Goal: Task Accomplishment & Management: Manage account settings

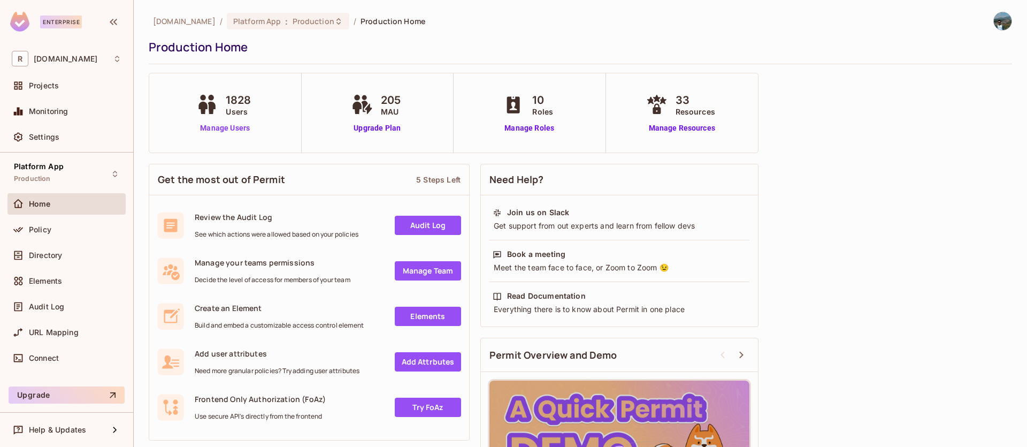
click at [241, 129] on link "Manage Users" at bounding box center [225, 128] width 63 height 11
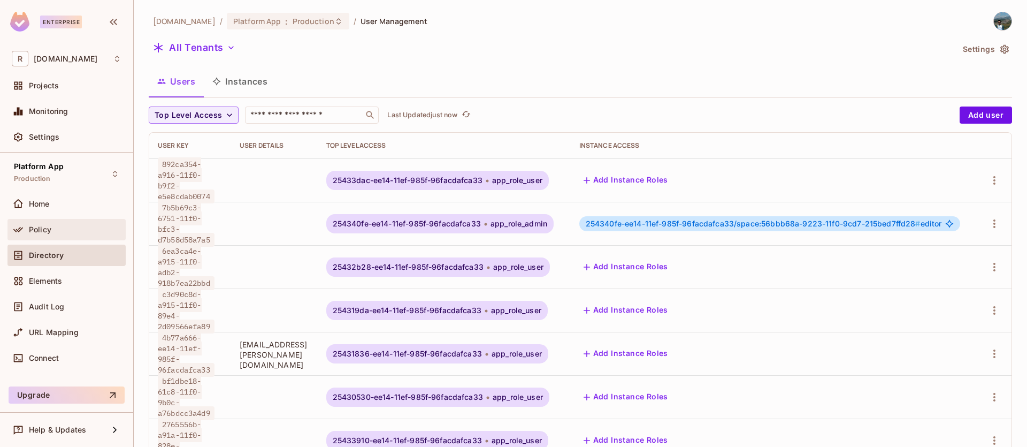
click at [62, 232] on div "Policy" at bounding box center [75, 229] width 93 height 9
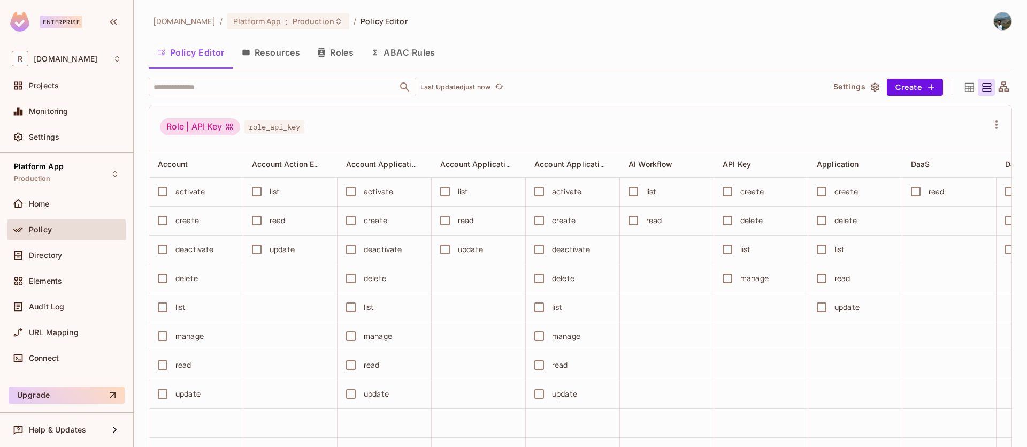
click at [286, 51] on button "Resources" at bounding box center [270, 52] width 75 height 27
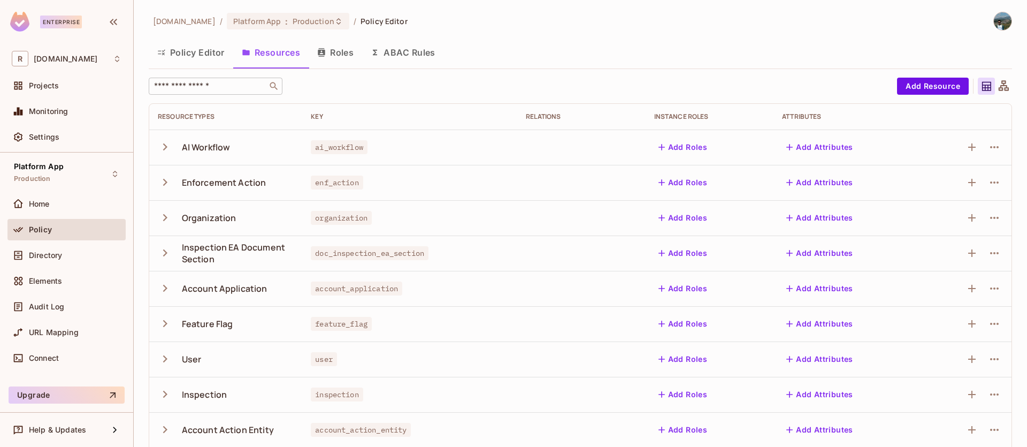
click at [209, 83] on input "text" at bounding box center [208, 86] width 112 height 11
paste input "**********"
type input "**********"
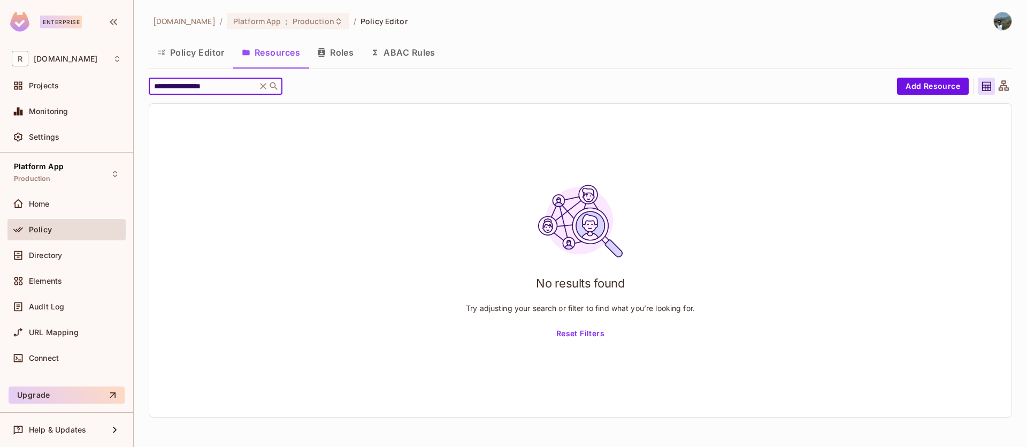
click at [343, 56] on button "Roles" at bounding box center [336, 52] width 54 height 27
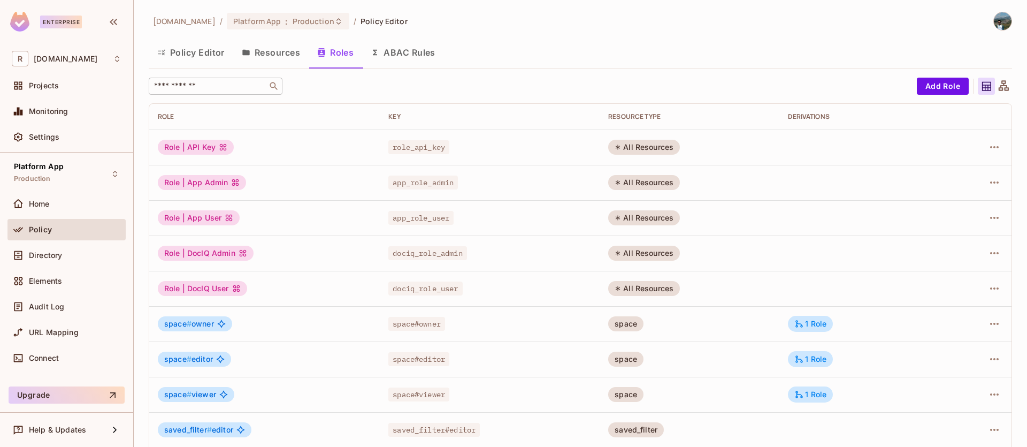
click at [226, 81] on input "text" at bounding box center [208, 86] width 112 height 11
click at [418, 50] on button "ABAC Rules" at bounding box center [403, 52] width 82 height 27
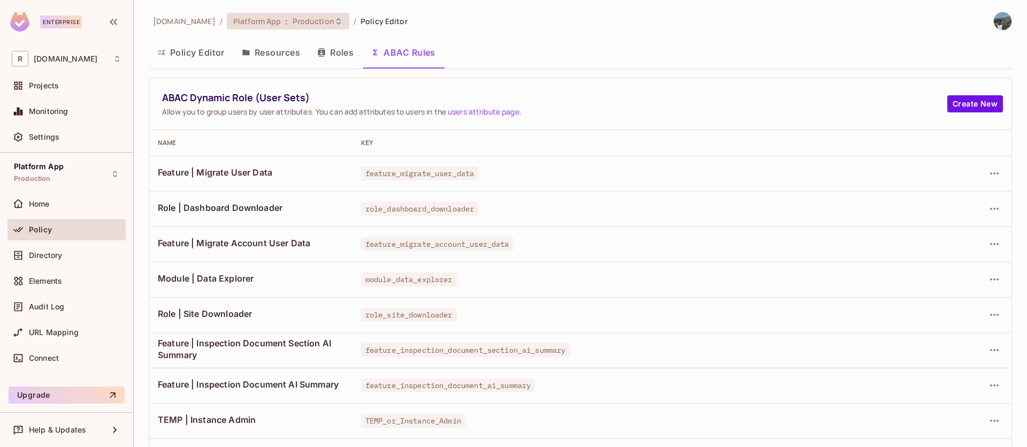
click at [293, 21] on span "Production" at bounding box center [314, 21] width 42 height 10
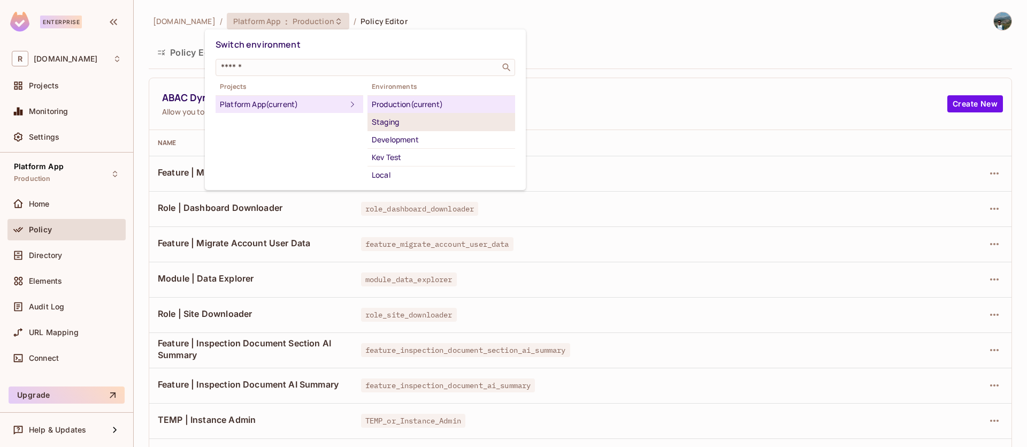
click at [402, 127] on div "Staging" at bounding box center [441, 122] width 139 height 13
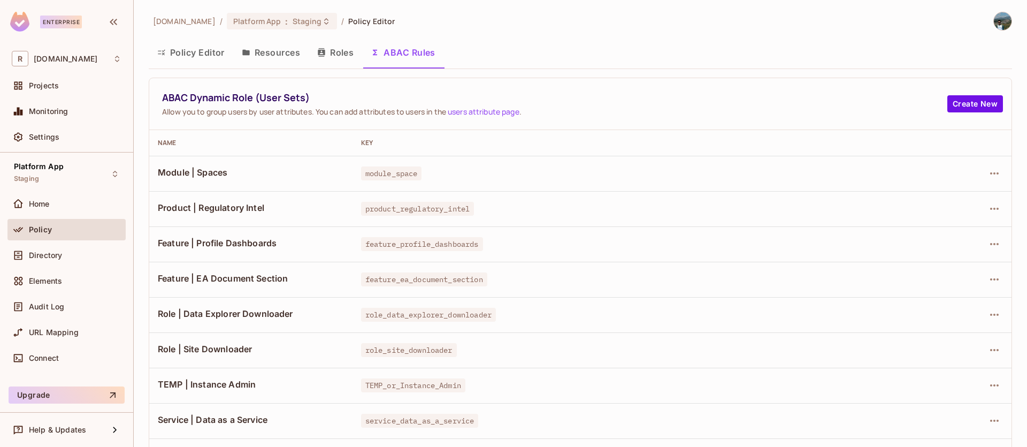
click at [281, 60] on button "Resources" at bounding box center [270, 52] width 75 height 27
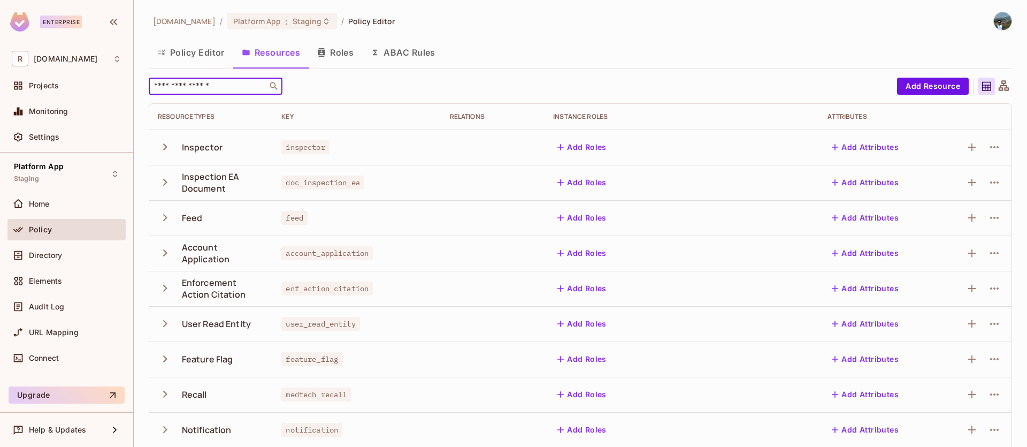
click at [240, 86] on input "text" at bounding box center [208, 86] width 112 height 11
paste input "**********"
type input "**********"
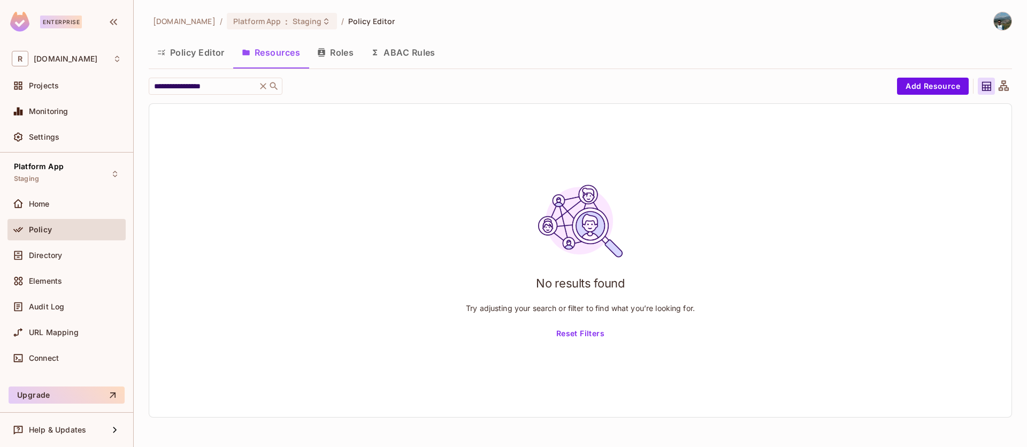
click at [197, 55] on button "Policy Editor" at bounding box center [191, 52] width 85 height 27
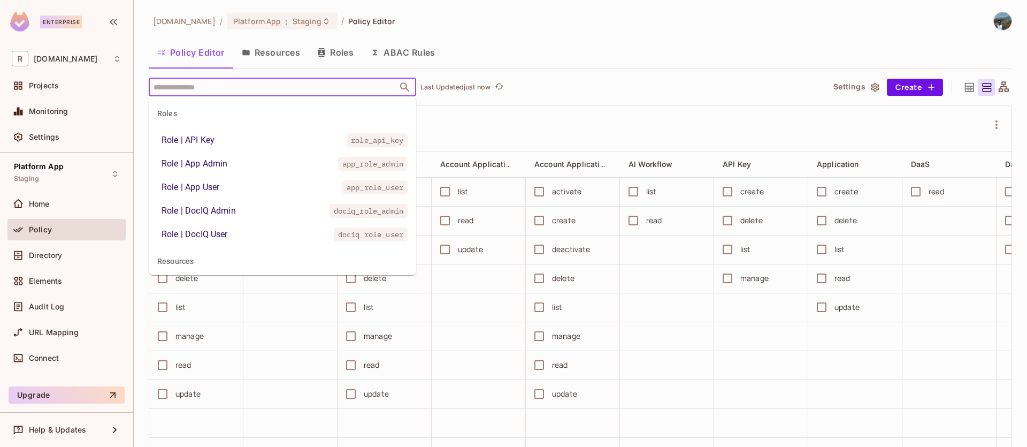
click at [235, 96] on body "Enterprise R redica.com Projects Monitoring Settings Platform App Staging Home …" at bounding box center [513, 223] width 1027 height 447
click at [243, 90] on input "text" at bounding box center [273, 87] width 245 height 19
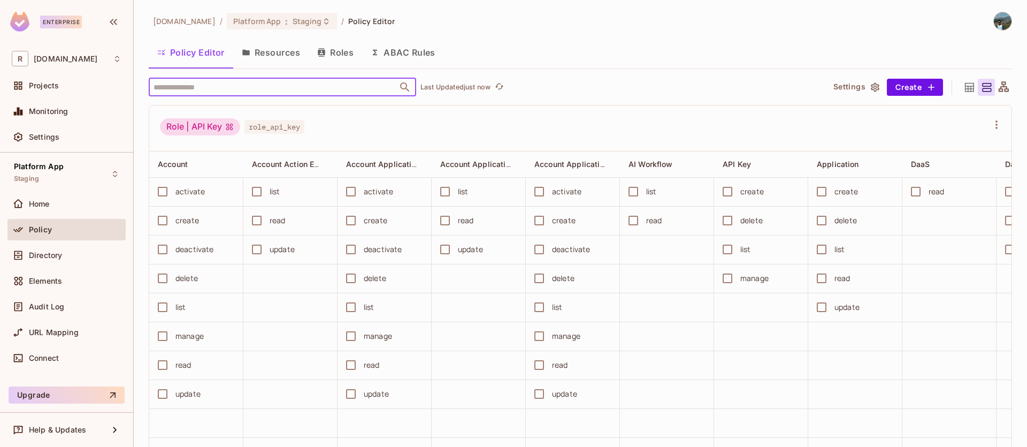
paste input "**********"
type input "**********"
click at [405, 57] on button "ABAC Rules" at bounding box center [403, 52] width 82 height 27
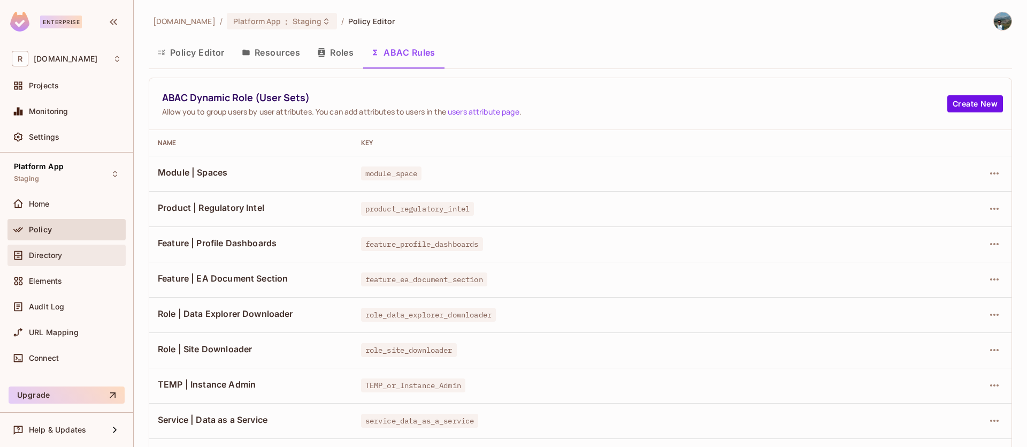
click at [68, 262] on div "Directory" at bounding box center [66, 255] width 118 height 21
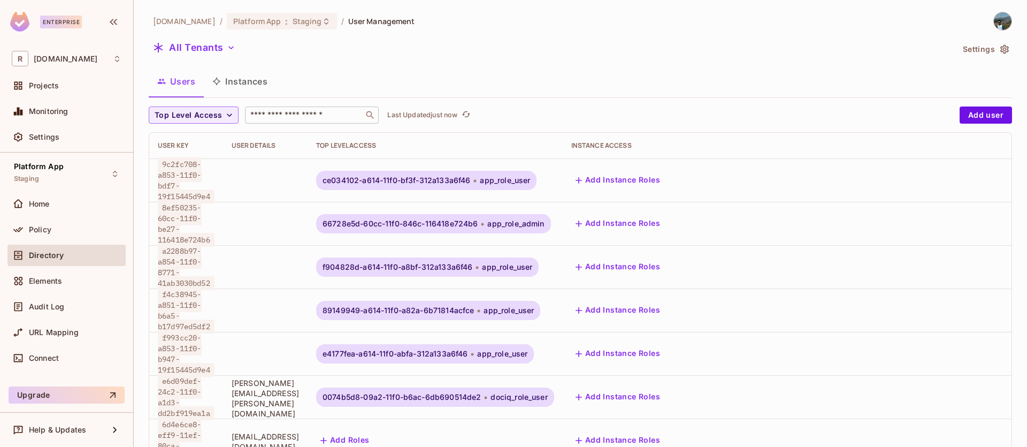
click at [282, 111] on input "text" at bounding box center [304, 115] width 112 height 11
click at [247, 82] on button "Instances" at bounding box center [240, 81] width 72 height 27
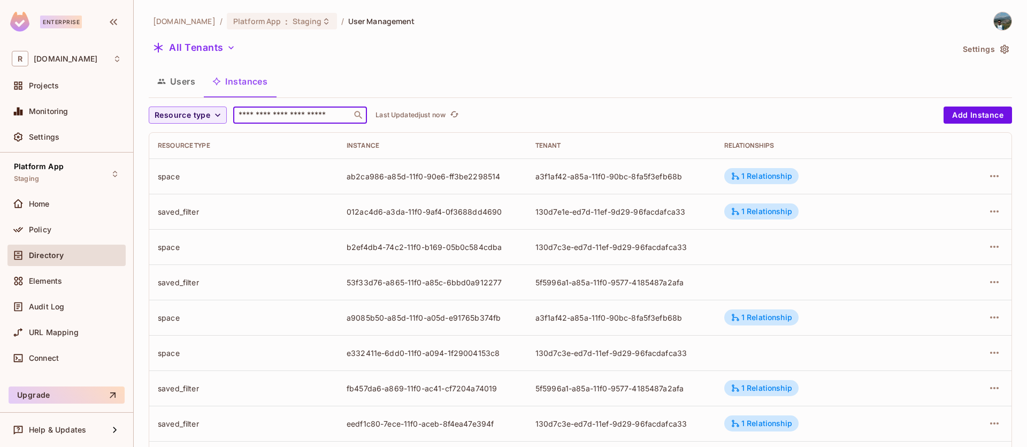
click at [304, 117] on input "text" at bounding box center [292, 115] width 112 height 11
type input "******"
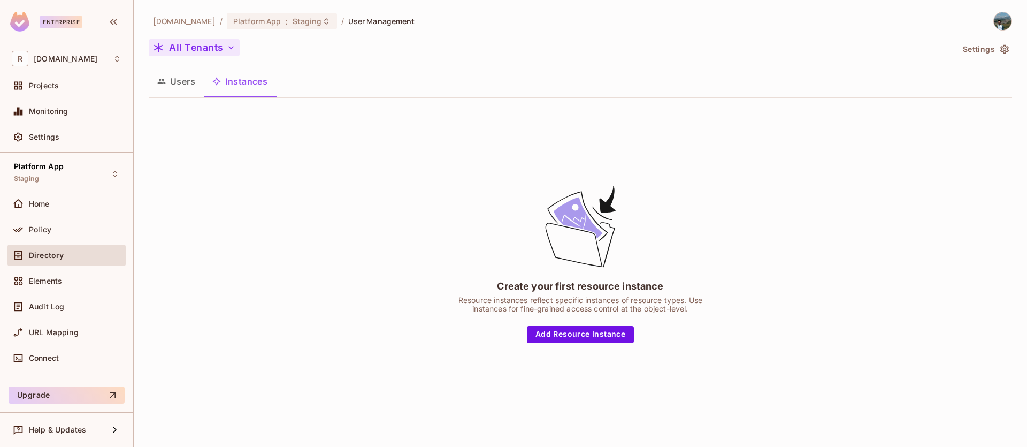
click at [224, 52] on button "All Tenants" at bounding box center [194, 47] width 91 height 17
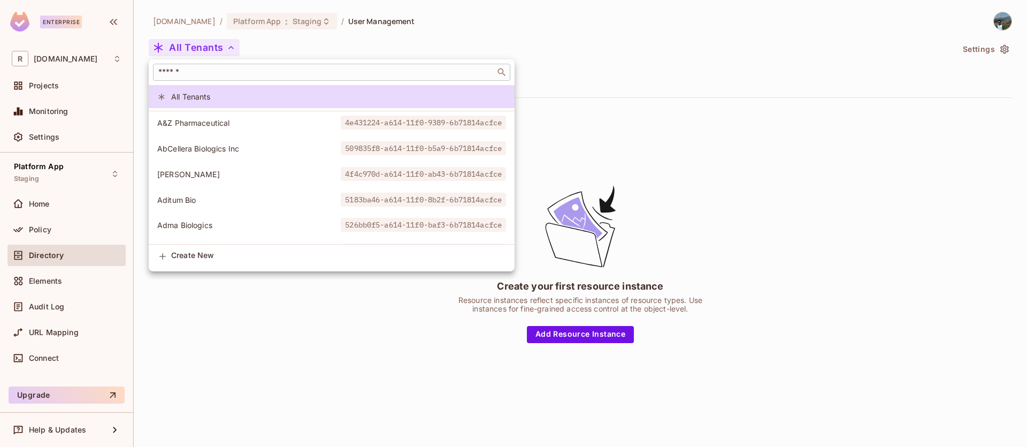
click at [248, 78] on div "​" at bounding box center [331, 72] width 357 height 17
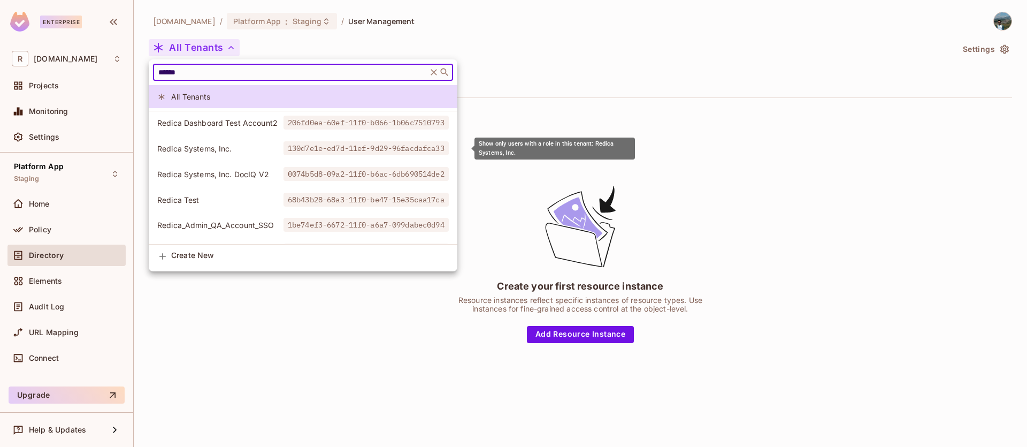
type input "******"
click at [243, 144] on span "Redica Systems, Inc." at bounding box center [220, 148] width 126 height 10
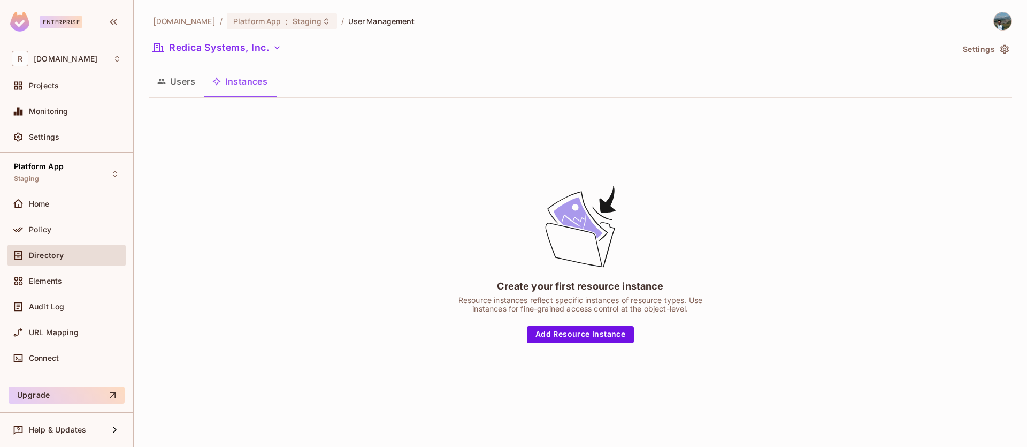
click at [174, 87] on button "Users" at bounding box center [176, 81] width 55 height 27
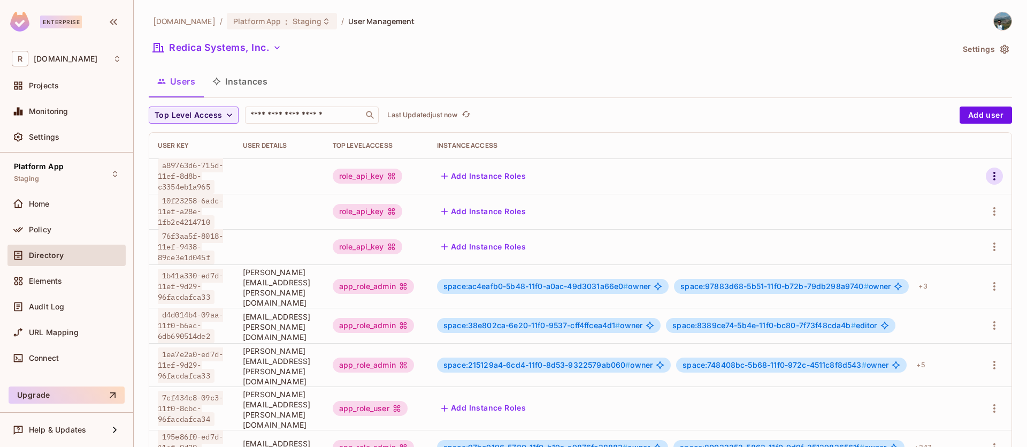
click at [988, 176] on icon "button" at bounding box center [994, 176] width 13 height 13
click at [956, 223] on div "Edit Attributes" at bounding box center [941, 228] width 53 height 11
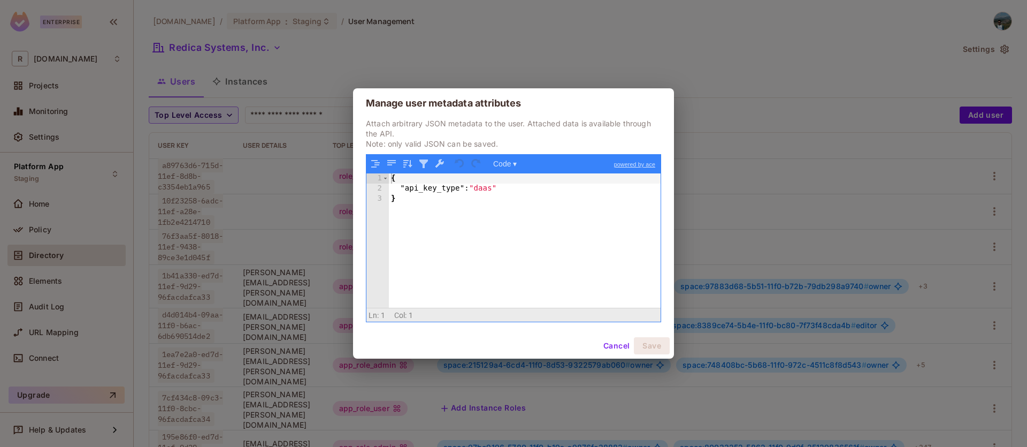
click at [620, 342] on button "Cancel" at bounding box center [616, 345] width 35 height 17
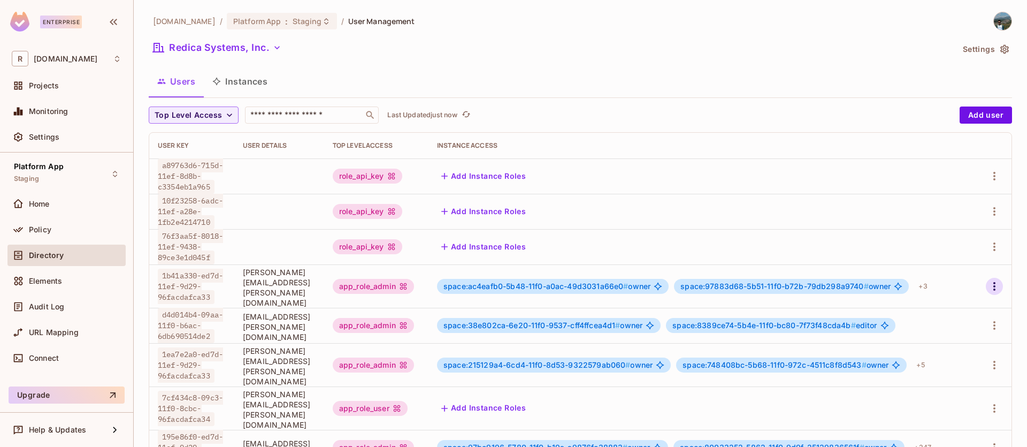
click at [988, 293] on icon "button" at bounding box center [994, 286] width 13 height 13
click at [935, 352] on span "Edit Attributes" at bounding box center [941, 358] width 59 height 17
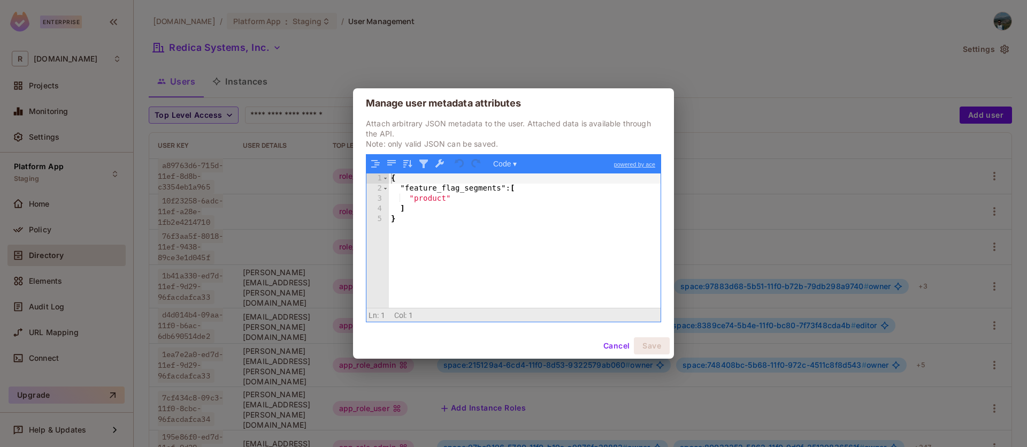
click at [625, 342] on button "Cancel" at bounding box center [616, 345] width 35 height 17
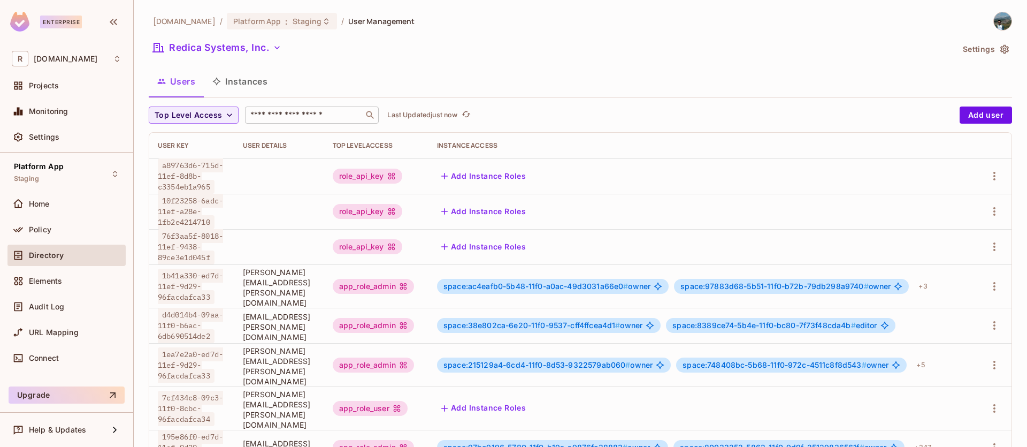
click at [310, 114] on input "text" at bounding box center [304, 115] width 112 height 11
type input "**********"
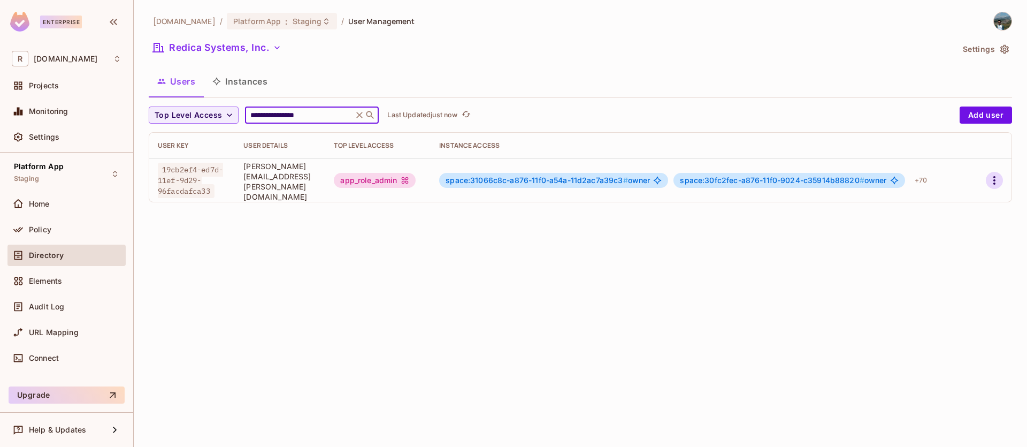
click at [986, 180] on button "button" at bounding box center [994, 180] width 17 height 17
click at [961, 223] on div "Edit Attributes" at bounding box center [949, 228] width 53 height 11
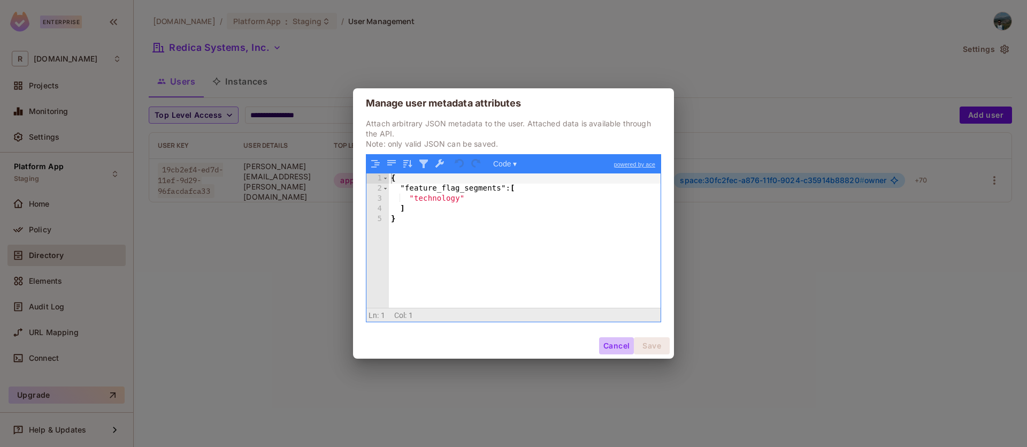
click at [624, 340] on button "Cancel" at bounding box center [616, 345] width 35 height 17
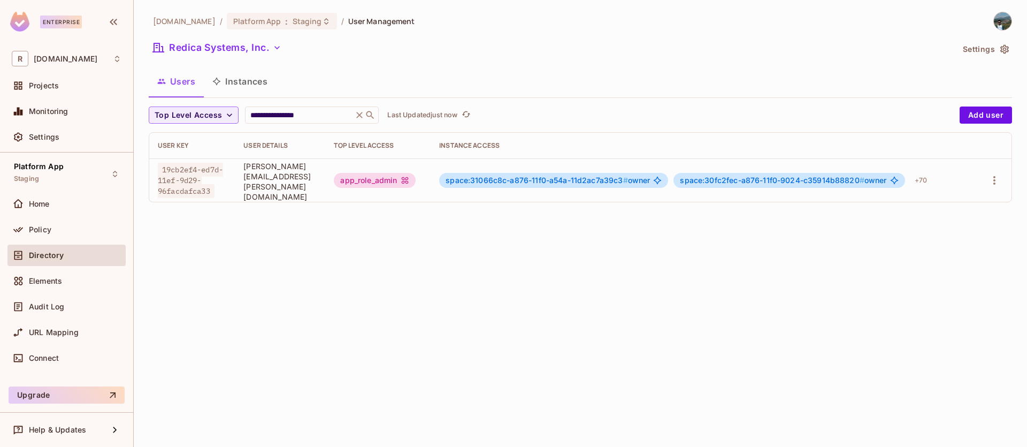
click at [253, 96] on div "Users Instances" at bounding box center [581, 82] width 864 height 29
click at [255, 87] on button "Instances" at bounding box center [240, 81] width 72 height 27
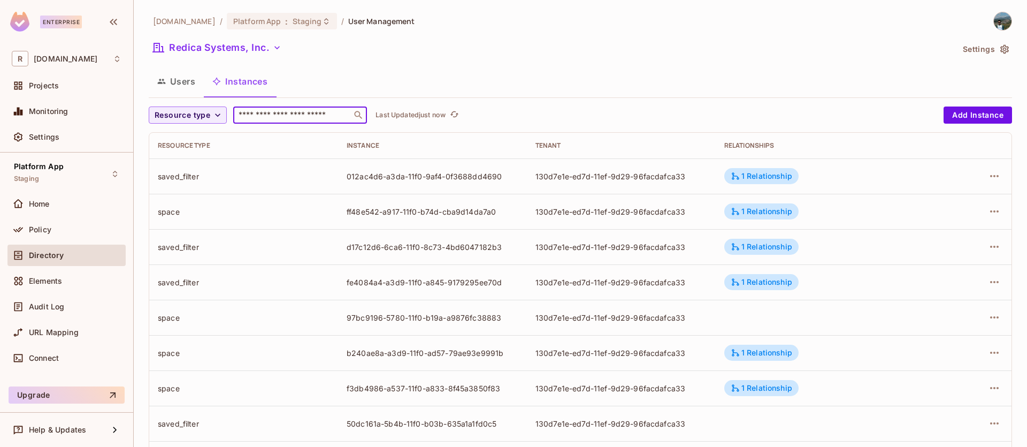
click at [326, 120] on input "text" at bounding box center [292, 115] width 112 height 11
type input "**"
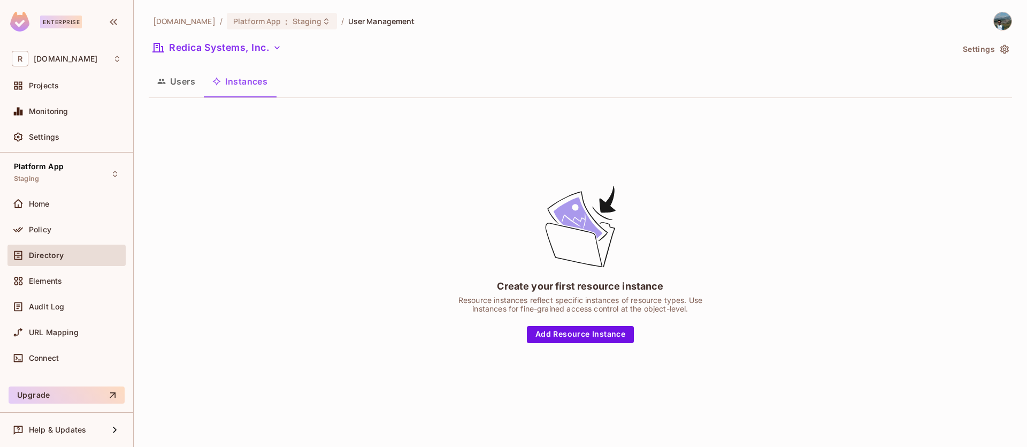
click at [185, 79] on button "Users" at bounding box center [176, 81] width 55 height 27
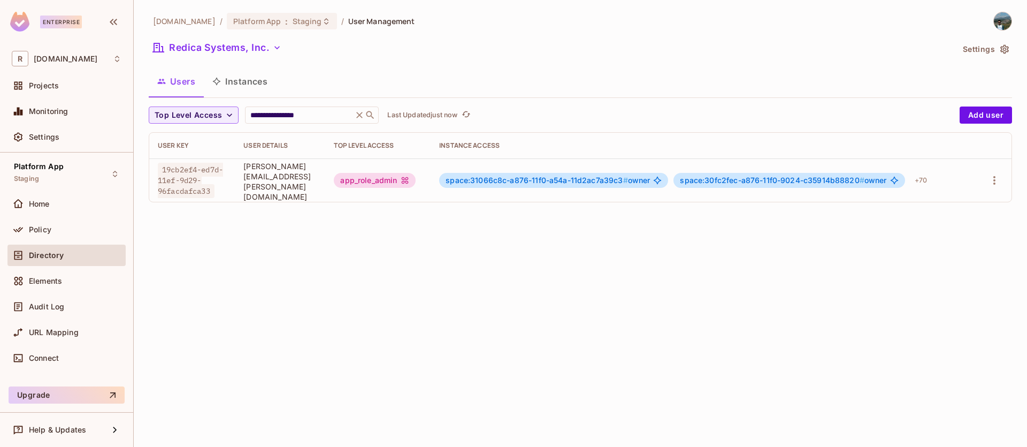
click at [246, 82] on button "Instances" at bounding box center [240, 81] width 72 height 27
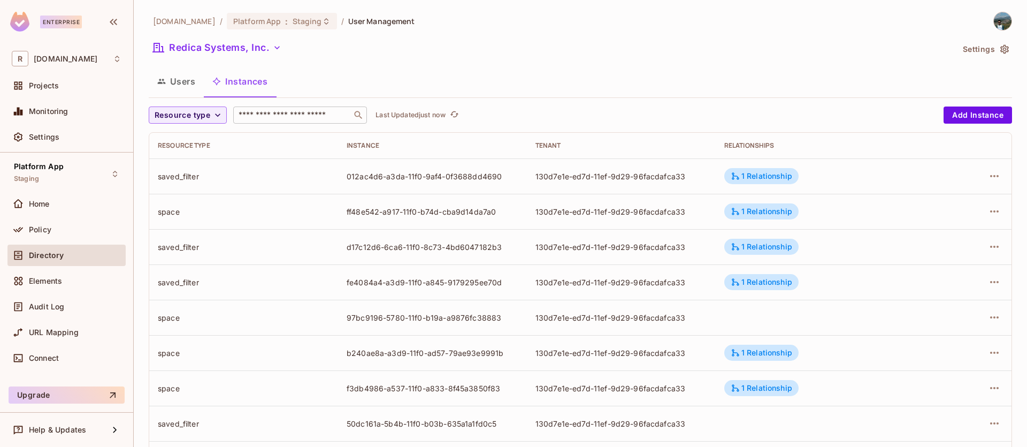
click at [327, 109] on div "​" at bounding box center [300, 114] width 134 height 17
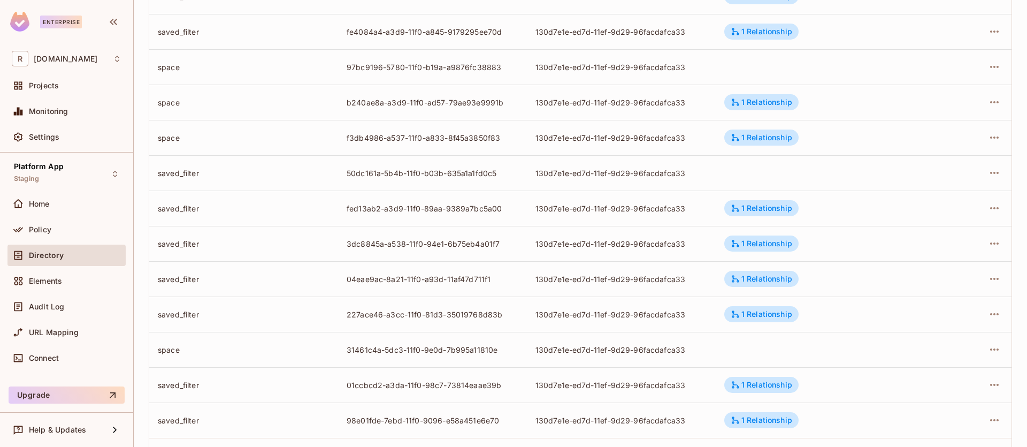
scroll to position [301, 0]
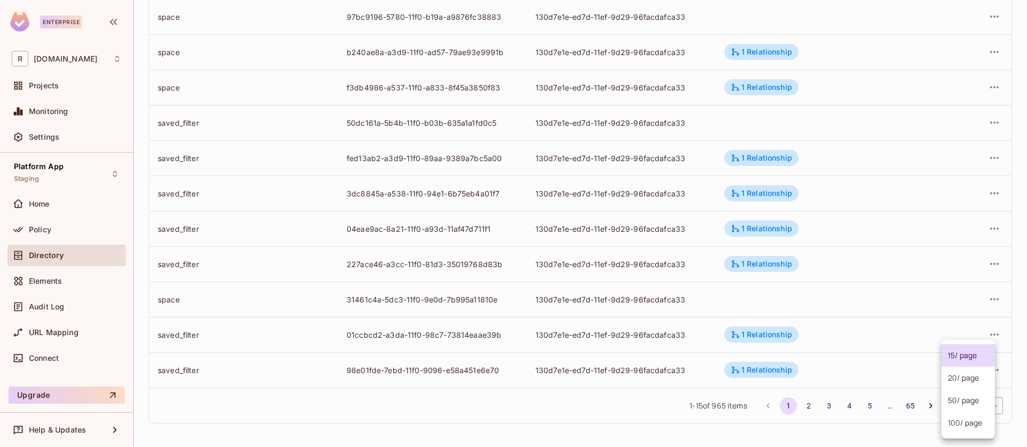
click at [969, 408] on body "Enterprise R redica.com Projects Monitoring Settings Platform App Staging Home …" at bounding box center [513, 223] width 1027 height 447
click at [979, 424] on li "100 / page" at bounding box center [969, 422] width 54 height 22
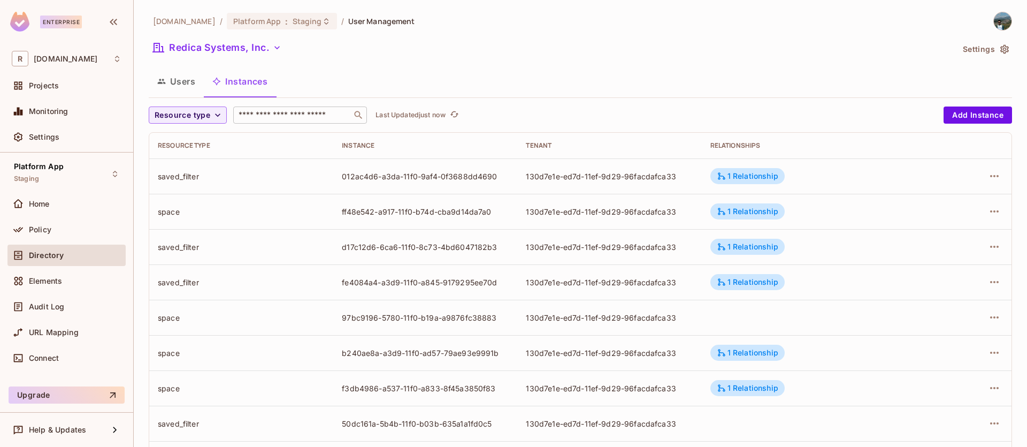
click at [297, 113] on input "text" at bounding box center [292, 115] width 112 height 11
click at [187, 144] on div "Resource type" at bounding box center [241, 145] width 167 height 9
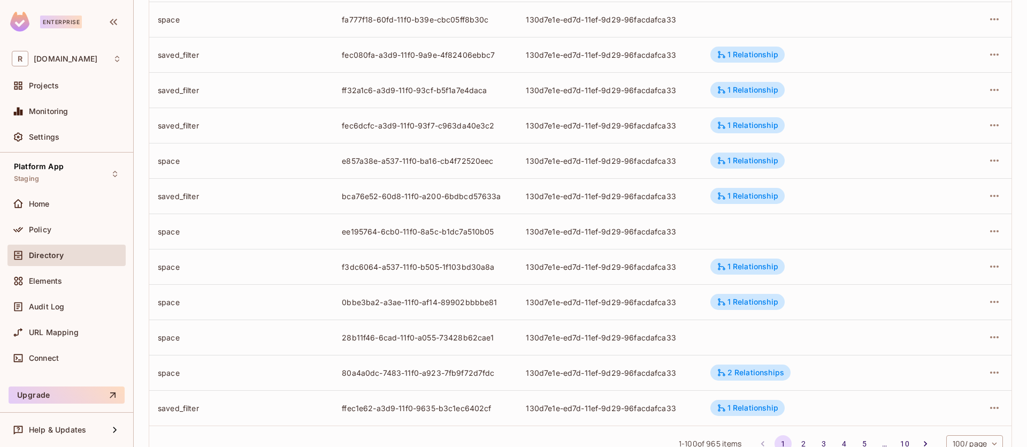
scroll to position [3302, 0]
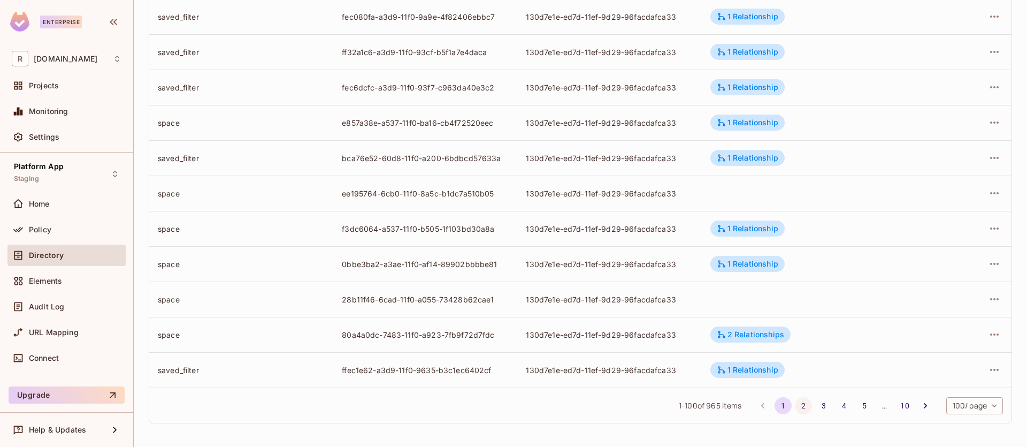
click at [795, 400] on button "2" at bounding box center [803, 405] width 17 height 17
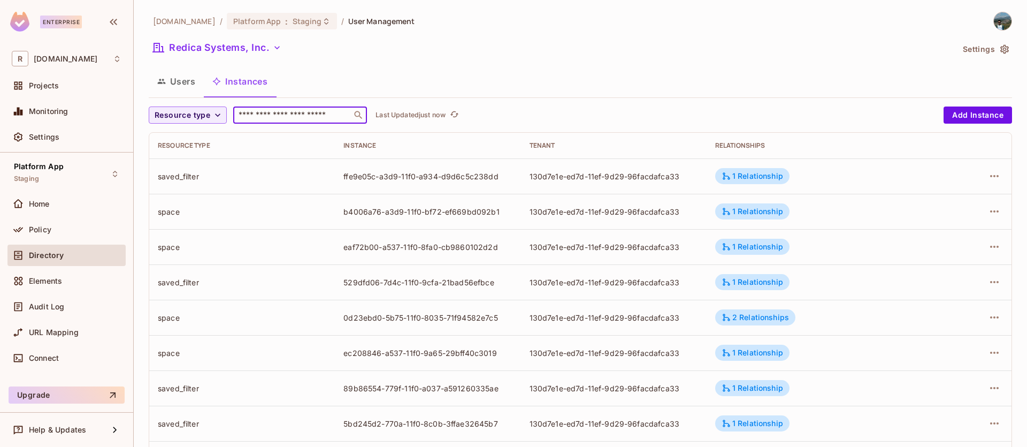
click at [299, 120] on div "​" at bounding box center [300, 114] width 134 height 17
type input "*"
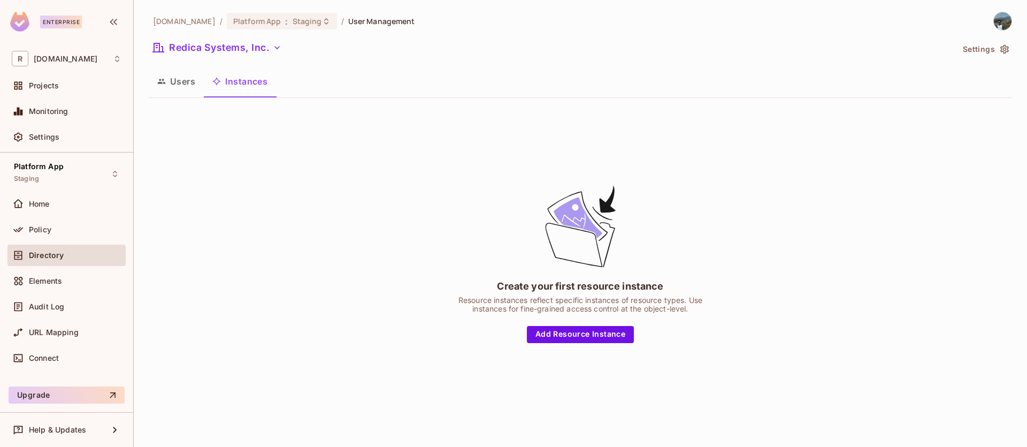
click at [249, 82] on button "Instances" at bounding box center [240, 81] width 72 height 27
click at [178, 80] on button "Users" at bounding box center [176, 81] width 55 height 27
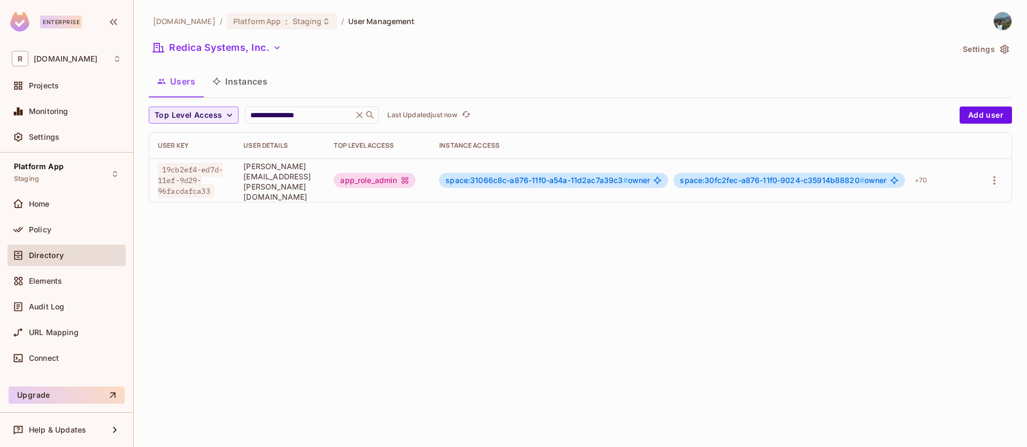
click at [262, 83] on button "Instances" at bounding box center [240, 81] width 72 height 27
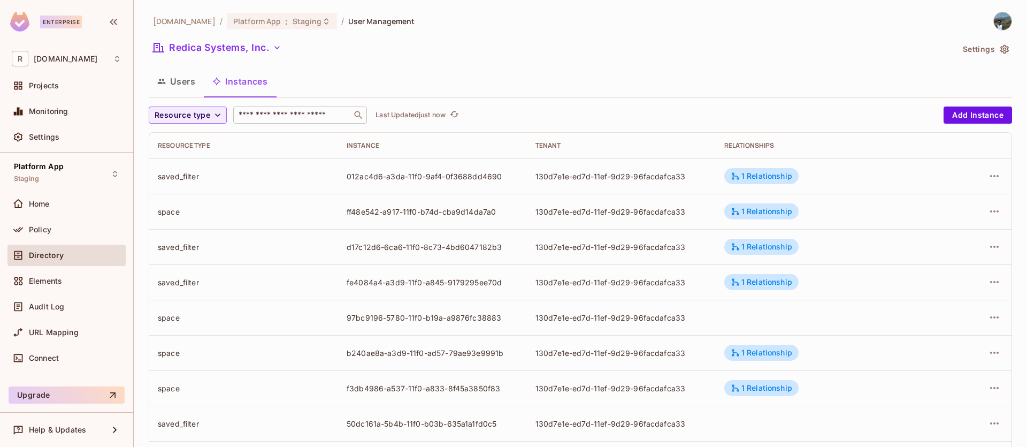
click at [277, 108] on div "​" at bounding box center [300, 114] width 134 height 17
type input "*"
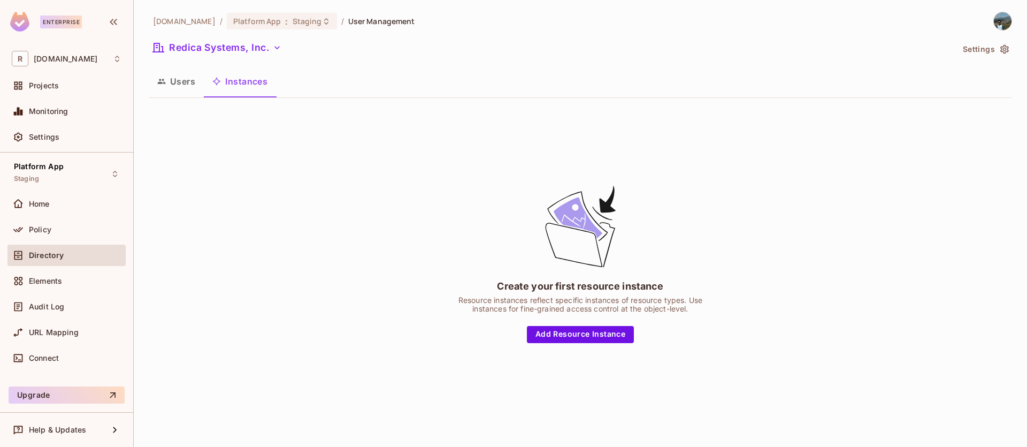
click at [246, 80] on button "Instances" at bounding box center [240, 81] width 72 height 27
click at [170, 76] on button "Users" at bounding box center [176, 81] width 55 height 27
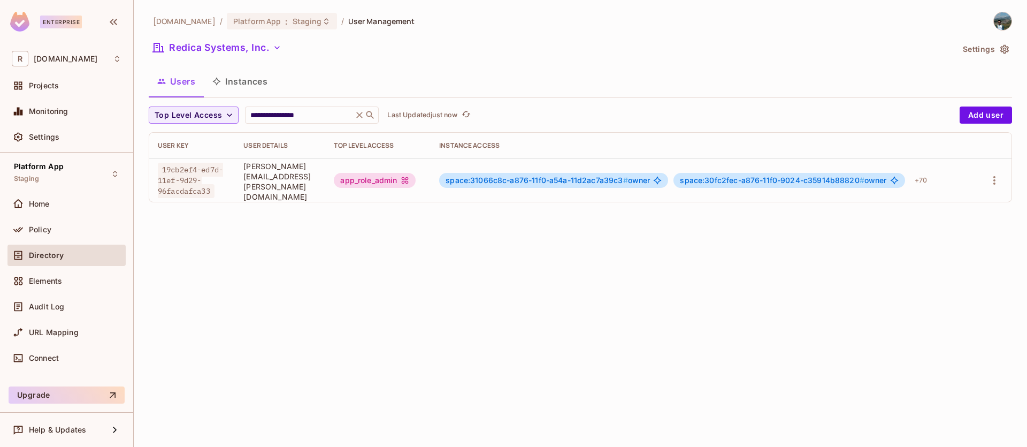
click at [241, 83] on button "Instances" at bounding box center [240, 81] width 72 height 27
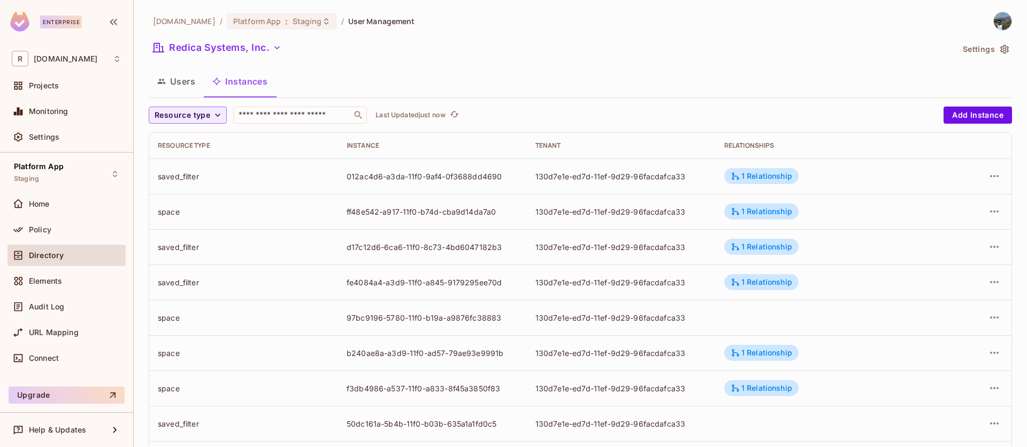
click at [201, 143] on div "Resource type" at bounding box center [244, 145] width 172 height 9
click at [90, 236] on div "Policy" at bounding box center [66, 229] width 118 height 21
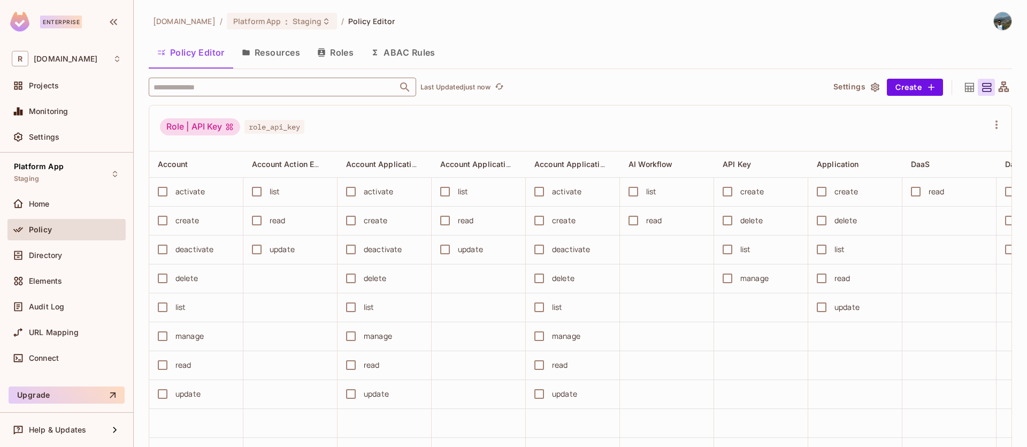
click at [250, 85] on input "text" at bounding box center [273, 87] width 245 height 19
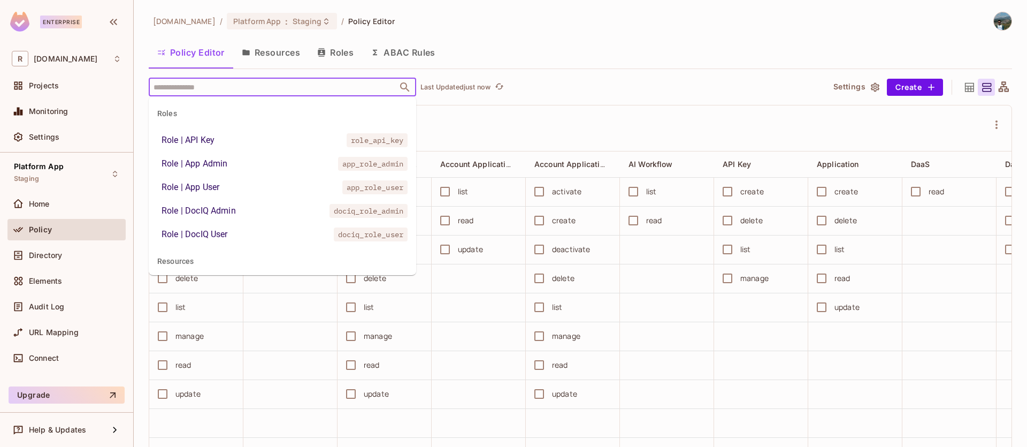
click at [413, 49] on button "ABAC Rules" at bounding box center [403, 52] width 82 height 27
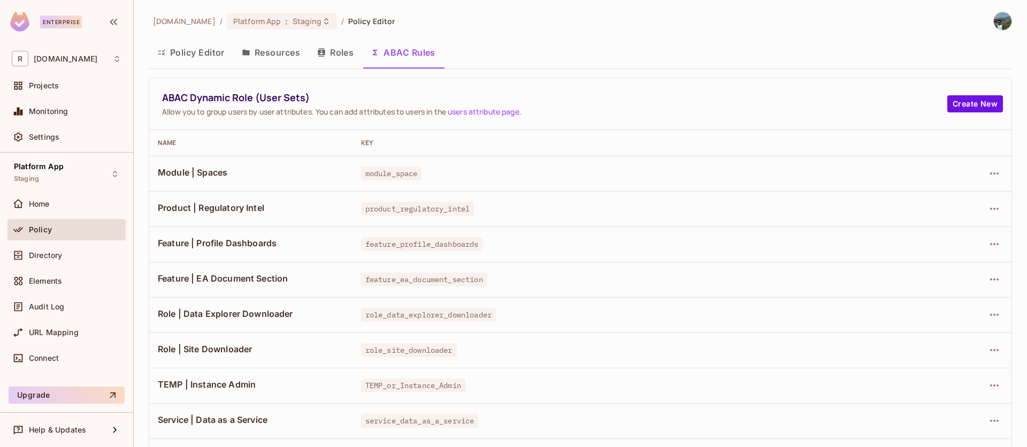
click at [710, 184] on td "module_space" at bounding box center [639, 173] width 572 height 35
click at [639, 278] on div "feature_ea_document_section" at bounding box center [638, 279] width 555 height 11
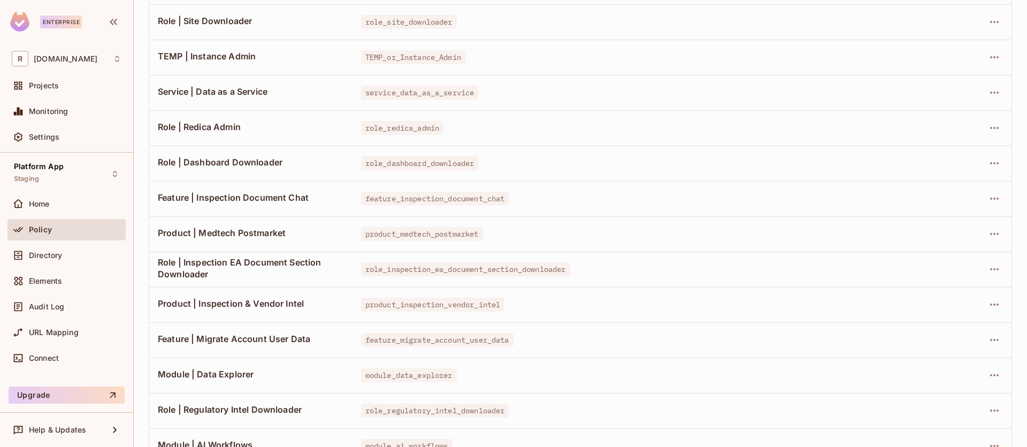
scroll to position [334, 0]
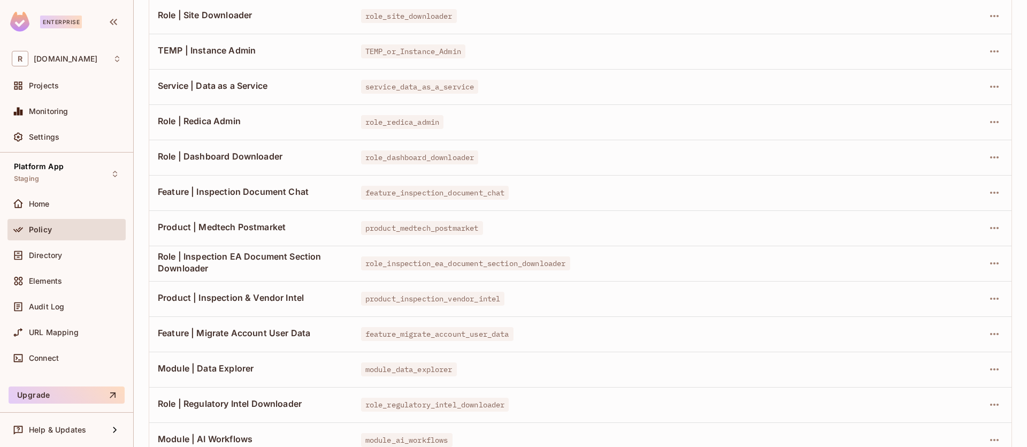
click at [487, 333] on span "feature_migrate_account_user_data" at bounding box center [437, 334] width 152 height 14
copy span "feature_migrate_account_user_data"
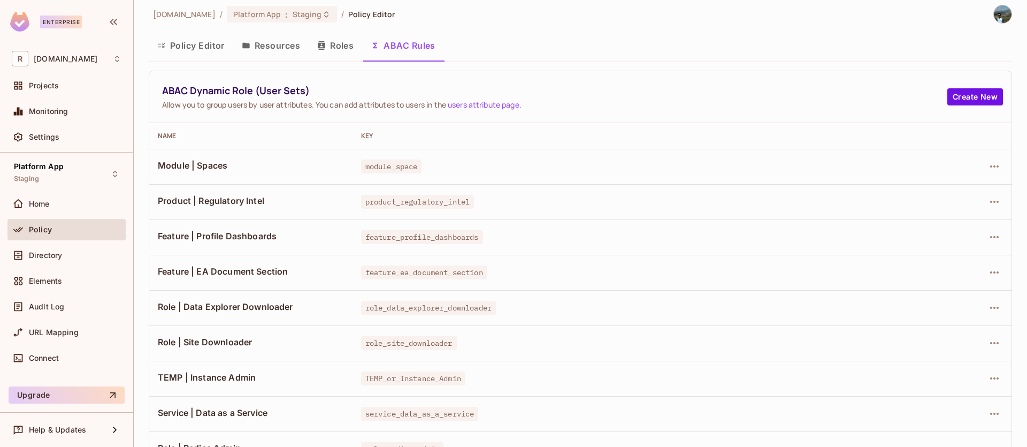
scroll to position [0, 0]
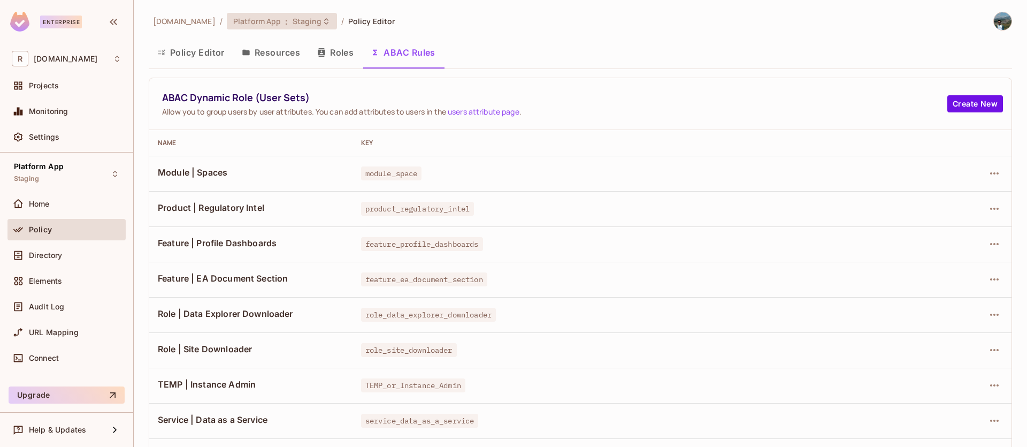
click at [268, 23] on div "Platform App : Staging" at bounding box center [275, 21] width 85 height 10
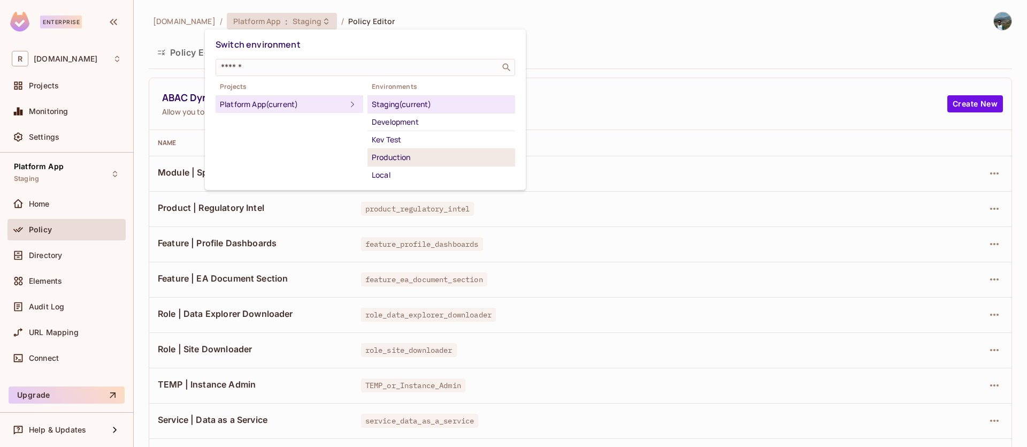
click at [416, 154] on div "Production" at bounding box center [441, 157] width 139 height 13
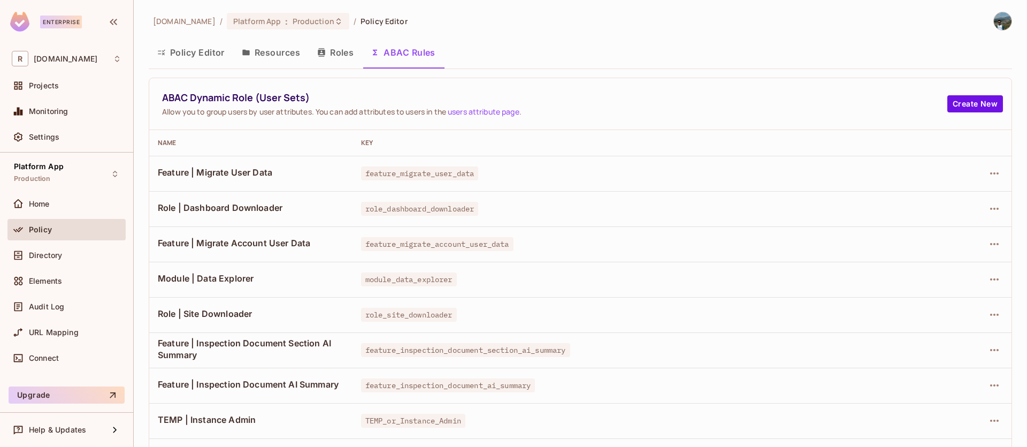
click at [776, 133] on th "Key" at bounding box center [639, 143] width 572 height 26
click at [474, 239] on span "feature_migrate_account_user_data" at bounding box center [437, 244] width 152 height 14
copy span "feature_migrate_account_user_data"
click at [986, 245] on button "button" at bounding box center [994, 243] width 17 height 17
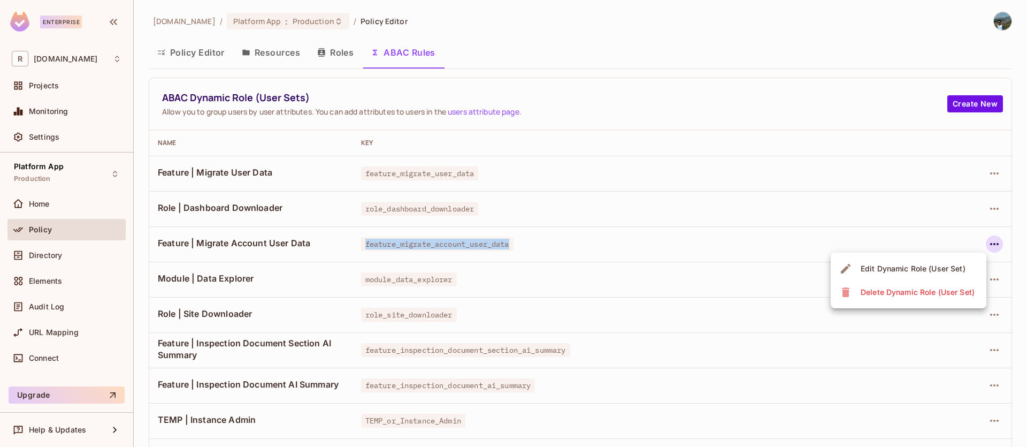
click at [944, 264] on div "Edit Dynamic Role (User Set)" at bounding box center [913, 268] width 105 height 11
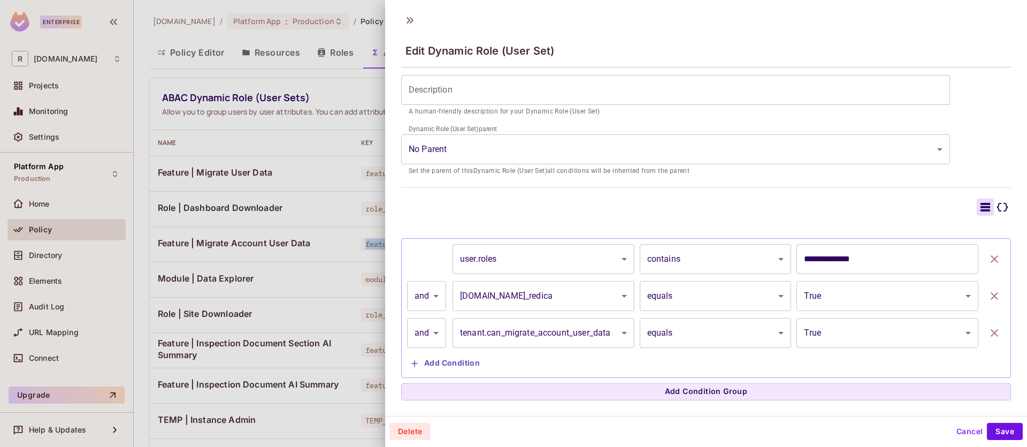
scroll to position [2, 0]
click at [309, 247] on div at bounding box center [513, 223] width 1027 height 447
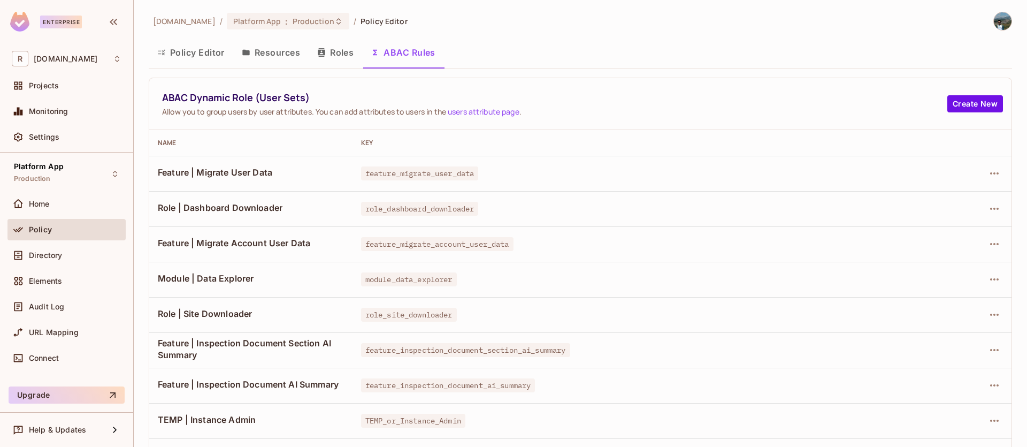
click at [700, 266] on td "module_data_explorer" at bounding box center [639, 279] width 572 height 35
click at [456, 171] on span "feature_migrate_user_data" at bounding box center [420, 173] width 118 height 14
copy span "feature_migrate_user_data"
click at [994, 169] on div at bounding box center [969, 173] width 70 height 17
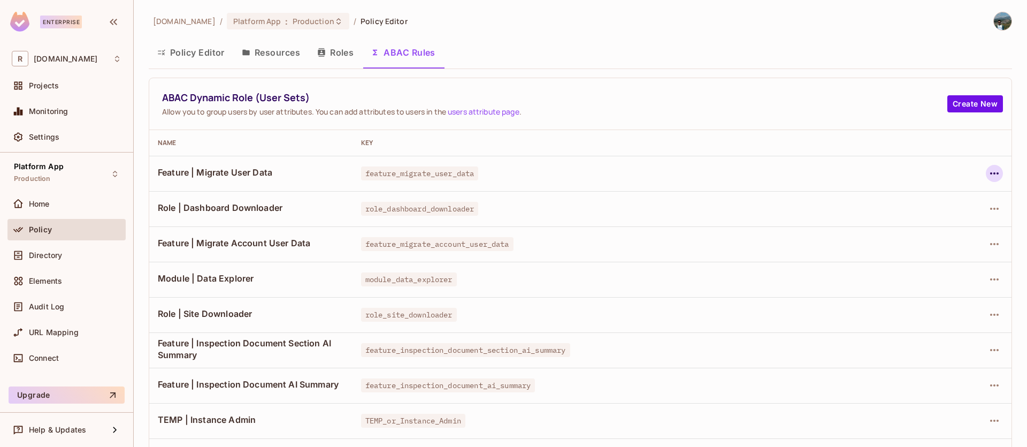
click at [989, 171] on icon "button" at bounding box center [994, 173] width 13 height 13
click at [959, 202] on div "Edit Dynamic Role (User Set)" at bounding box center [913, 198] width 105 height 11
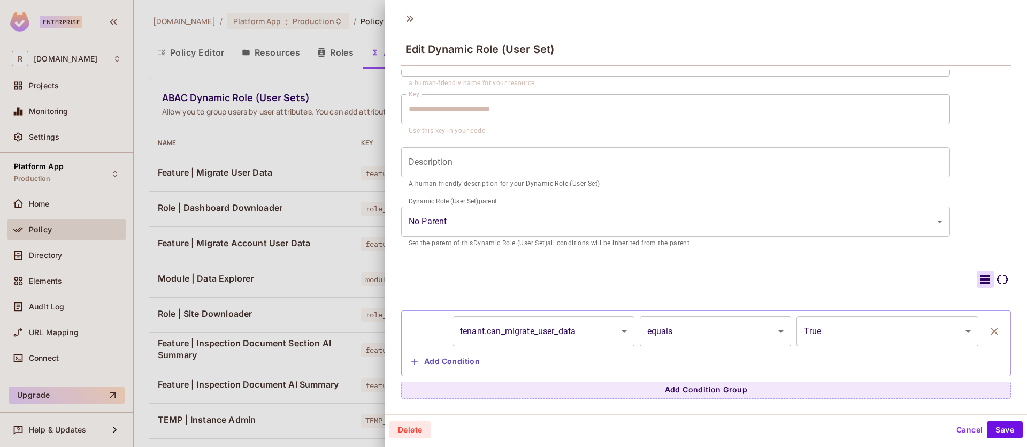
scroll to position [0, 0]
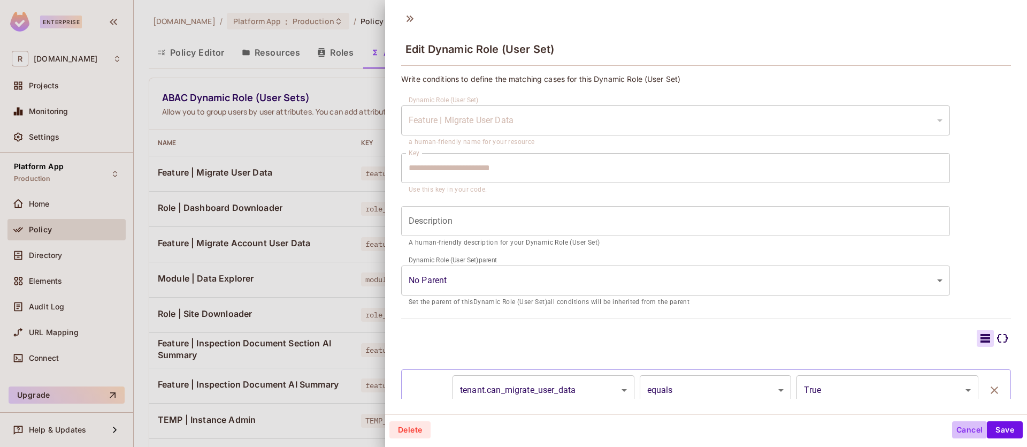
click at [954, 426] on button "Cancel" at bounding box center [969, 429] width 35 height 17
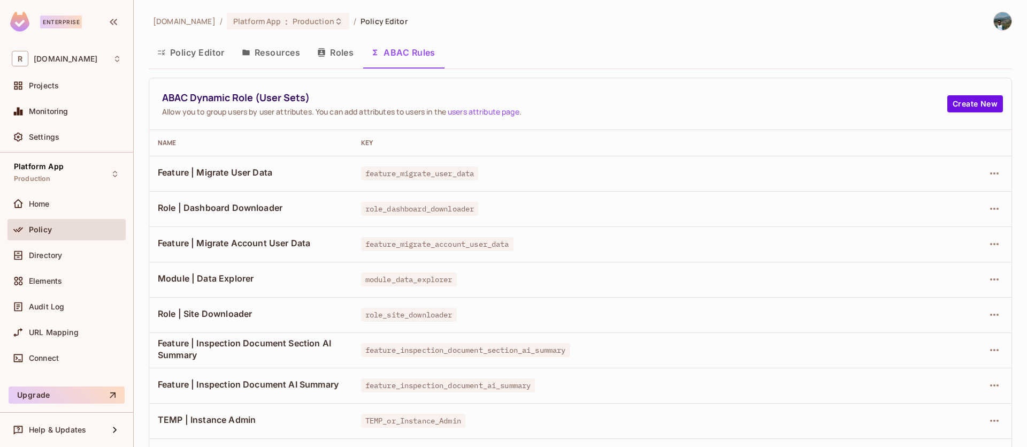
click at [214, 54] on button "Policy Editor" at bounding box center [191, 52] width 85 height 27
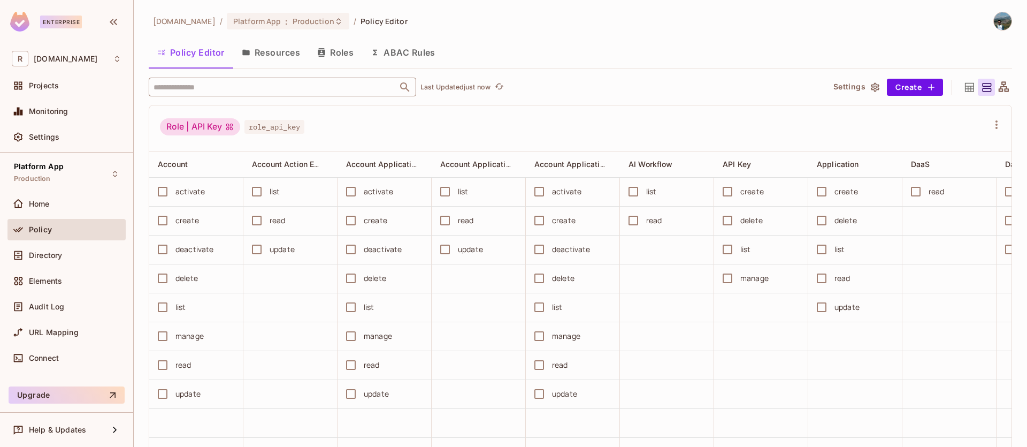
click at [276, 87] on input "text" at bounding box center [273, 87] width 245 height 19
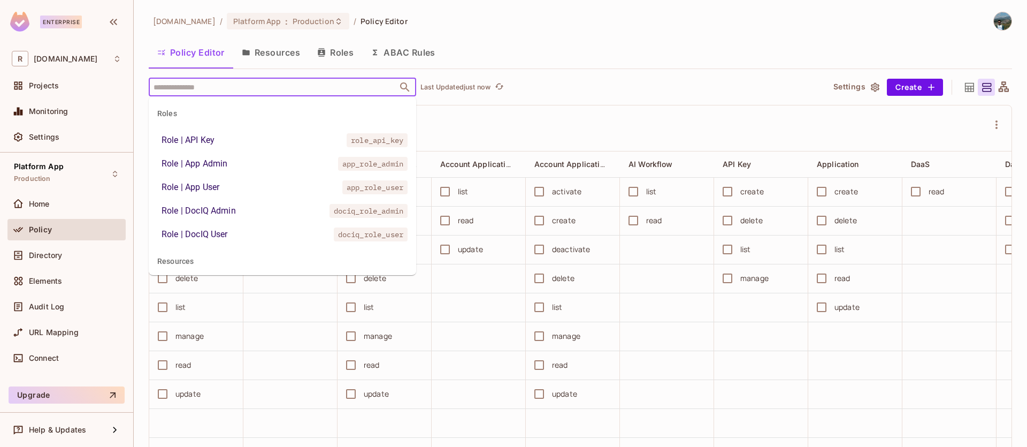
paste input "**********"
type input "**********"
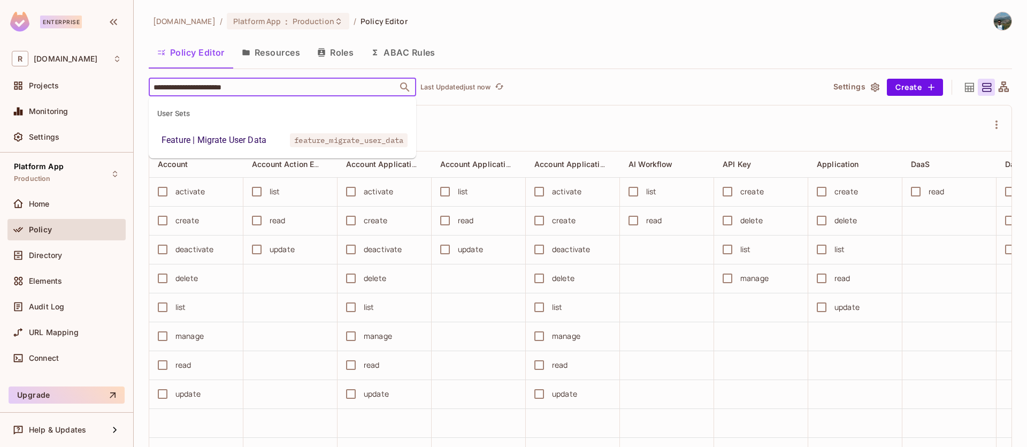
click at [343, 139] on span "feature_migrate_user_data" at bounding box center [349, 140] width 118 height 14
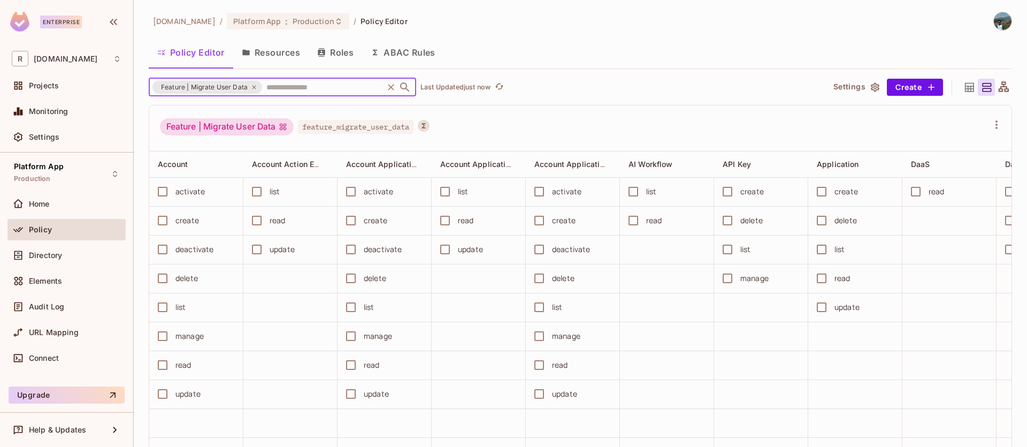
click at [393, 86] on icon "Clear" at bounding box center [391, 87] width 11 height 11
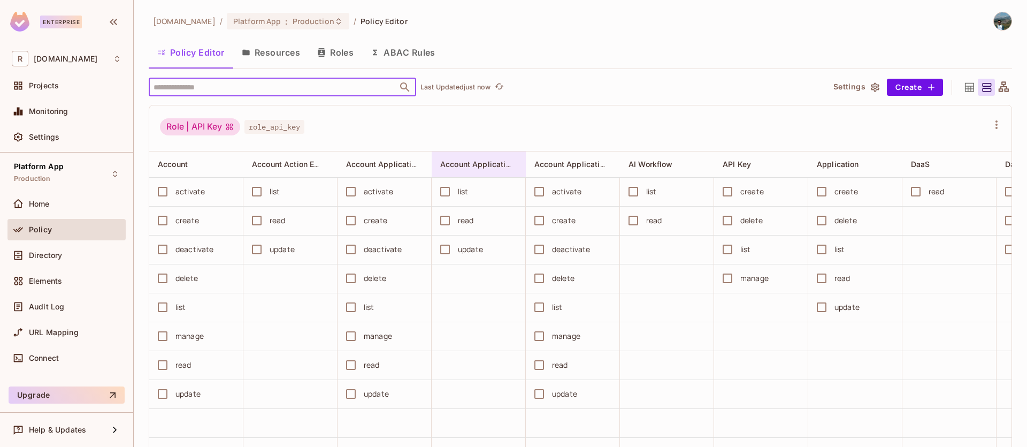
click at [464, 171] on div "Account Application Action Entity" at bounding box center [479, 164] width 94 height 26
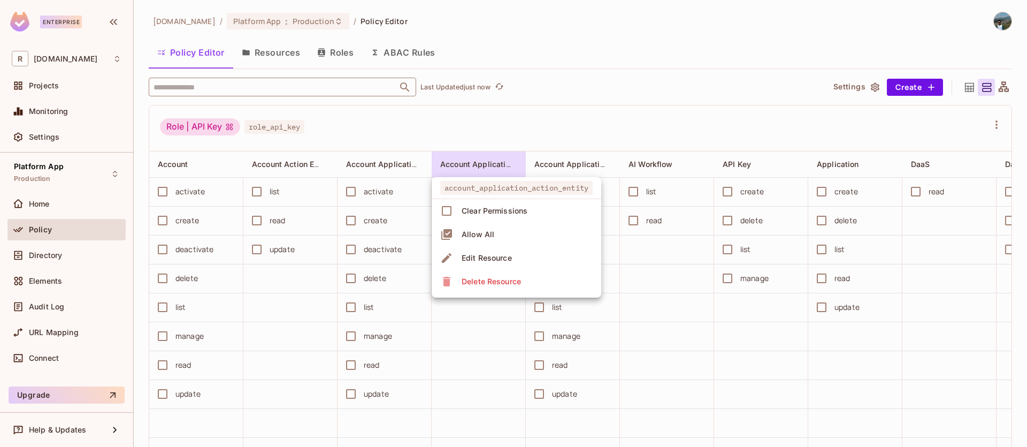
click at [747, 129] on div at bounding box center [513, 223] width 1027 height 447
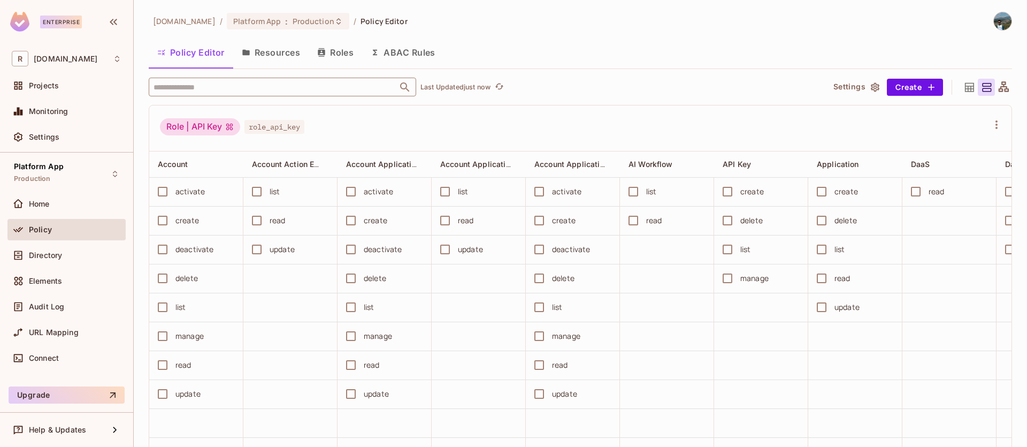
click at [339, 54] on button "Roles" at bounding box center [336, 52] width 54 height 27
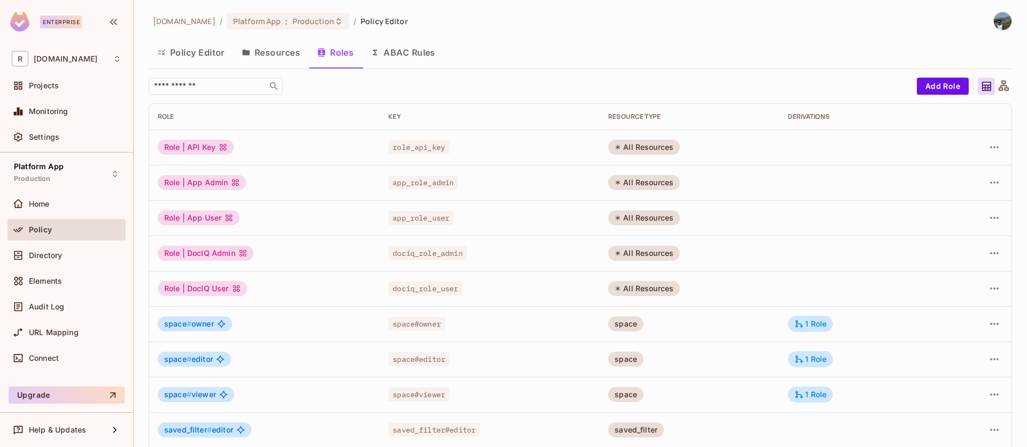
click at [262, 49] on button "Resources" at bounding box center [270, 52] width 75 height 27
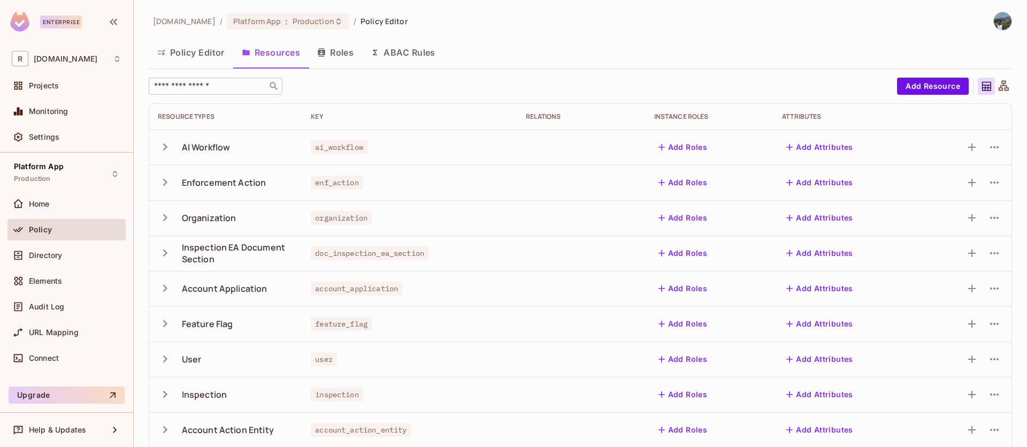
click at [233, 83] on input "text" at bounding box center [208, 86] width 112 height 11
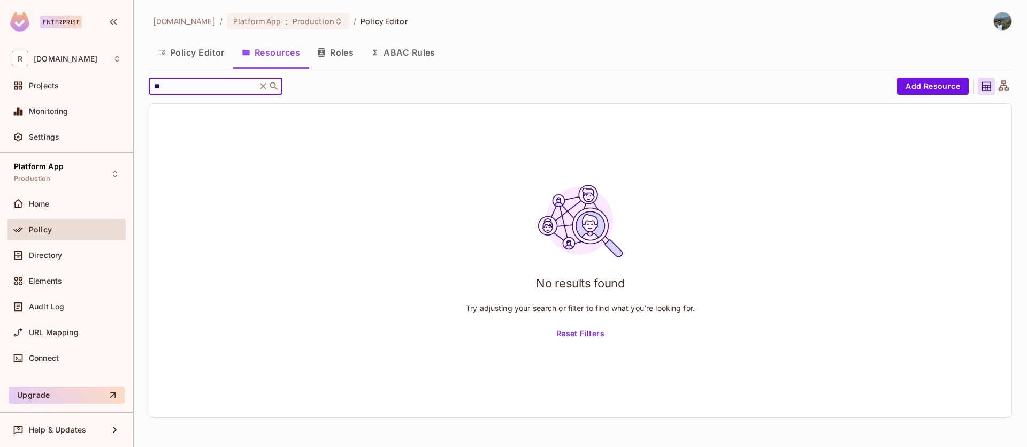
type input "*"
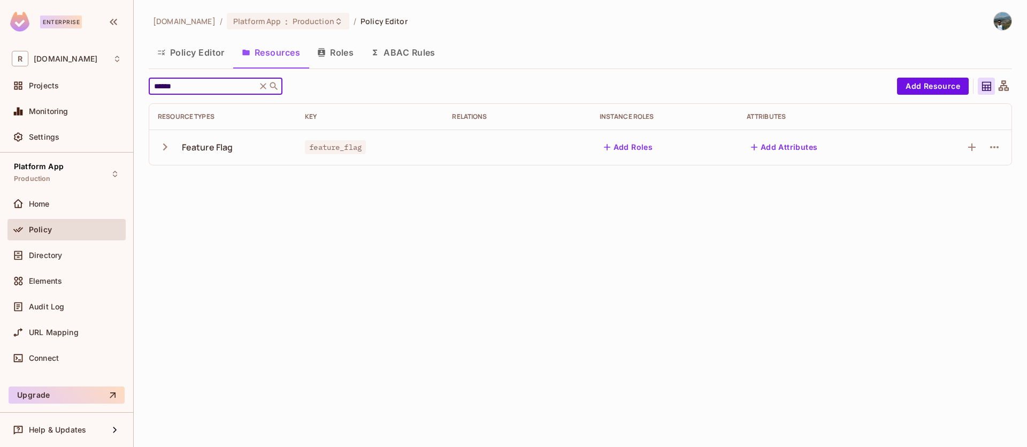
type input "******"
click at [156, 148] on td "Feature Flag" at bounding box center [222, 146] width 147 height 35
click at [159, 150] on icon "button" at bounding box center [165, 147] width 14 height 14
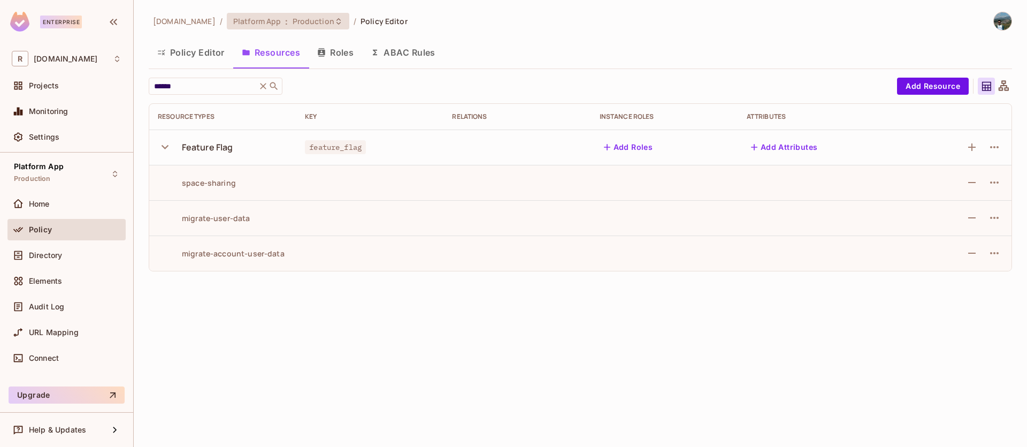
click at [294, 22] on span "Production" at bounding box center [314, 21] width 42 height 10
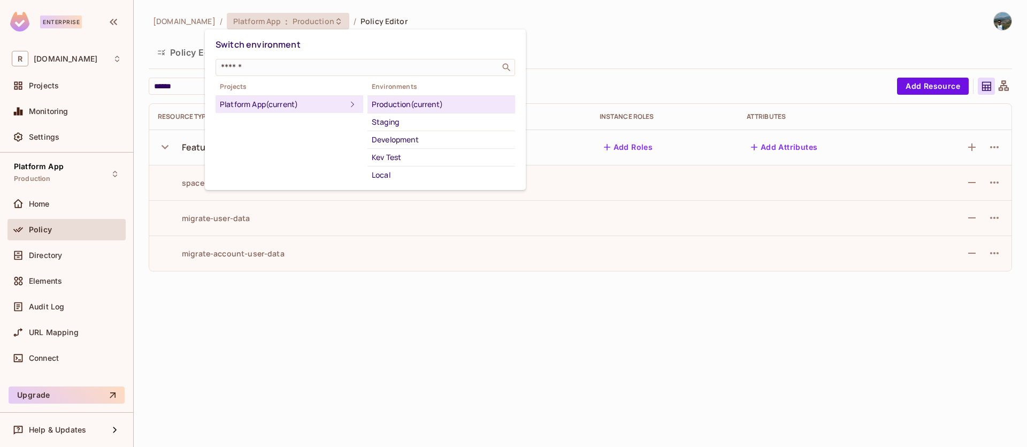
click at [627, 36] on div at bounding box center [513, 223] width 1027 height 447
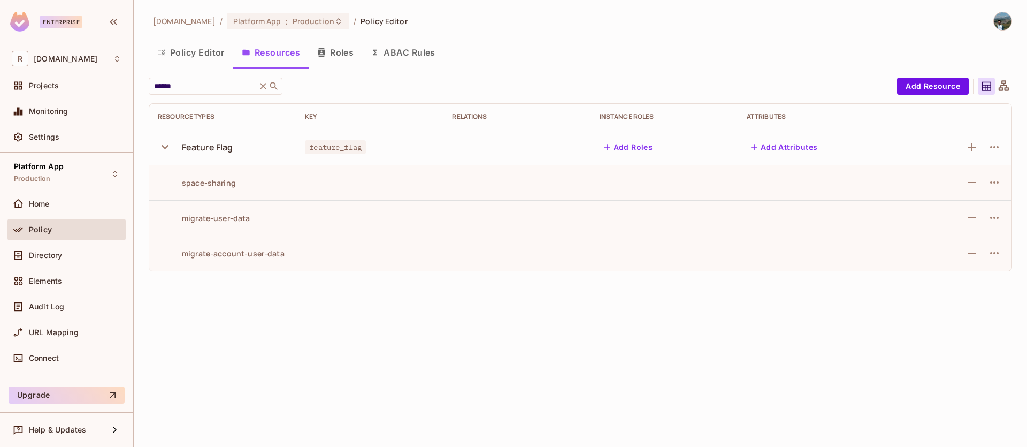
click at [205, 50] on button "Policy Editor" at bounding box center [191, 52] width 85 height 27
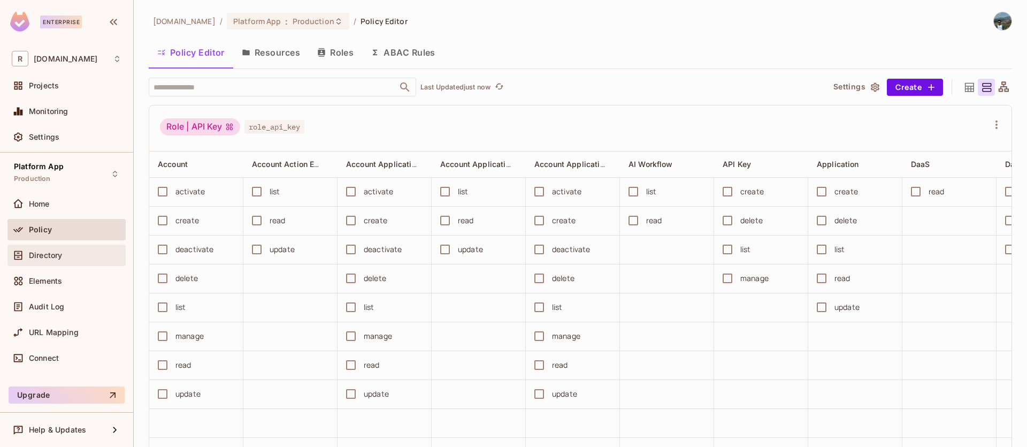
click at [78, 259] on div "Directory" at bounding box center [67, 255] width 110 height 13
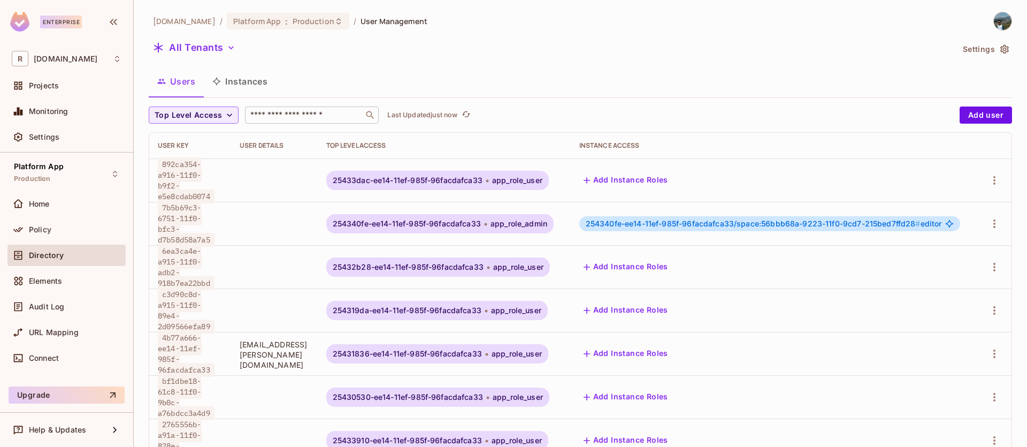
click at [337, 112] on input "text" at bounding box center [304, 115] width 112 height 11
click at [248, 82] on button "Instances" at bounding box center [240, 81] width 72 height 27
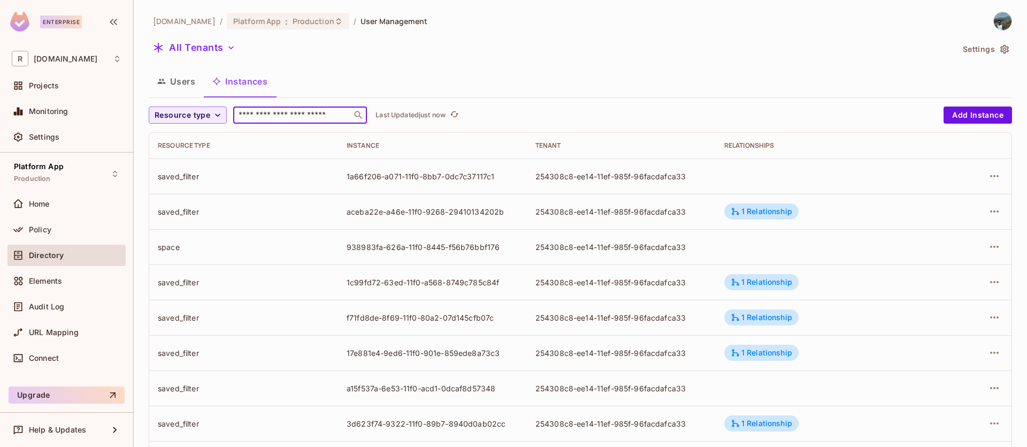
click at [336, 118] on input "text" at bounding box center [292, 115] width 112 height 11
click at [651, 118] on div "Resource type ​ Last Updated just now" at bounding box center [544, 114] width 790 height 17
click at [304, 111] on input "text" at bounding box center [292, 115] width 112 height 11
type input "*******"
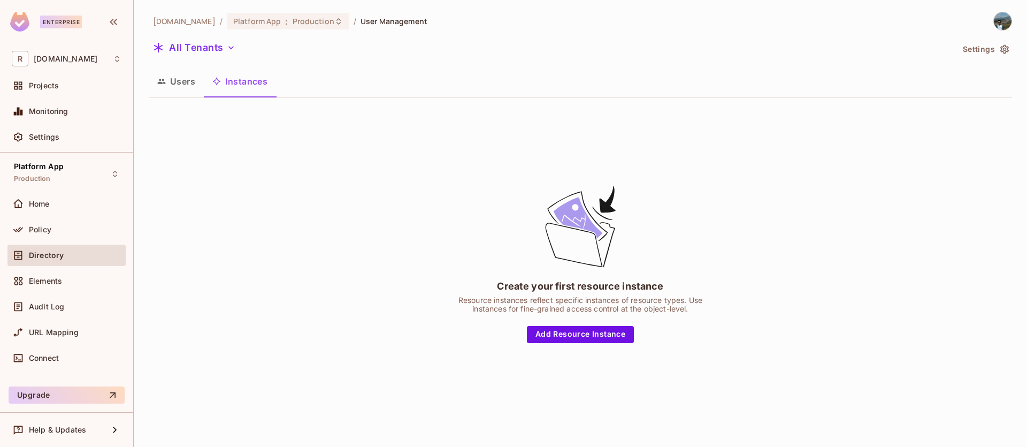
click at [255, 78] on button "Instances" at bounding box center [240, 81] width 72 height 27
click at [184, 82] on button "Users" at bounding box center [176, 81] width 55 height 27
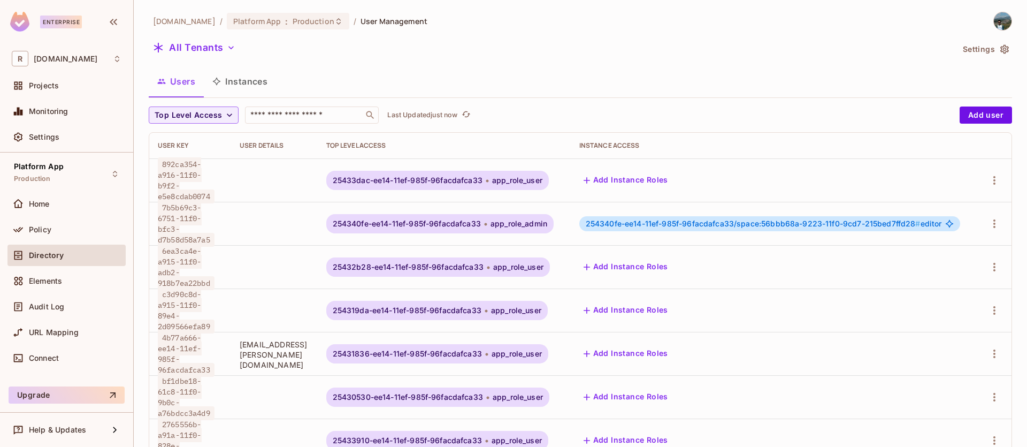
click at [272, 85] on button "Instances" at bounding box center [240, 81] width 72 height 27
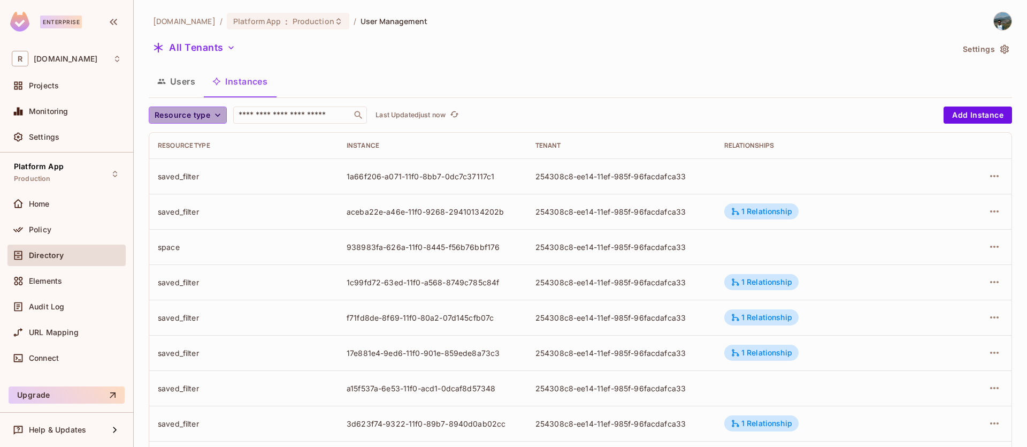
click at [203, 113] on span "Resource type" at bounding box center [183, 115] width 56 height 13
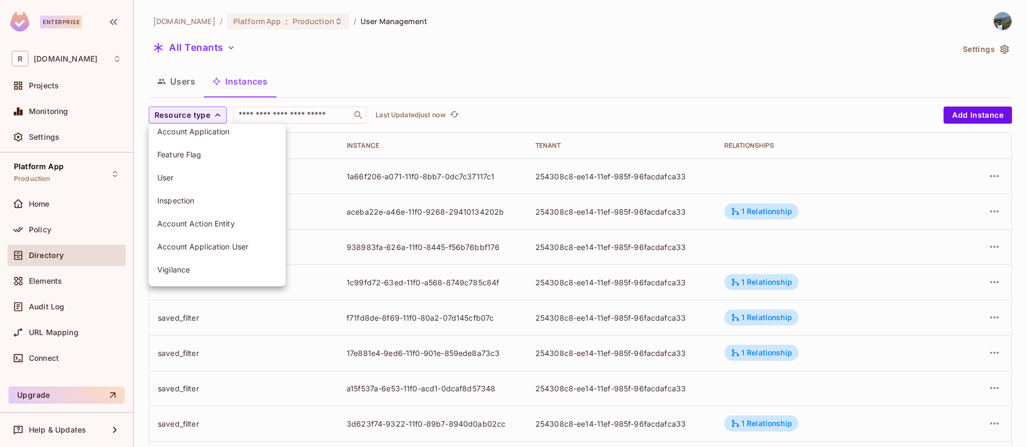
scroll to position [88, 0]
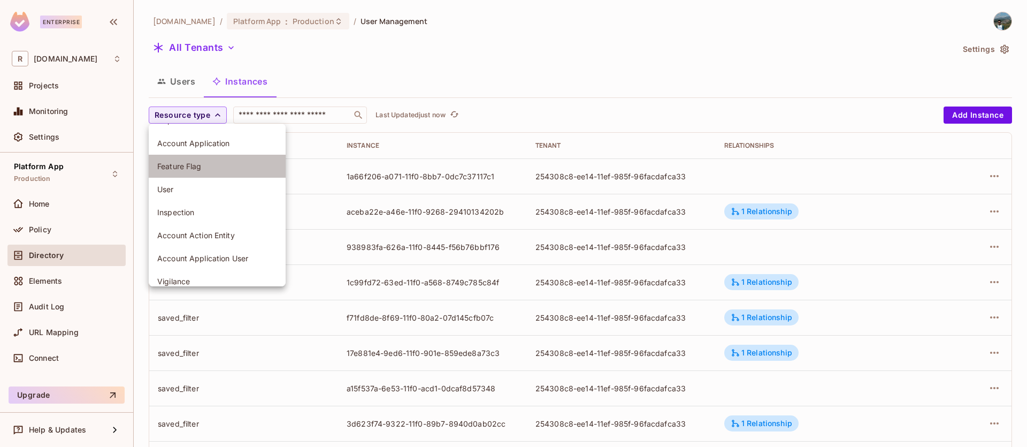
click at [199, 161] on span "Feature Flag" at bounding box center [217, 166] width 120 height 10
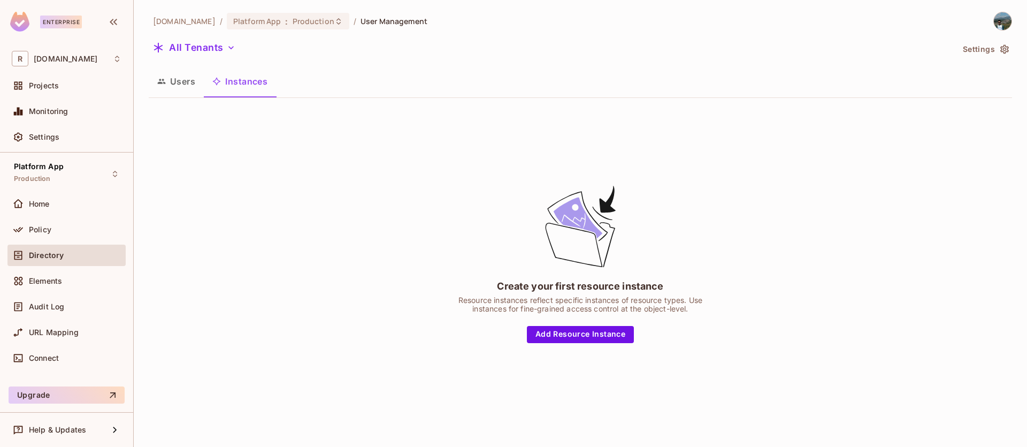
click at [264, 85] on button "Instances" at bounding box center [240, 81] width 72 height 27
click at [814, 161] on div "Create your first resource instance Resource instances reflect specific instanc…" at bounding box center [581, 262] width 864 height 313
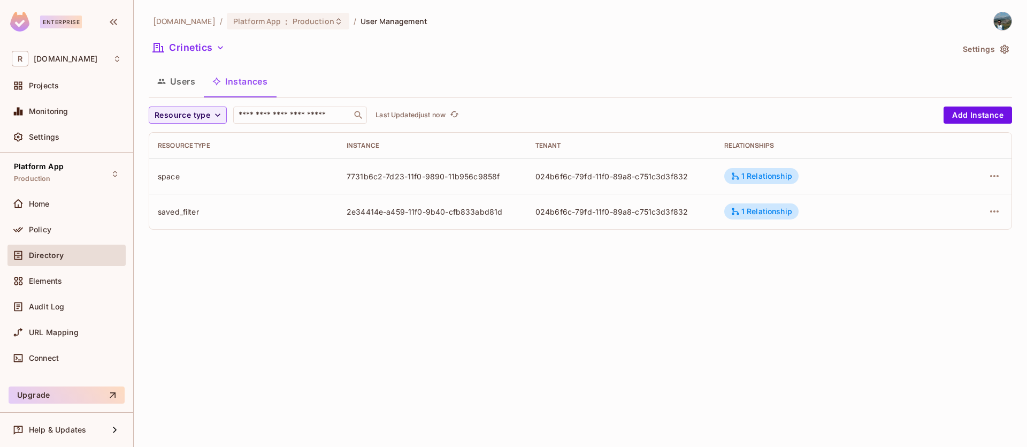
click at [747, 326] on div "redica.com / Platform App : Production / User Management Crinetics Settings Use…" at bounding box center [580, 223] width 893 height 447
click at [220, 51] on icon "button" at bounding box center [220, 47] width 11 height 11
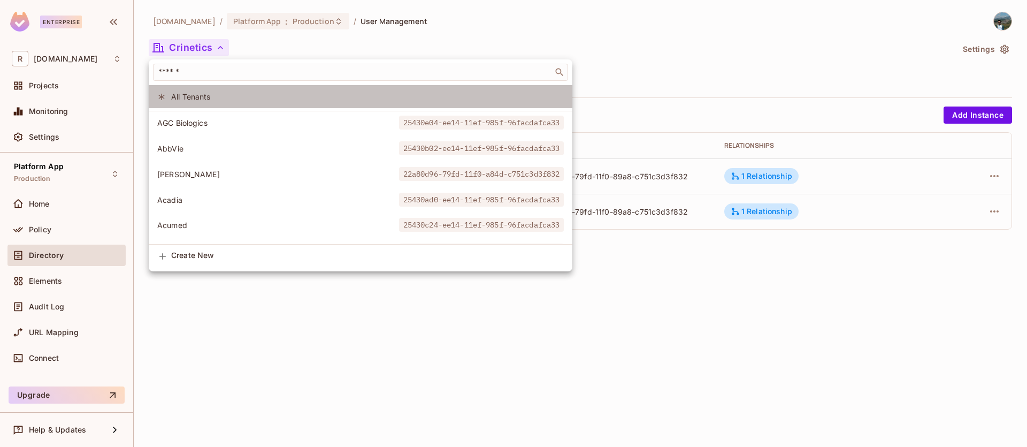
click at [214, 91] on span "All Tenants" at bounding box center [367, 96] width 393 height 10
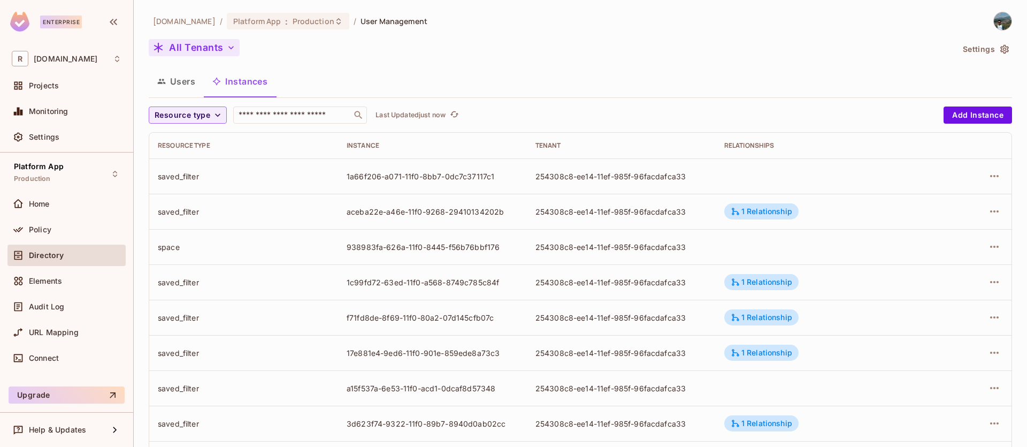
click at [218, 47] on button "All Tenants" at bounding box center [194, 47] width 91 height 17
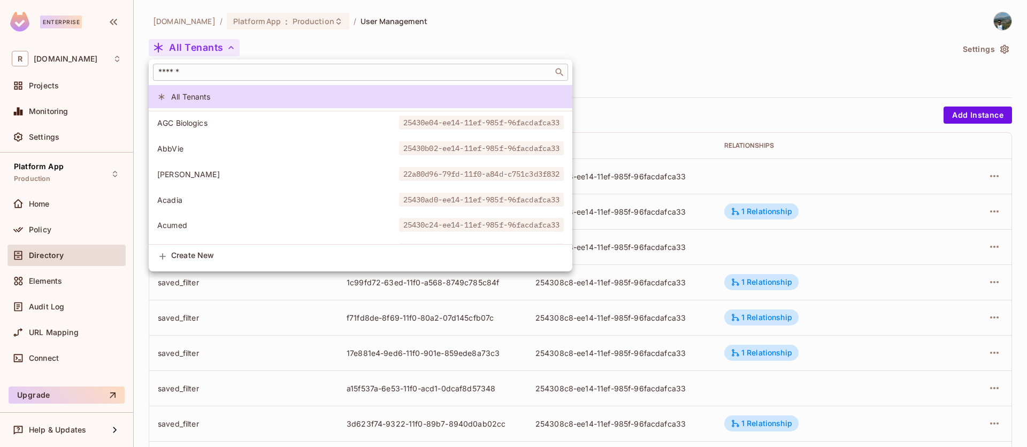
click at [230, 75] on input "text" at bounding box center [353, 72] width 394 height 11
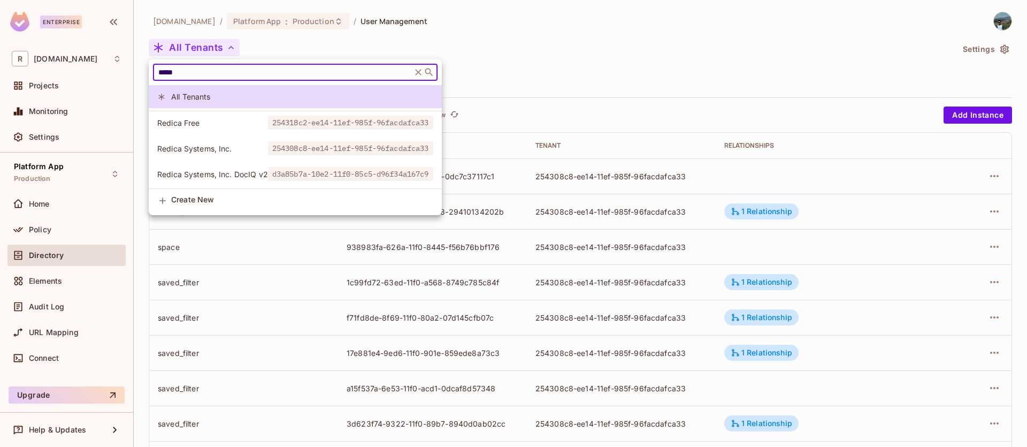
type input "*****"
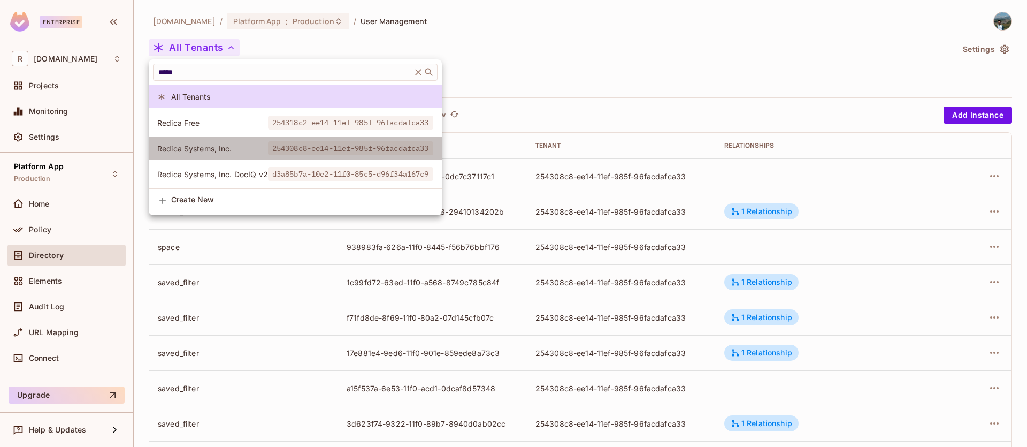
click at [233, 148] on span "Redica Systems, Inc." at bounding box center [212, 148] width 111 height 10
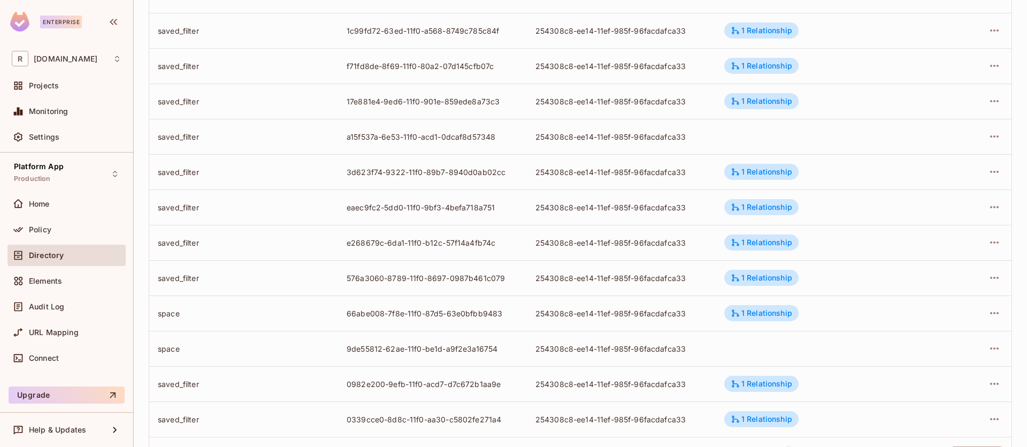
scroll to position [301, 0]
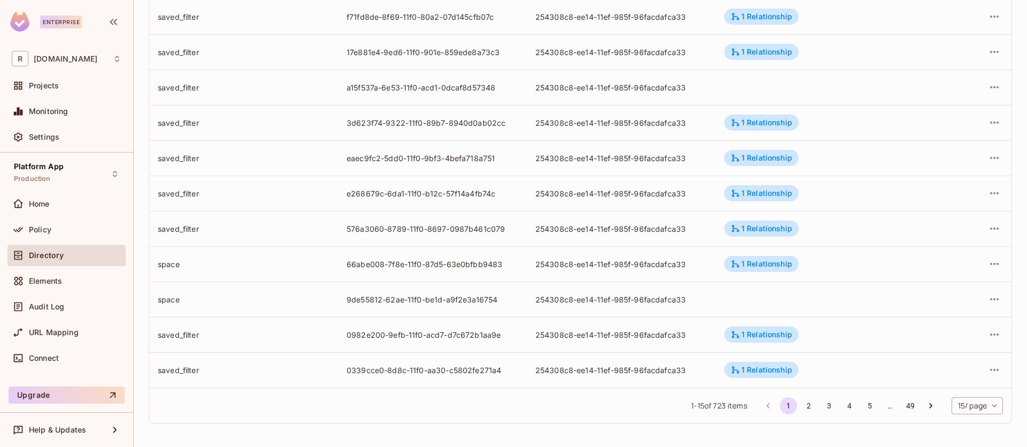
click at [984, 407] on body "Enterprise R redica.com Projects Monitoring Settings Platform App Production Ho…" at bounding box center [513, 223] width 1027 height 447
click at [967, 425] on li "100 / page" at bounding box center [969, 422] width 54 height 22
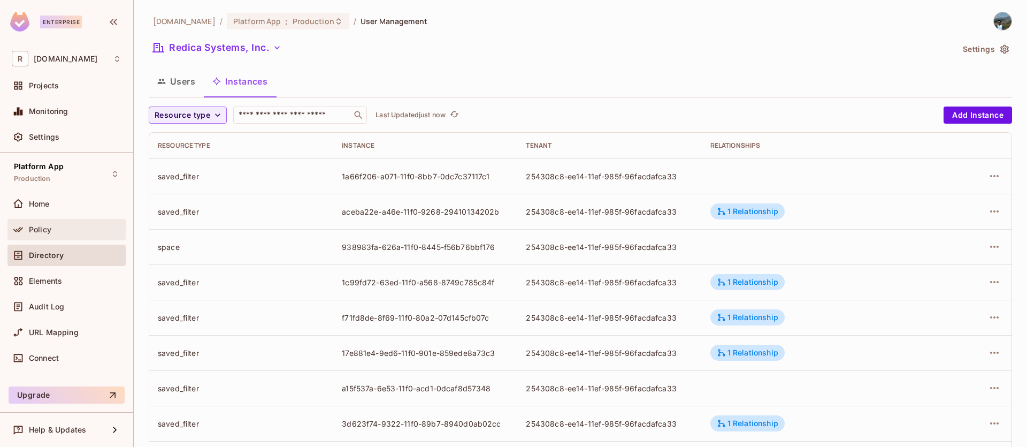
click at [96, 230] on div "Policy" at bounding box center [75, 229] width 93 height 9
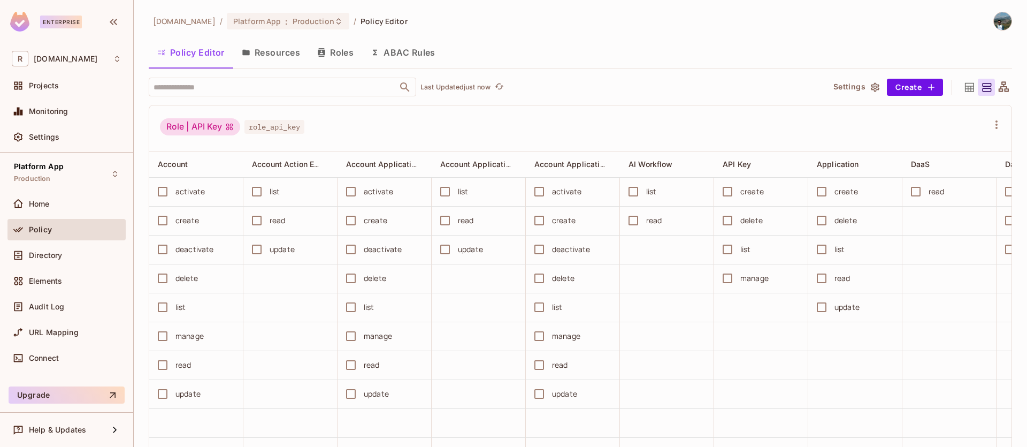
click at [331, 52] on button "Roles" at bounding box center [336, 52] width 54 height 27
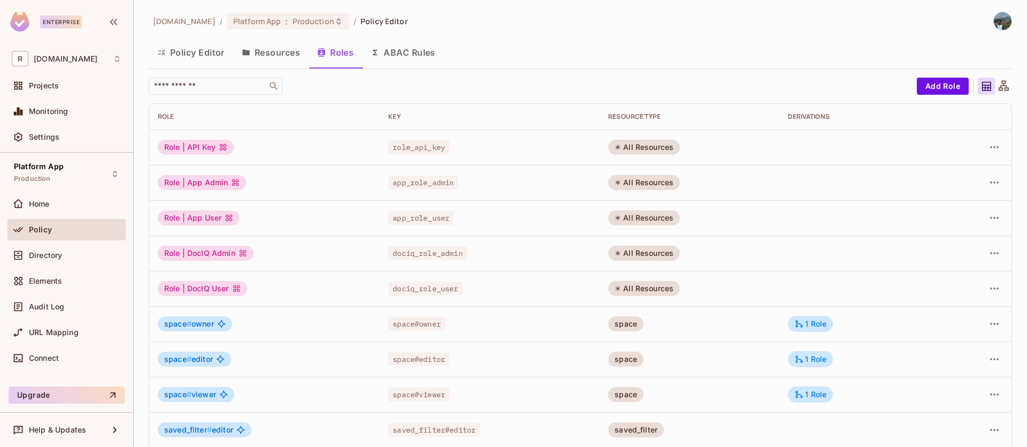
click at [286, 52] on button "Resources" at bounding box center [270, 52] width 75 height 27
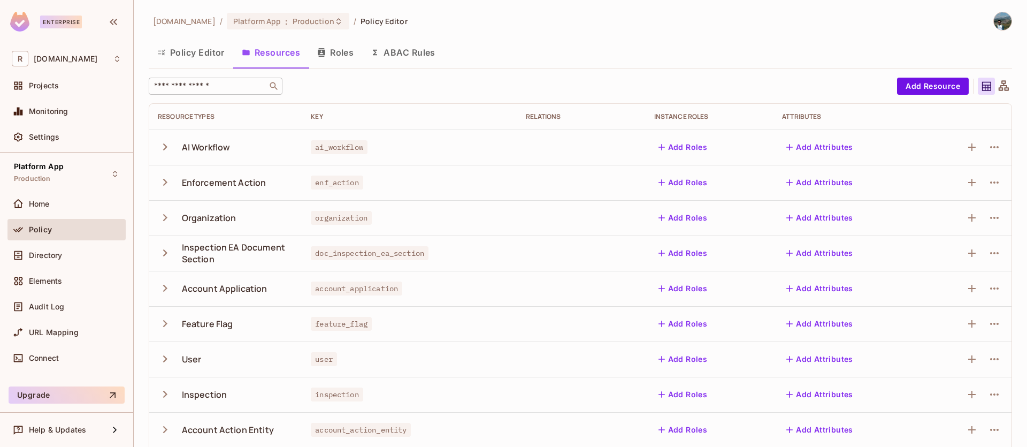
click at [232, 85] on input "text" at bounding box center [208, 86] width 112 height 11
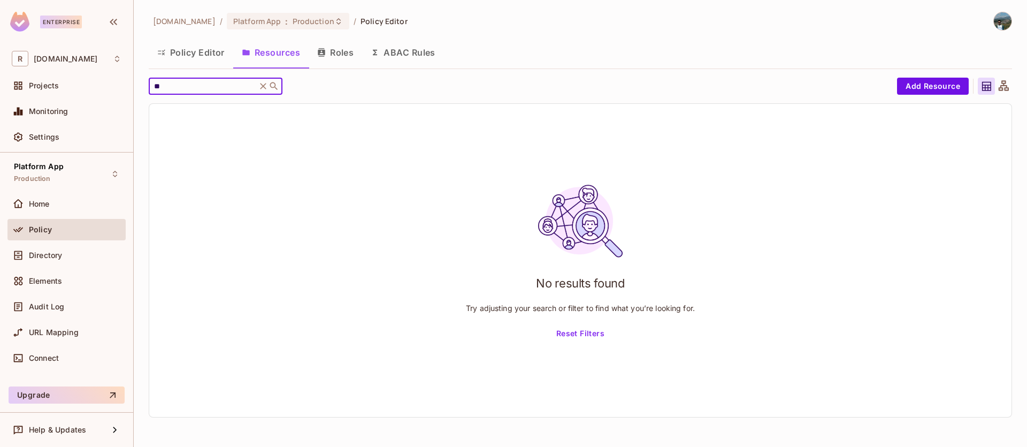
type input "*"
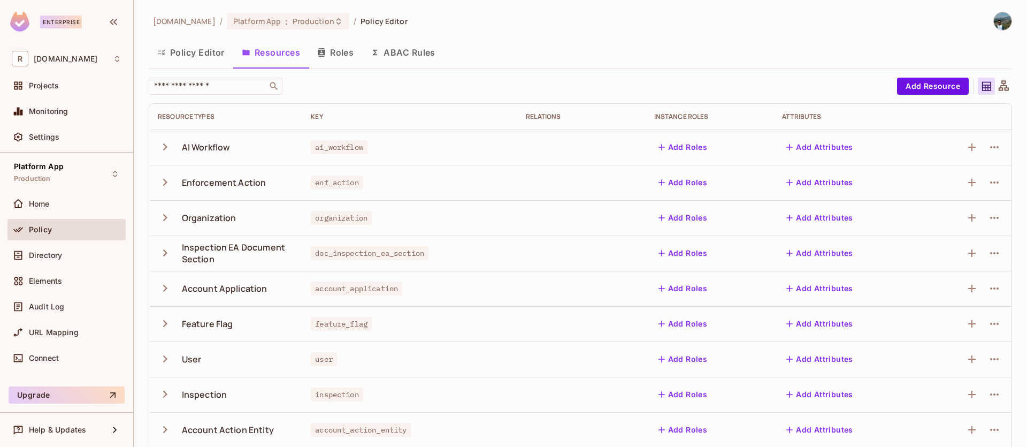
click at [415, 44] on button "ABAC Rules" at bounding box center [403, 52] width 82 height 27
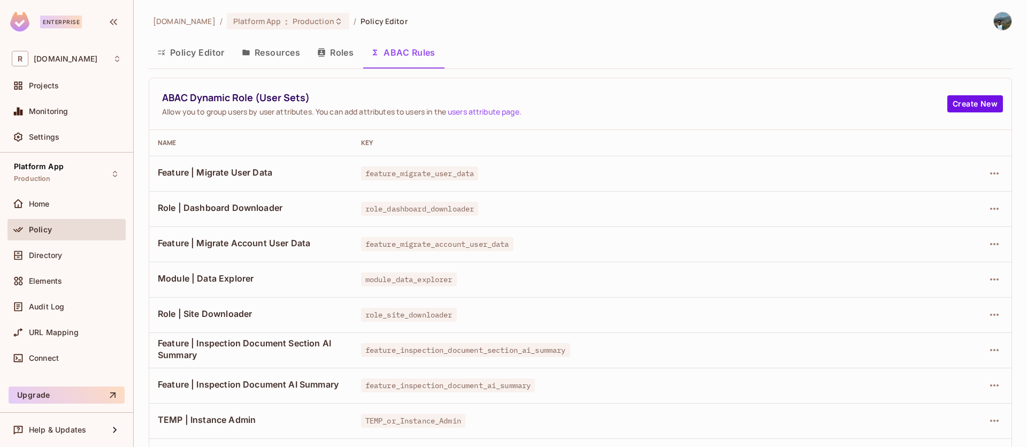
click at [659, 148] on th "Key" at bounding box center [639, 143] width 572 height 26
click at [456, 169] on span "feature_migrate_user_data" at bounding box center [420, 173] width 118 height 14
click at [989, 171] on icon "button" at bounding box center [994, 173] width 13 height 13
click at [971, 201] on li "Edit Dynamic Role (User Set)" at bounding box center [909, 198] width 156 height 24
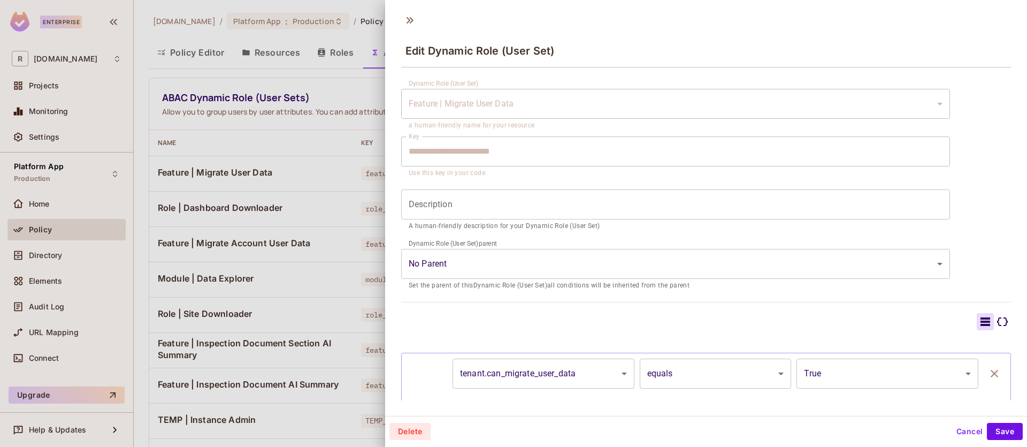
scroll to position [59, 0]
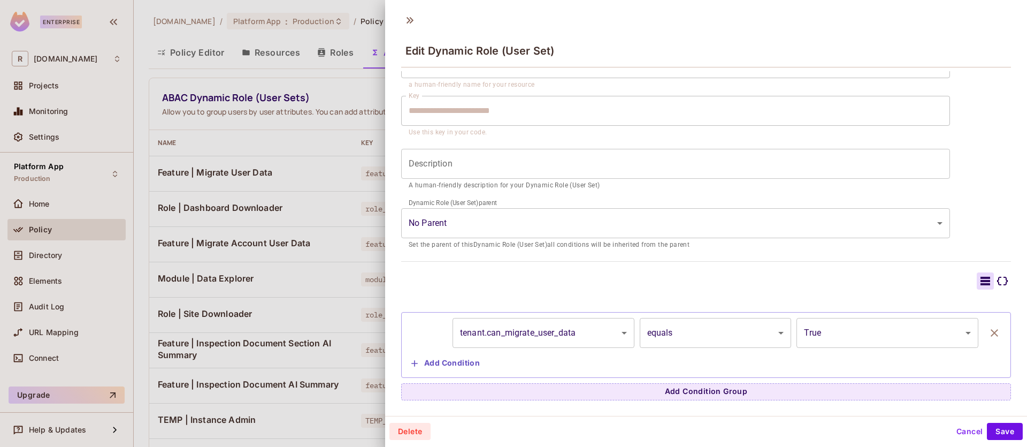
click at [557, 335] on body "Enterprise R redica.com Projects Monitoring Settings Platform App Production Ho…" at bounding box center [513, 223] width 1027 height 447
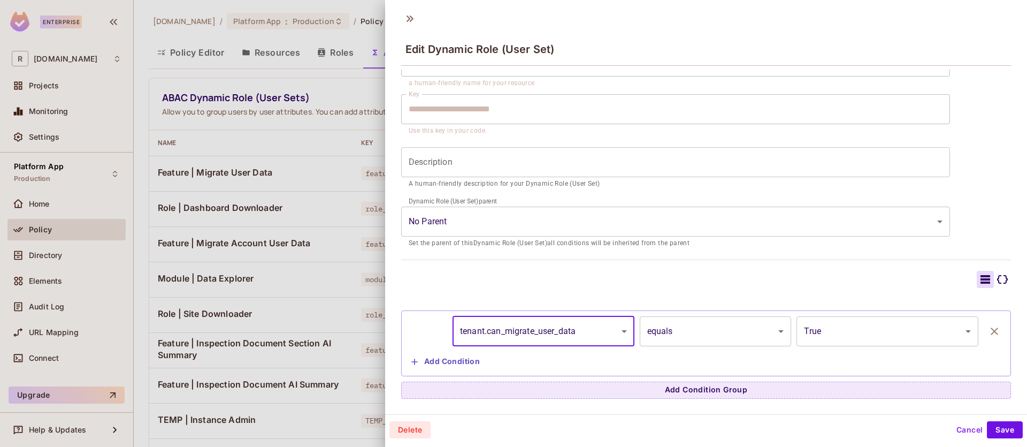
click at [958, 430] on button "Cancel" at bounding box center [969, 429] width 35 height 17
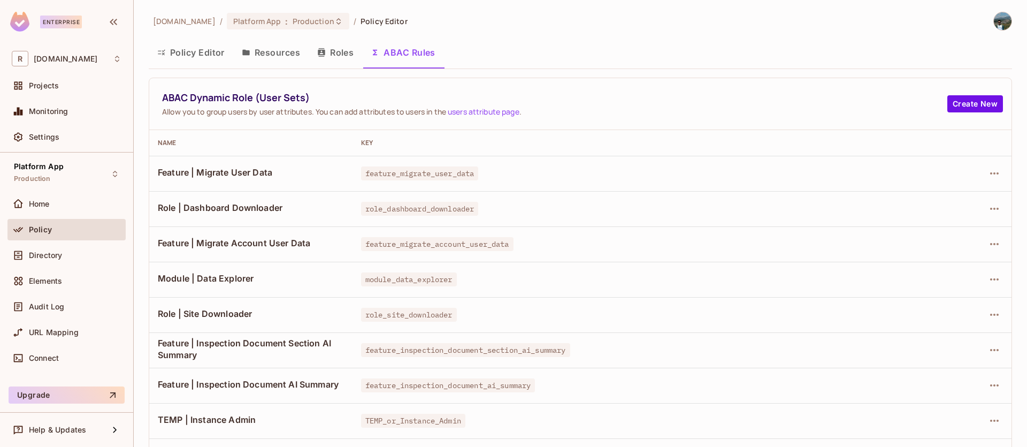
click at [212, 58] on button "Policy Editor" at bounding box center [191, 52] width 85 height 27
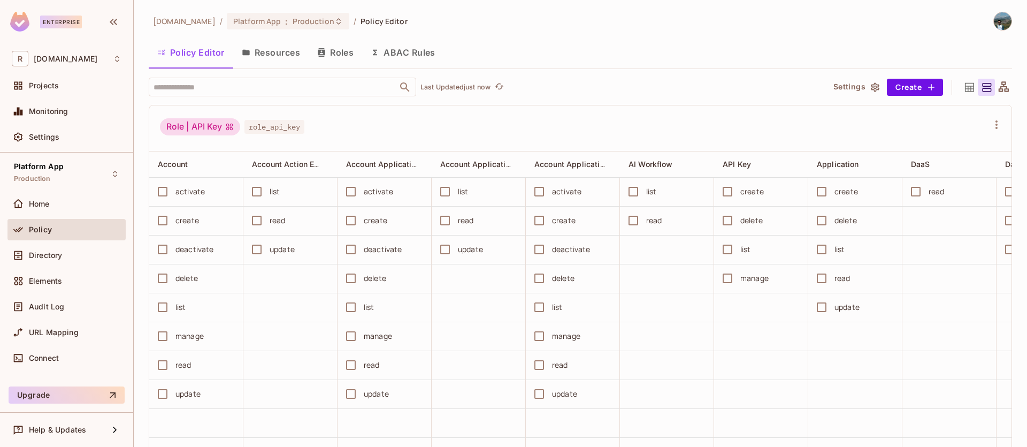
click at [253, 54] on button "Resources" at bounding box center [270, 52] width 75 height 27
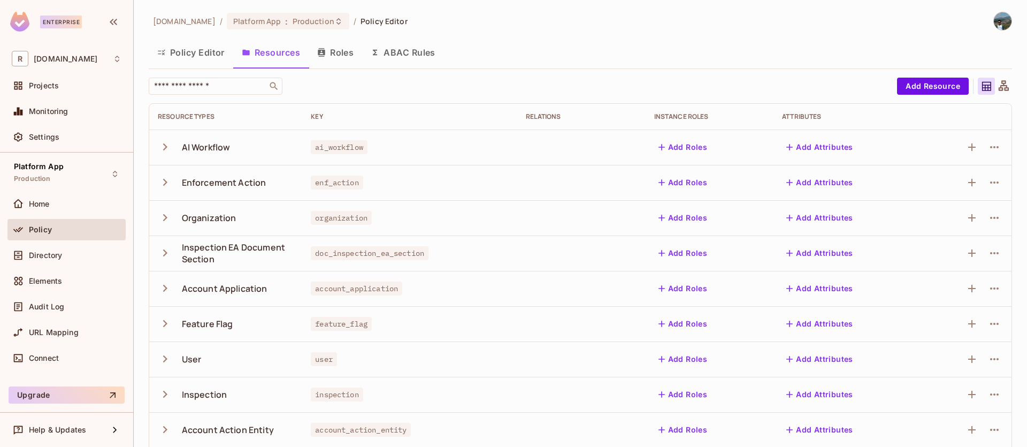
click at [346, 51] on button "Roles" at bounding box center [336, 52] width 54 height 27
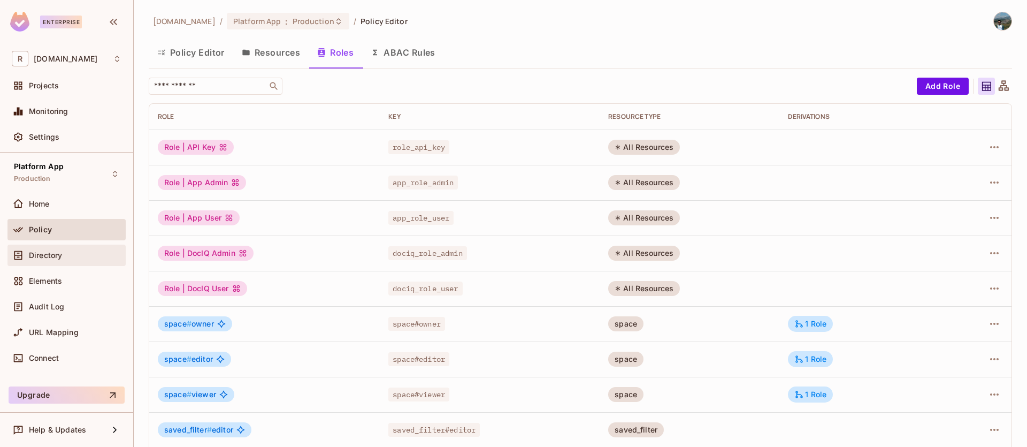
click at [57, 254] on span "Directory" at bounding box center [45, 255] width 33 height 9
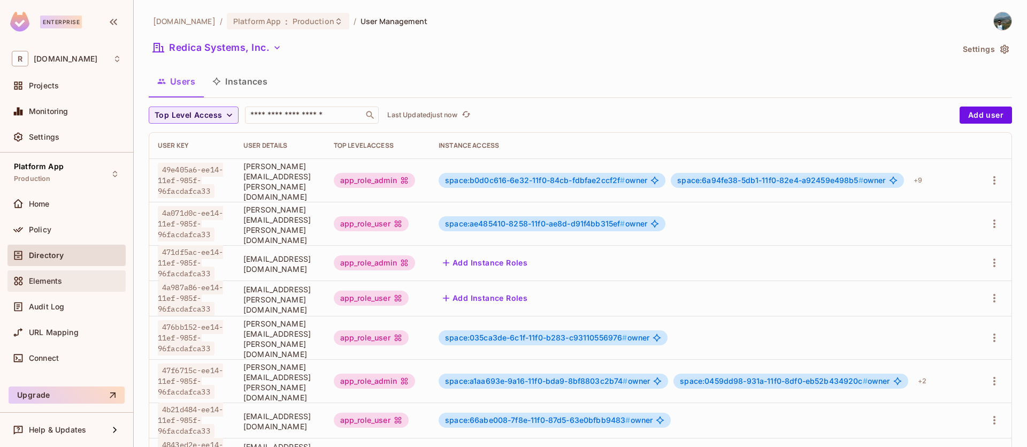
click at [56, 289] on div "Elements" at bounding box center [66, 280] width 118 height 21
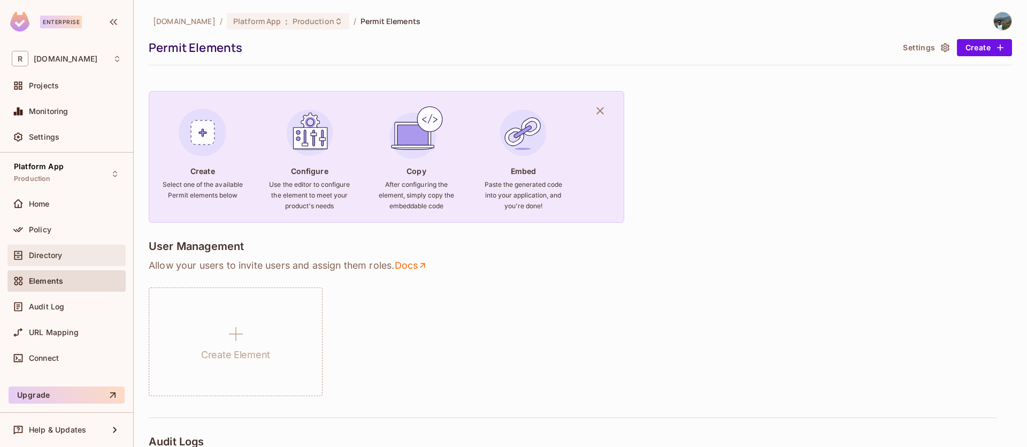
click at [82, 257] on div "Directory" at bounding box center [75, 255] width 93 height 9
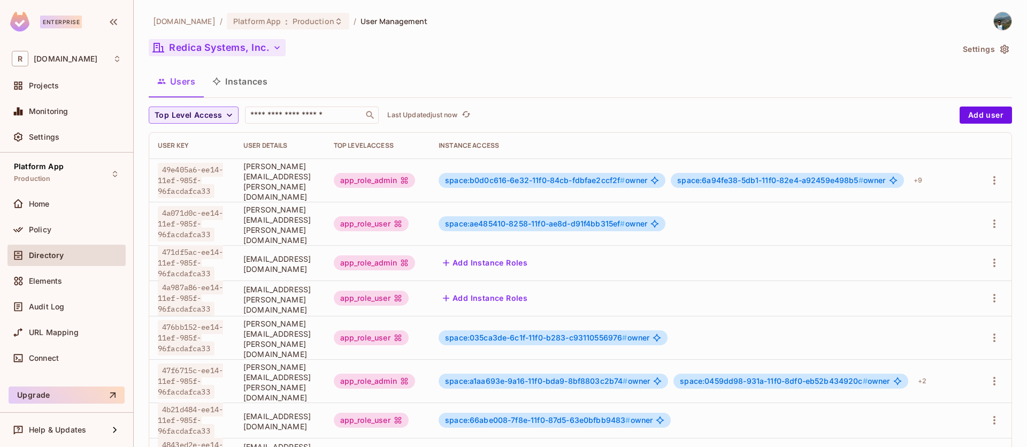
click at [264, 52] on button "Redica Systems, Inc." at bounding box center [217, 47] width 137 height 17
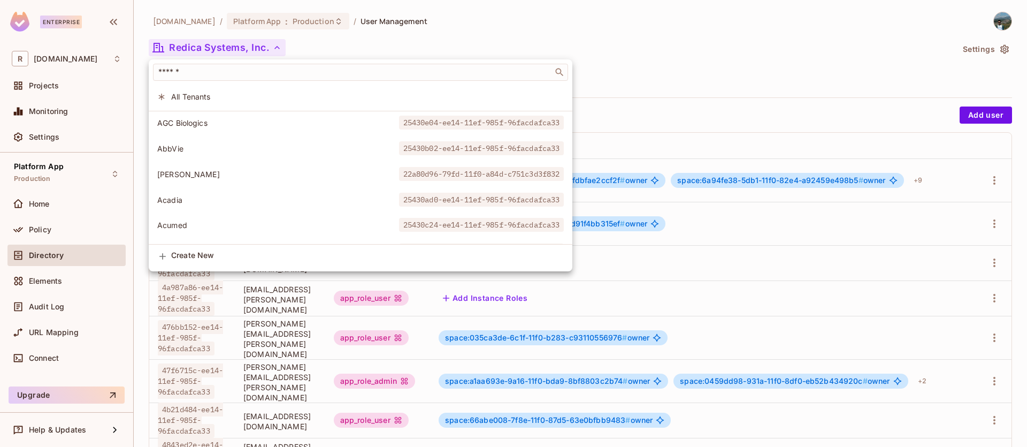
click at [857, 60] on div at bounding box center [513, 223] width 1027 height 447
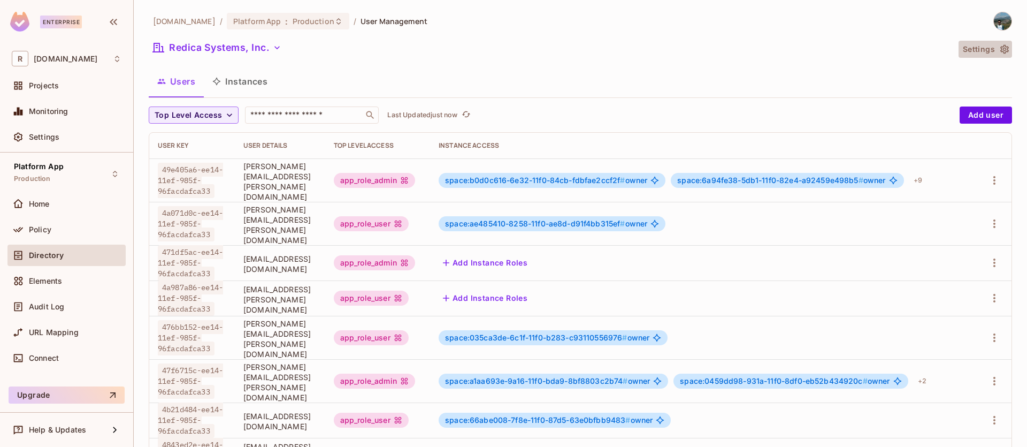
click at [1000, 47] on icon "button" at bounding box center [1004, 49] width 11 height 11
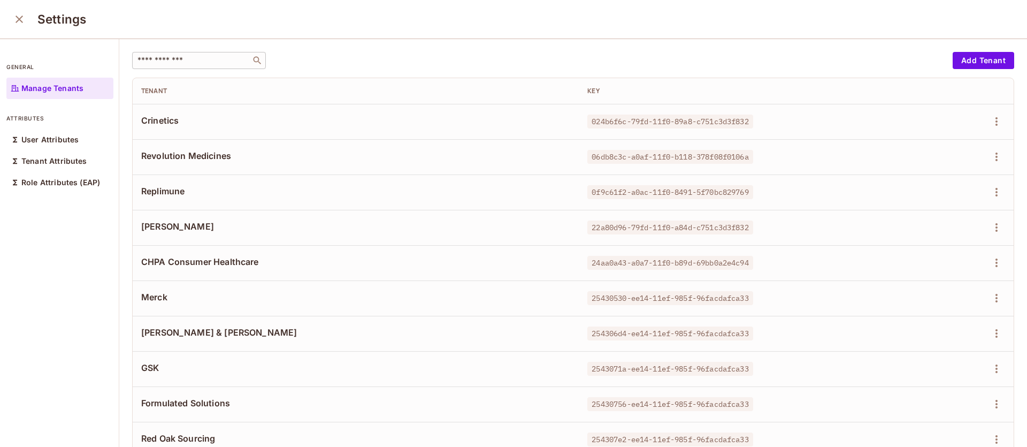
click at [208, 64] on input "text" at bounding box center [191, 60] width 112 height 11
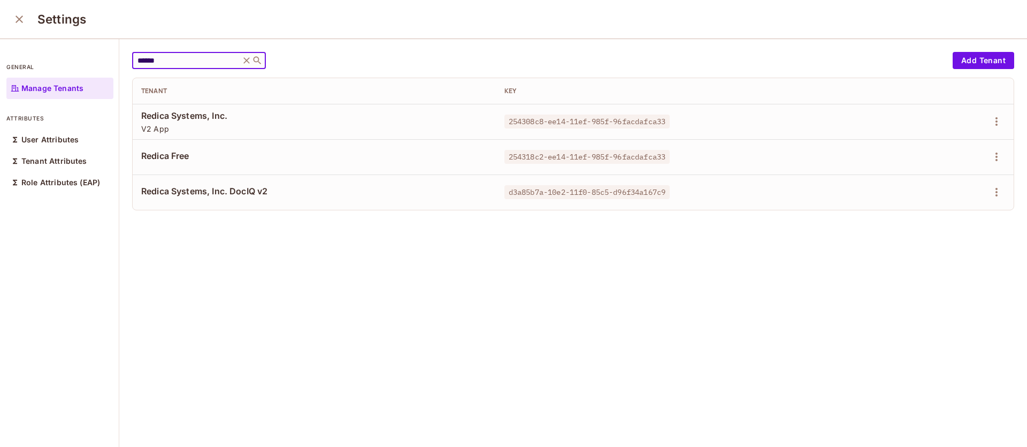
type input "******"
drag, startPoint x: 670, startPoint y: 124, endPoint x: 503, endPoint y: 123, distance: 166.4
click at [505, 123] on span "254308c8-ee14-11ef-985f-96facdafca33" at bounding box center [587, 121] width 165 height 14
copy span "254308c8-ee14-11ef-985f-96facdafca33"
click at [463, 265] on div "****** ​ Add Tenant Tenant Key Redica Systems, Inc. V2 App 254308c8-ee14-11ef-9…" at bounding box center [573, 243] width 908 height 409
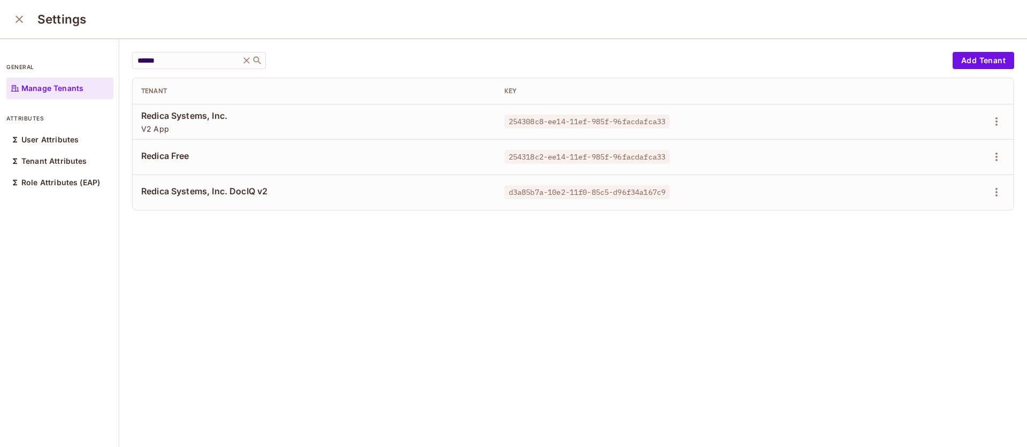
click at [26, 14] on button "close" at bounding box center [19, 19] width 21 height 21
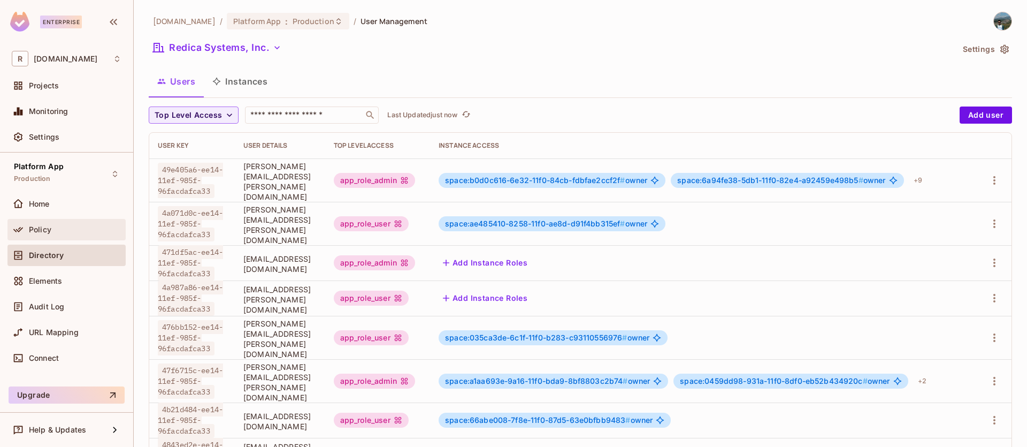
click at [83, 225] on div "Policy" at bounding box center [75, 229] width 93 height 9
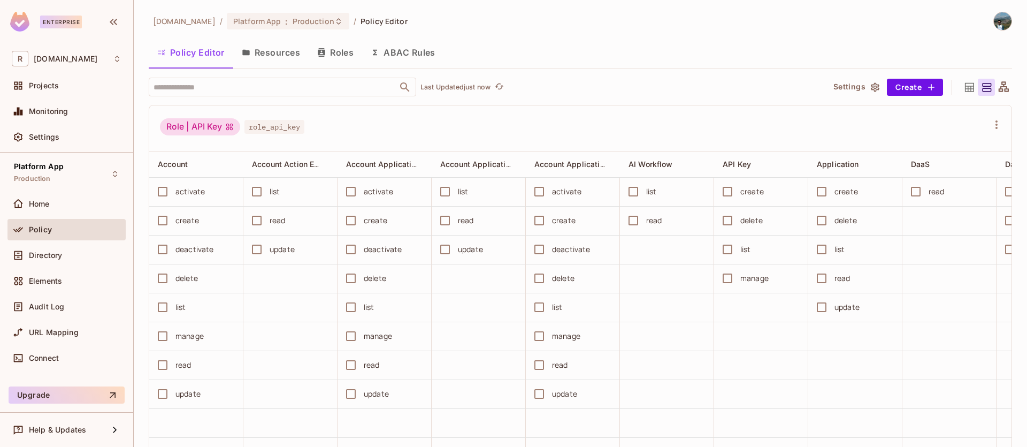
click at [398, 50] on button "ABAC Rules" at bounding box center [403, 52] width 82 height 27
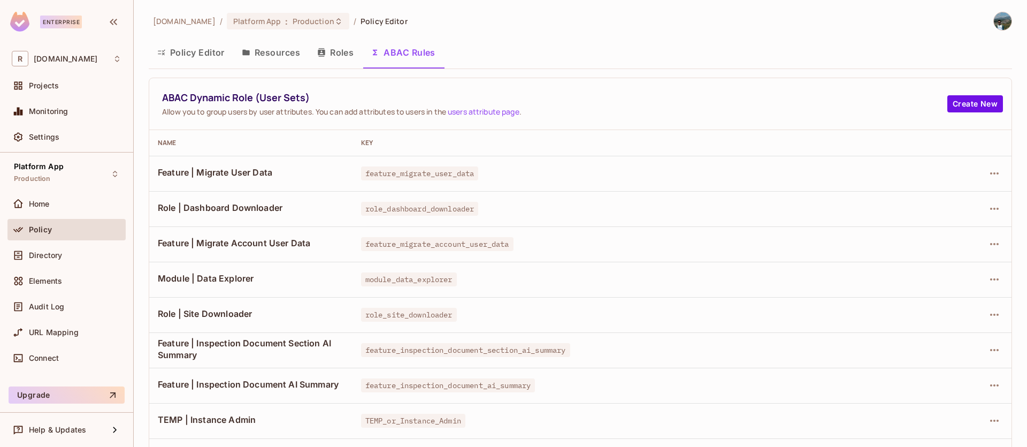
click at [457, 176] on span "feature_migrate_user_data" at bounding box center [420, 173] width 118 height 14
click at [988, 175] on icon "button" at bounding box center [994, 173] width 13 height 13
click at [965, 195] on div "Edit Dynamic Role (User Set)" at bounding box center [913, 198] width 105 height 11
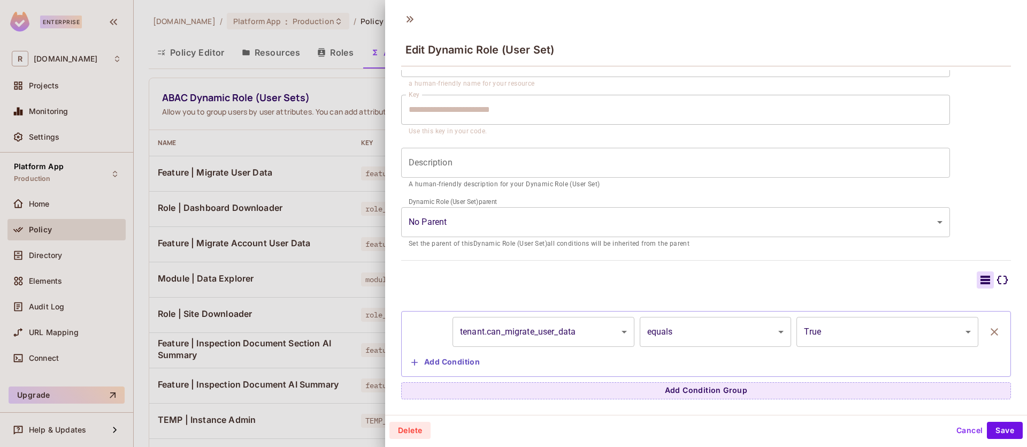
scroll to position [2, 0]
click at [467, 364] on button "Add Condition" at bounding box center [445, 361] width 77 height 17
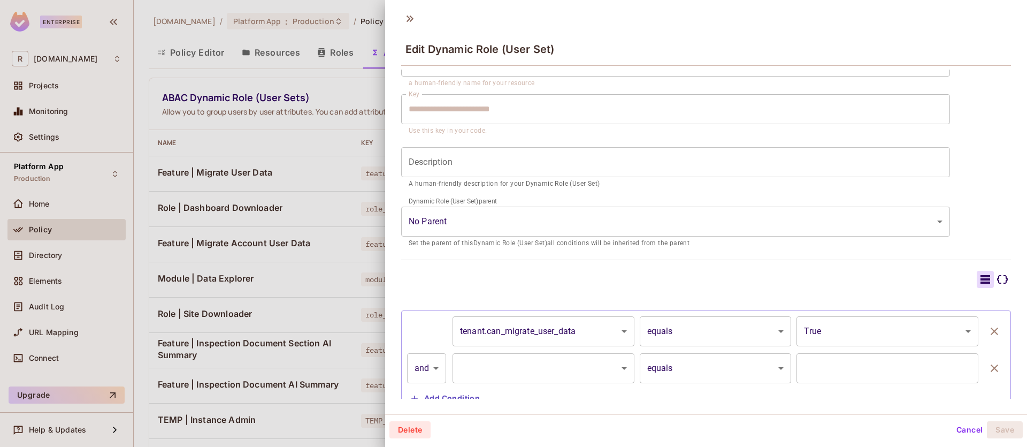
click at [550, 362] on body "Enterprise R redica.com Projects Monitoring Settings Platform App Production Ho…" at bounding box center [513, 223] width 1027 height 447
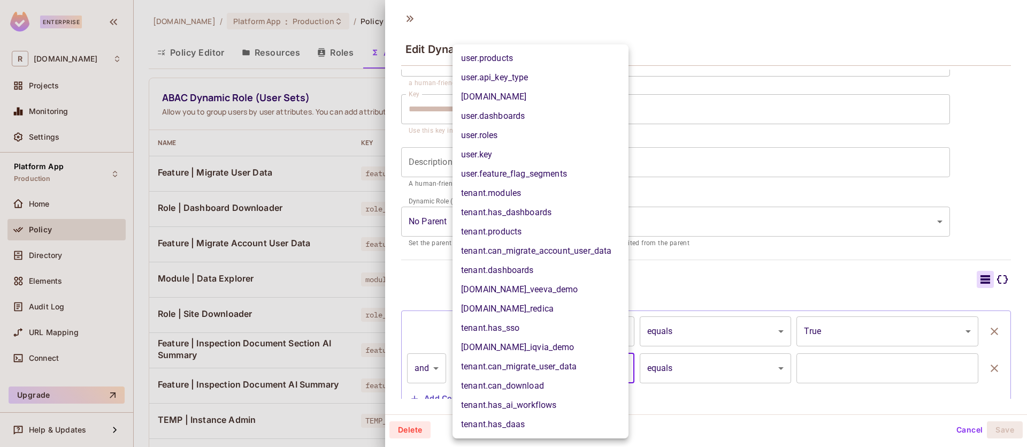
click at [912, 293] on div at bounding box center [513, 223] width 1027 height 447
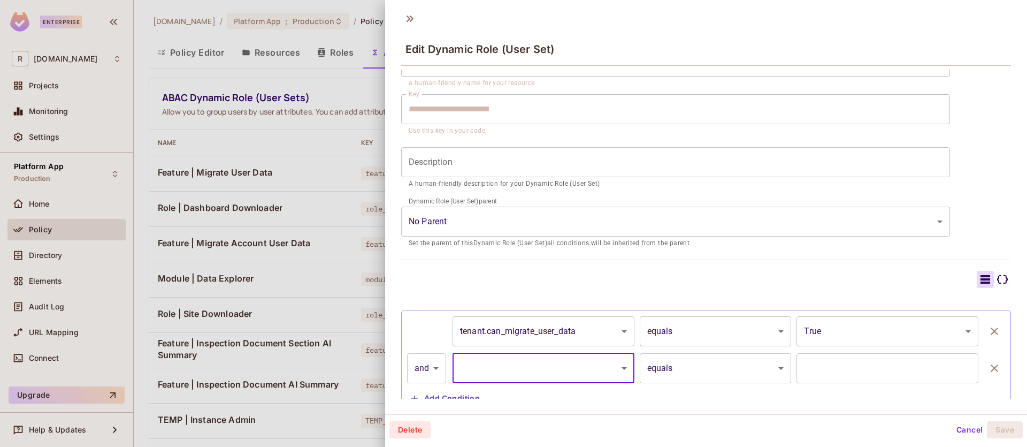
click at [960, 427] on button "Cancel" at bounding box center [969, 429] width 35 height 17
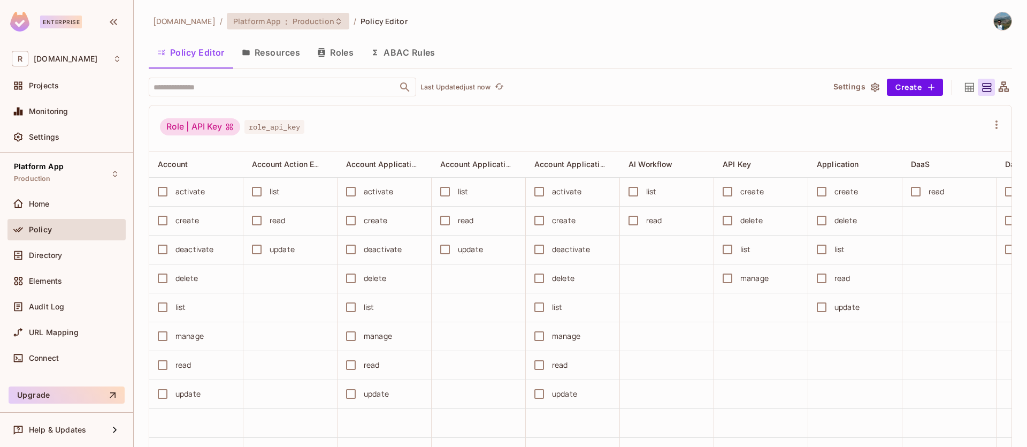
click at [334, 19] on icon at bounding box center [338, 21] width 9 height 9
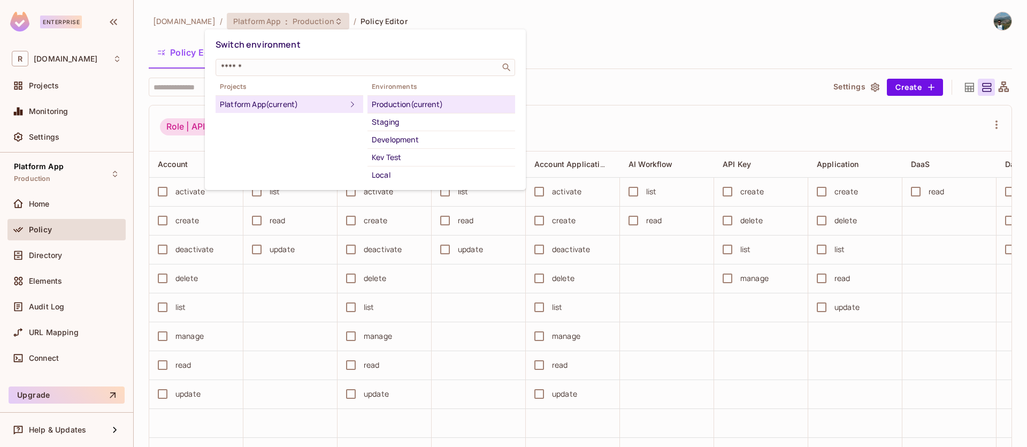
click at [740, 51] on div at bounding box center [513, 223] width 1027 height 447
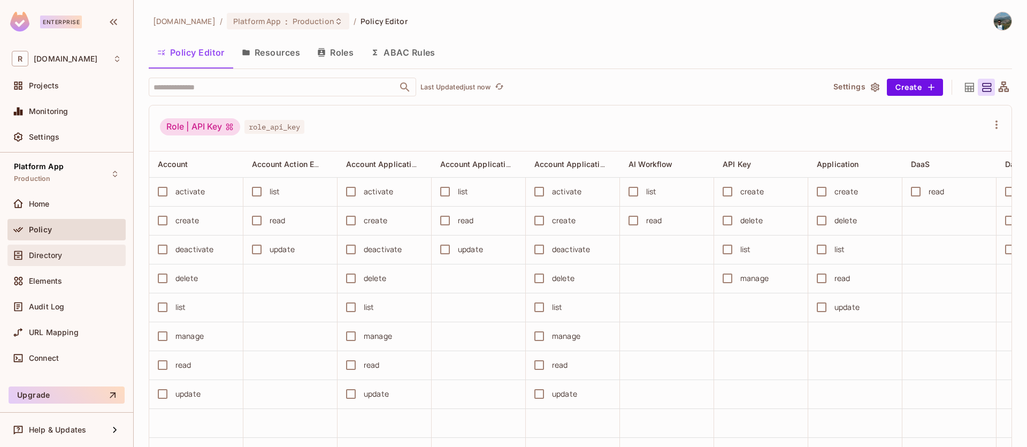
click at [73, 256] on div "Directory" at bounding box center [75, 255] width 93 height 9
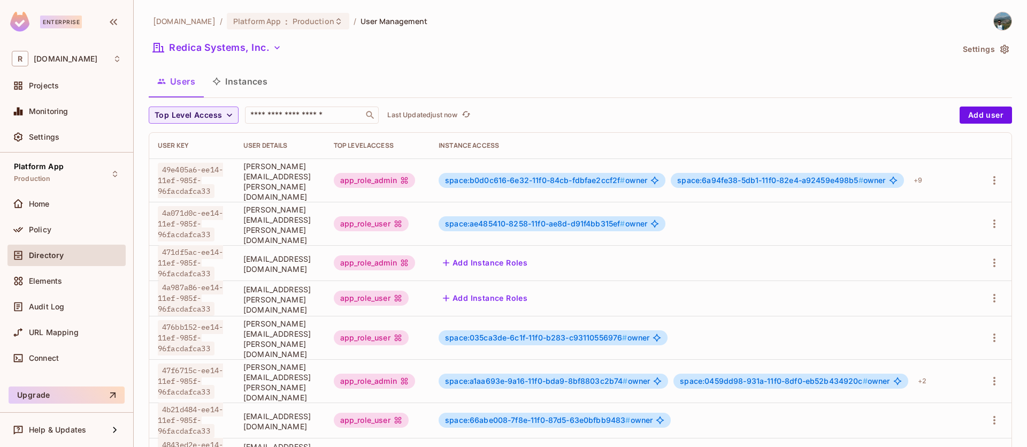
click at [1000, 47] on icon "button" at bounding box center [1004, 49] width 9 height 9
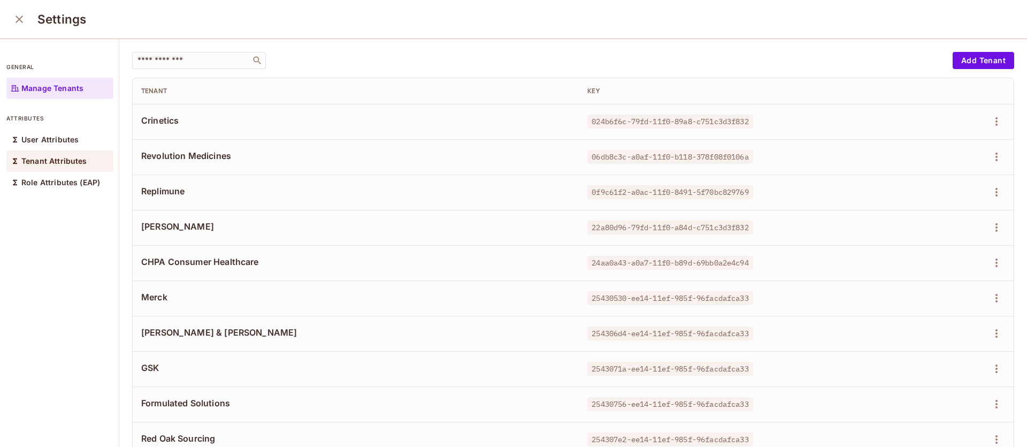
click at [61, 159] on p "Tenant Attributes" at bounding box center [54, 161] width 66 height 9
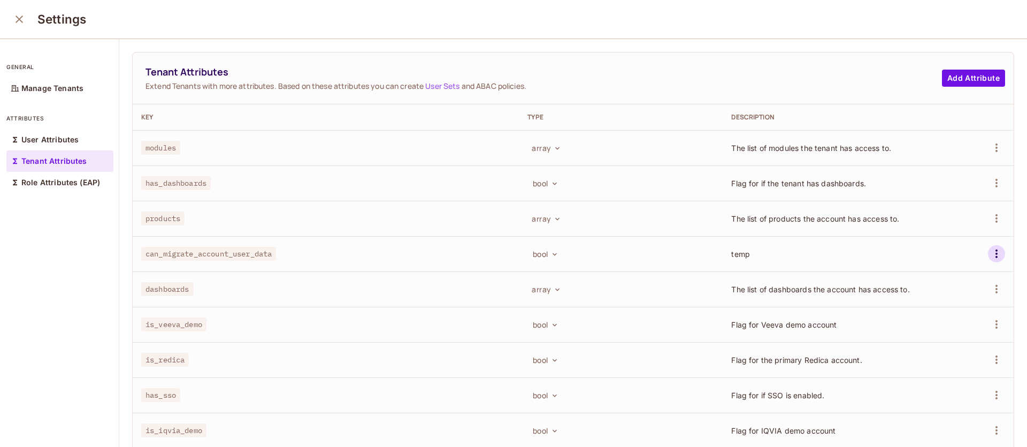
click at [996, 253] on icon "button" at bounding box center [997, 253] width 2 height 9
click at [896, 276] on icon at bounding box center [896, 278] width 13 height 13
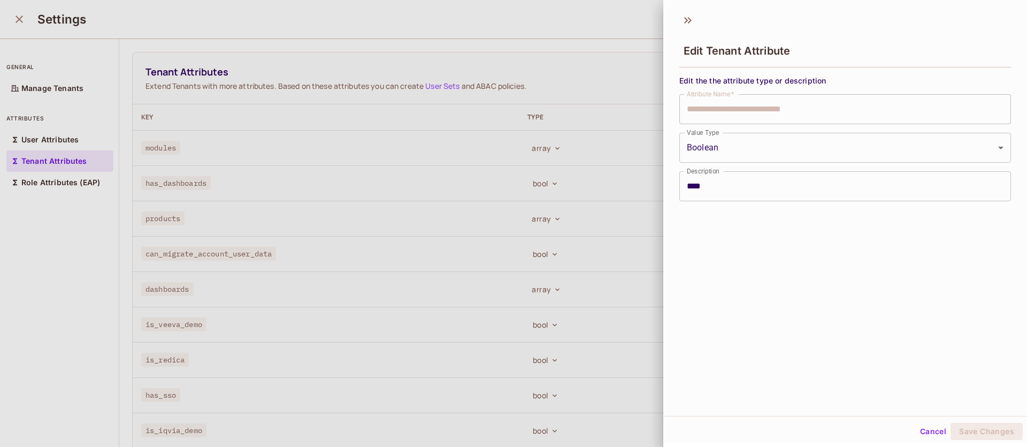
click at [930, 427] on button "Cancel" at bounding box center [933, 431] width 35 height 17
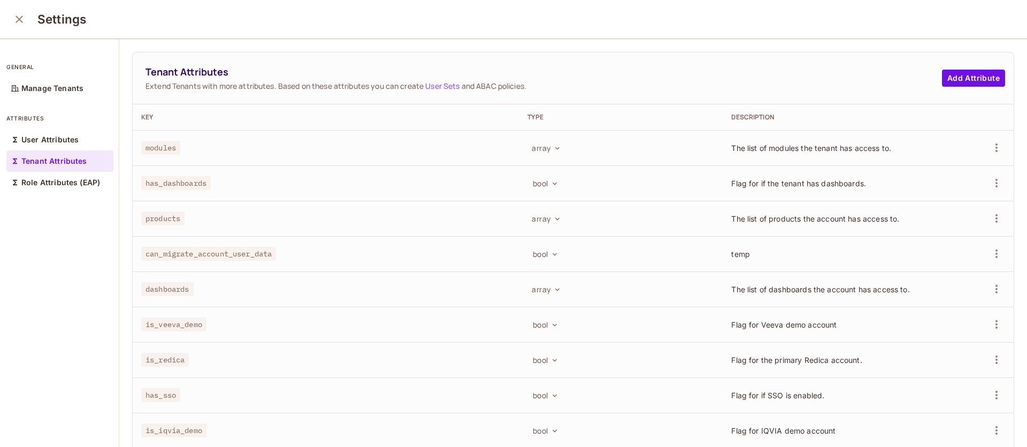
click at [23, 22] on icon "close" at bounding box center [19, 19] width 13 height 13
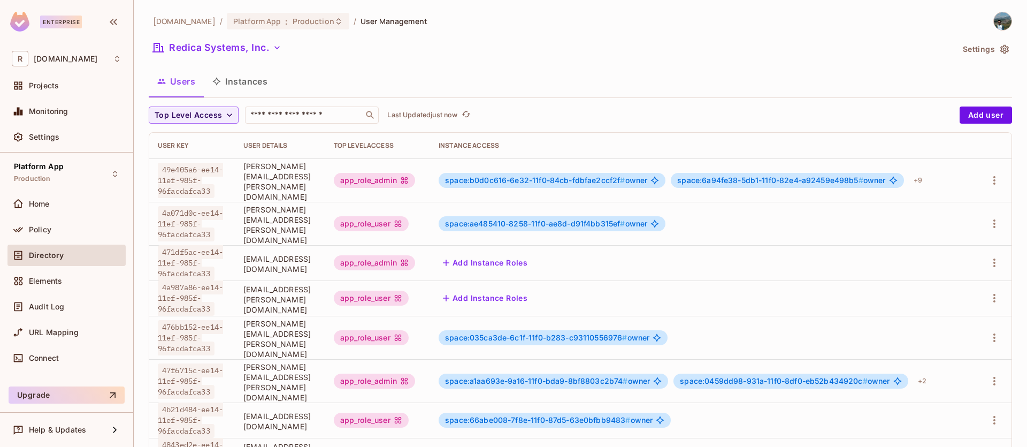
click at [231, 80] on button "Instances" at bounding box center [240, 81] width 72 height 27
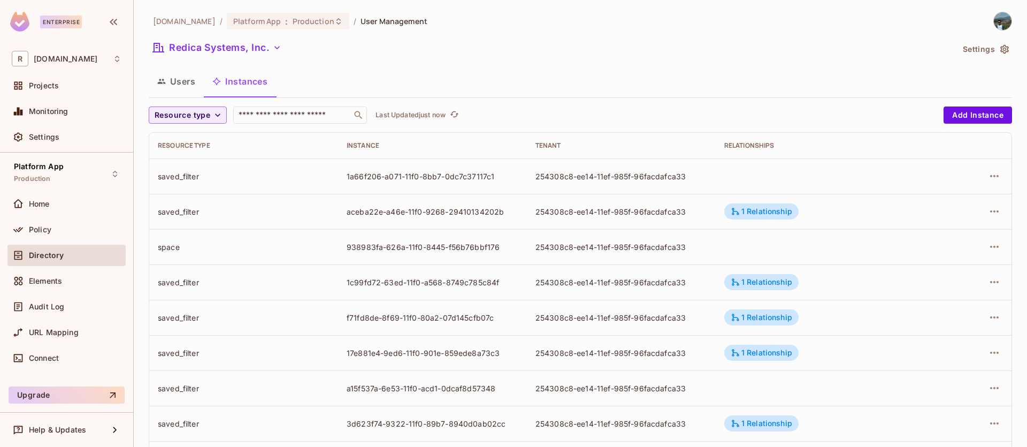
click at [189, 177] on div "saved_filter" at bounding box center [244, 176] width 172 height 10
click at [990, 176] on icon "button" at bounding box center [994, 176] width 9 height 2
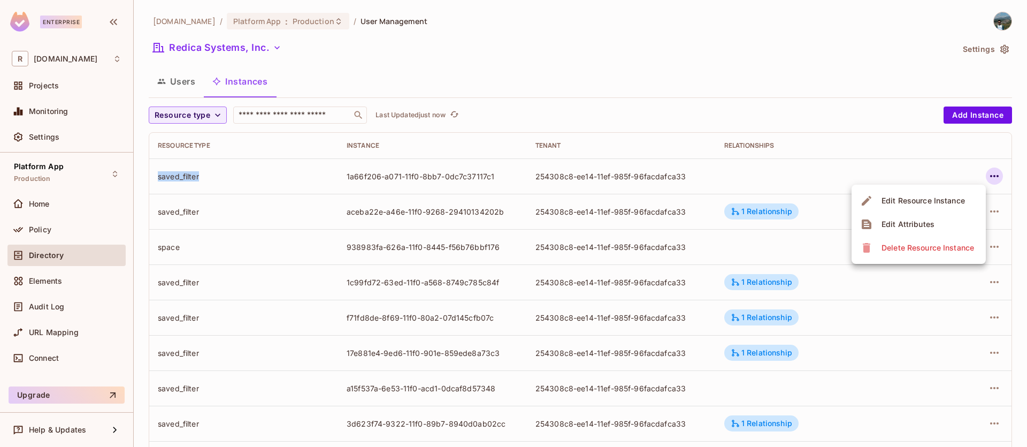
click at [941, 204] on div "Edit Resource Instance" at bounding box center [923, 200] width 83 height 11
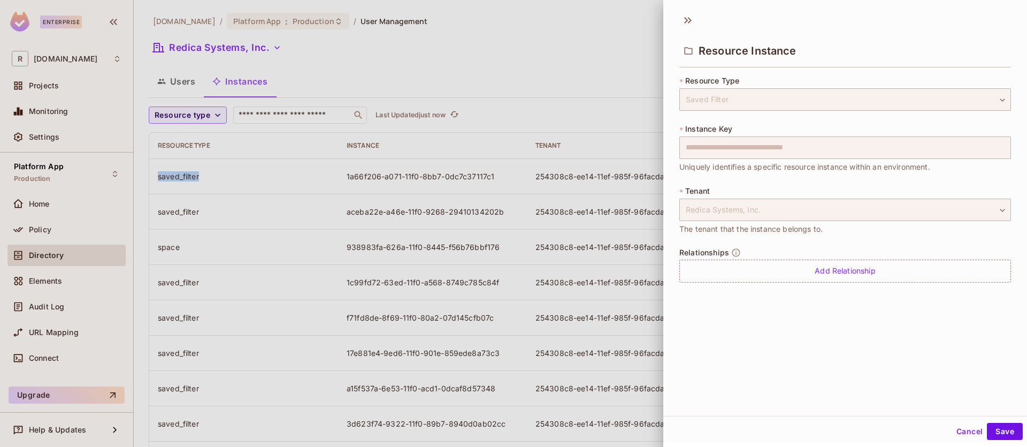
click at [953, 429] on button "Cancel" at bounding box center [969, 431] width 35 height 17
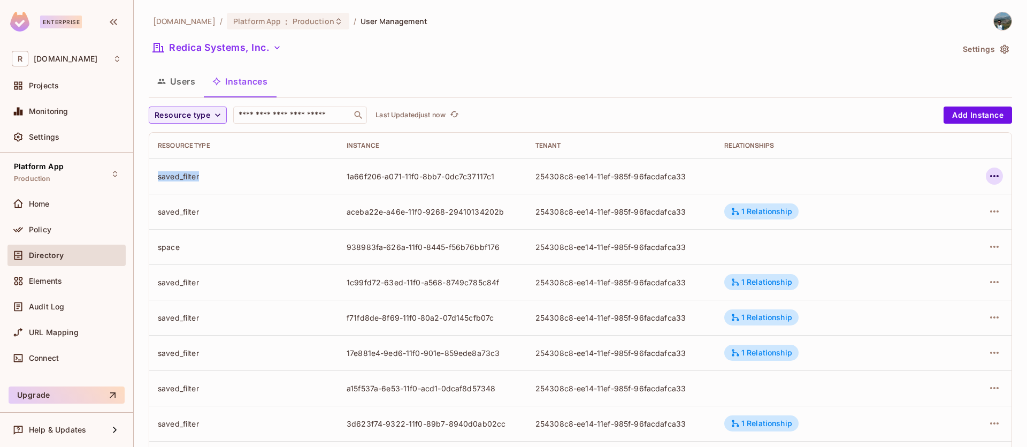
click at [988, 178] on icon "button" at bounding box center [994, 176] width 13 height 13
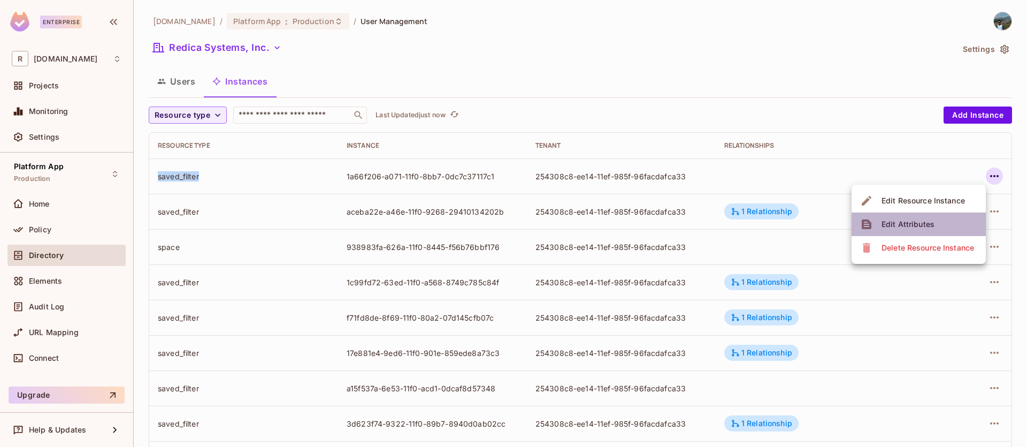
click at [933, 228] on div "Edit Attributes" at bounding box center [908, 224] width 53 height 11
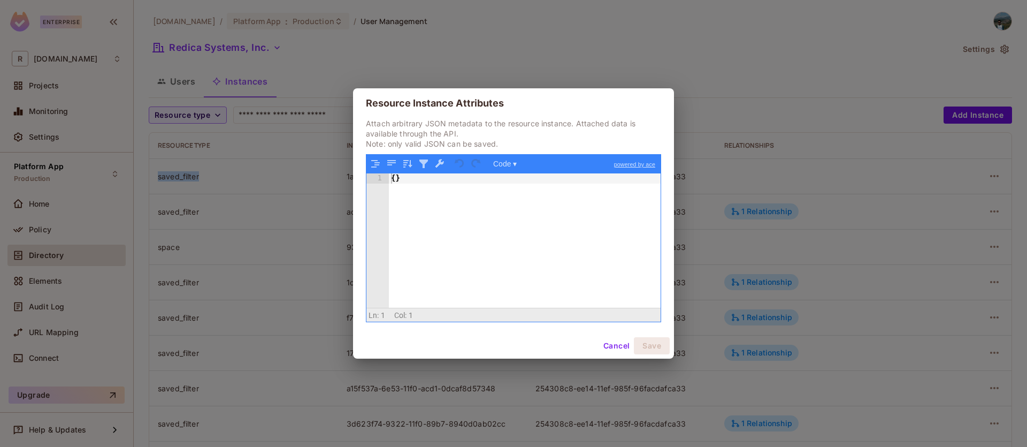
click at [627, 348] on button "Cancel" at bounding box center [616, 345] width 35 height 17
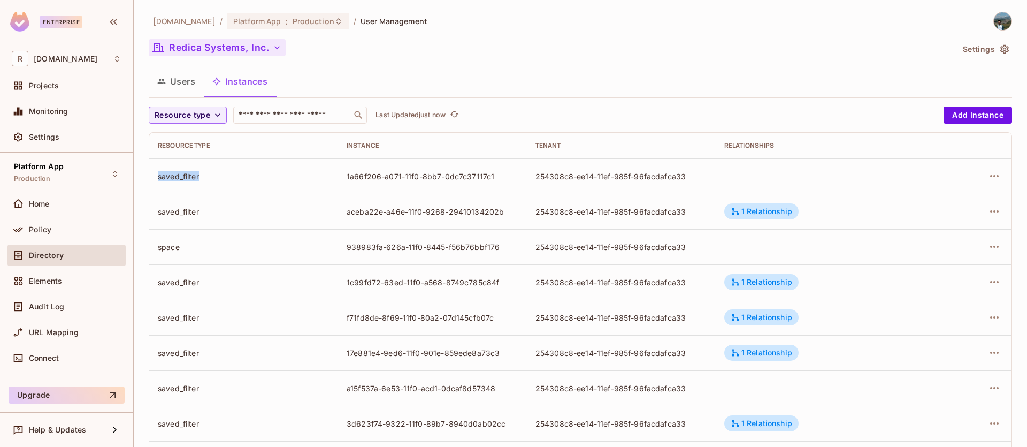
click at [233, 47] on button "Redica Systems, Inc." at bounding box center [217, 47] width 137 height 17
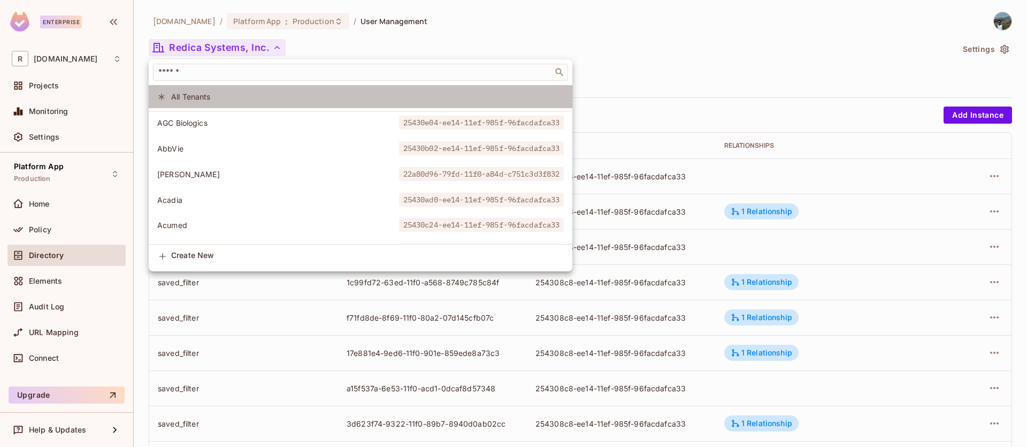
click at [188, 95] on span "All Tenants" at bounding box center [367, 96] width 393 height 10
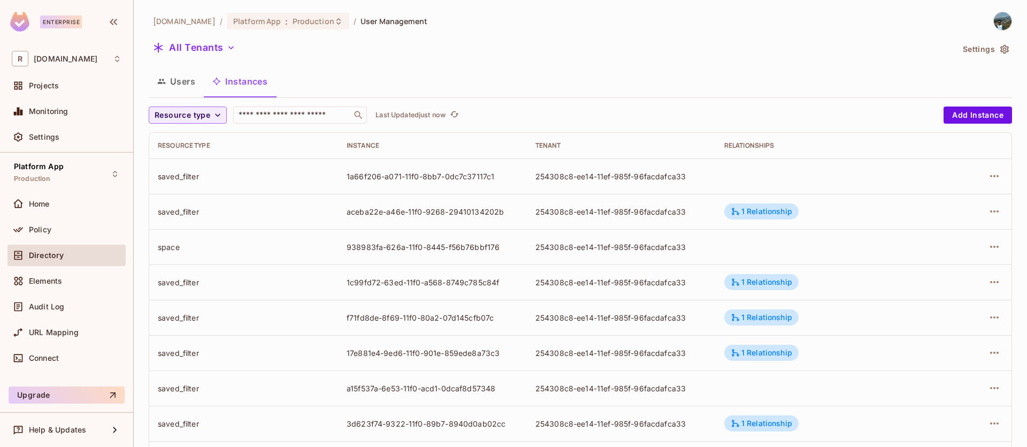
click at [187, 87] on button "Users" at bounding box center [176, 81] width 55 height 27
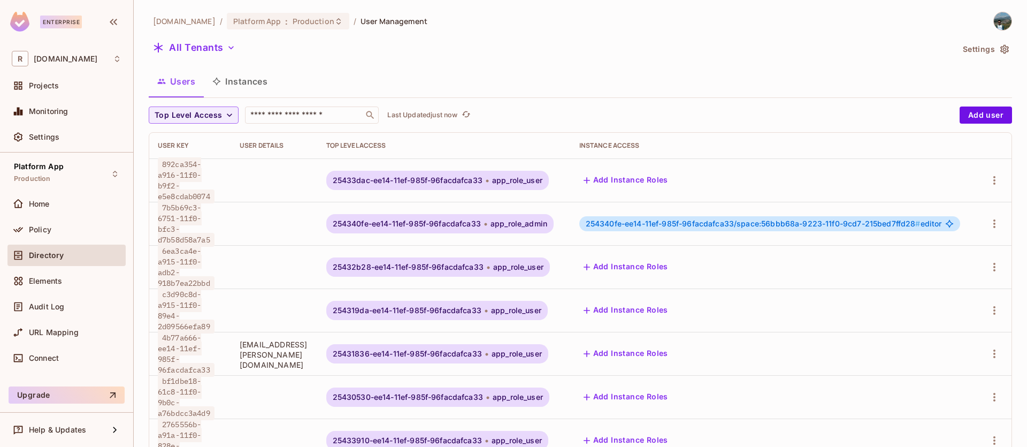
click at [385, 26] on ol "redica.com / Platform App : Production / User Management" at bounding box center [290, 21] width 274 height 17
click at [515, 184] on span "app_role_user" at bounding box center [517, 180] width 50 height 9
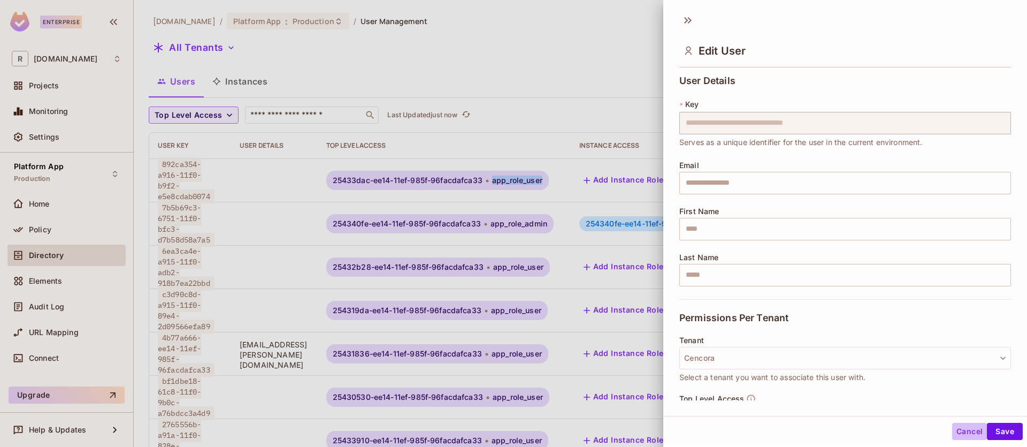
click at [964, 432] on button "Cancel" at bounding box center [969, 431] width 35 height 17
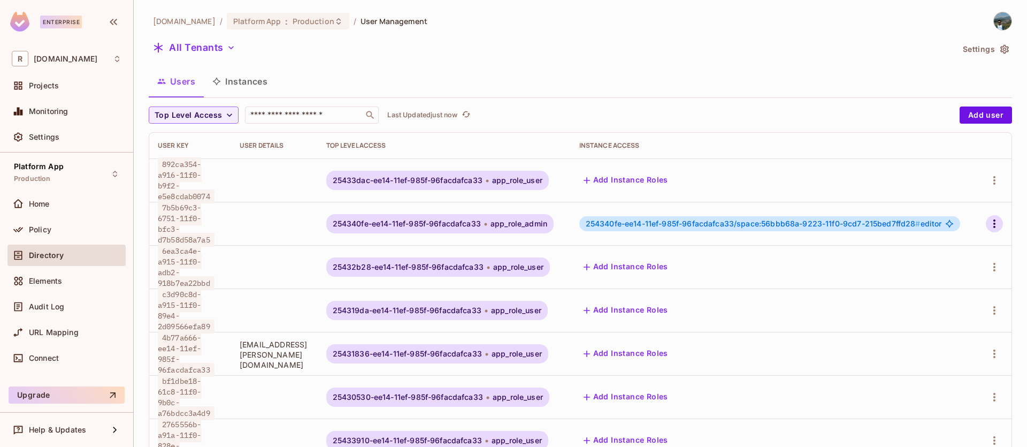
click at [988, 221] on icon "button" at bounding box center [994, 223] width 13 height 13
click at [474, 63] on div at bounding box center [513, 223] width 1027 height 447
click at [265, 76] on button "Instances" at bounding box center [240, 81] width 72 height 27
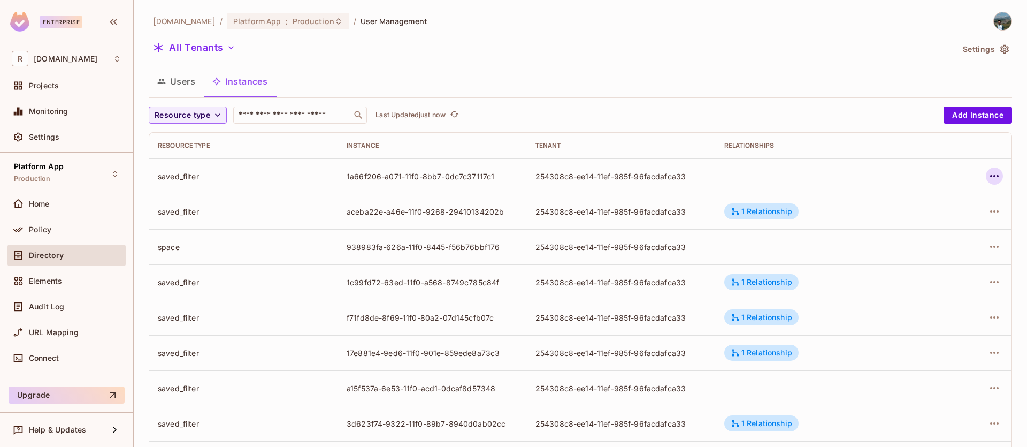
click at [988, 172] on icon "button" at bounding box center [994, 176] width 13 height 13
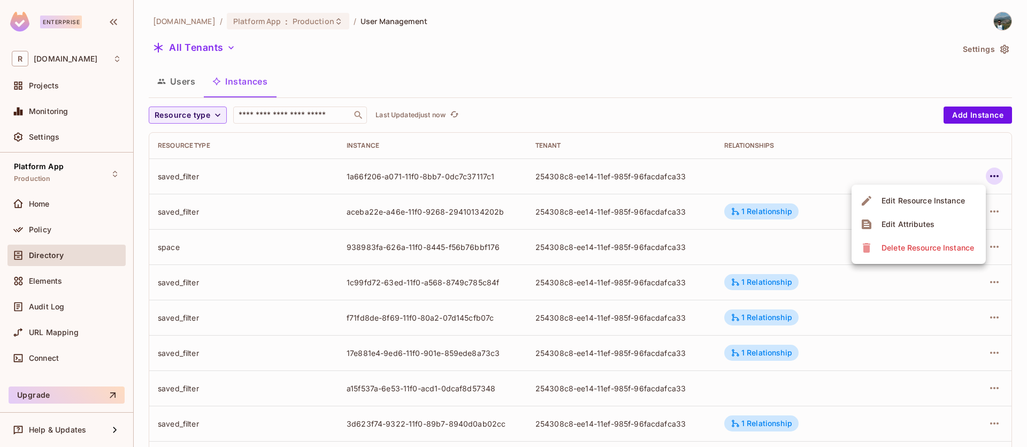
click at [682, 78] on div at bounding box center [513, 223] width 1027 height 447
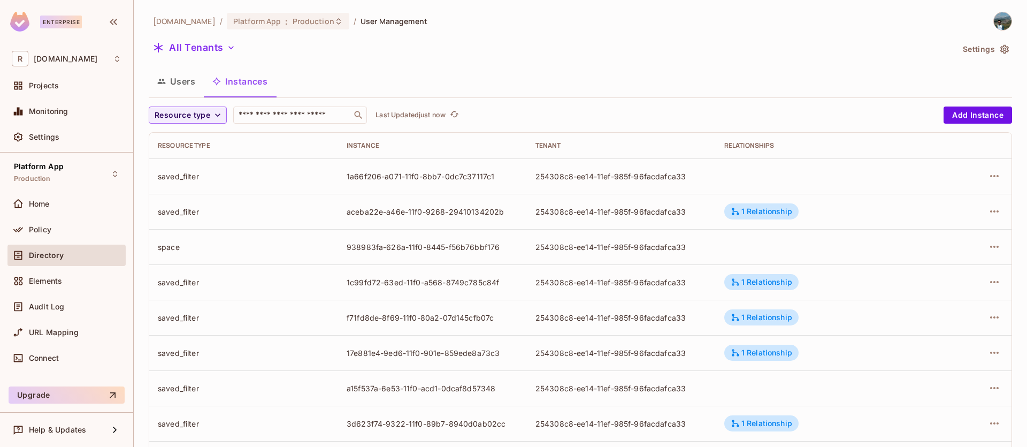
click at [430, 184] on td "1a66f206-a071-11f0-8bb7-0dc7c37117c1" at bounding box center [432, 175] width 189 height 35
click at [357, 181] on div "1a66f206-a071-11f0-8bb7-0dc7c37117c1" at bounding box center [433, 176] width 172 height 10
click at [384, 172] on div "1a66f206-a071-11f0-8bb7-0dc7c37117c1" at bounding box center [433, 176] width 172 height 10
click at [228, 48] on icon "button" at bounding box center [231, 47] width 11 height 11
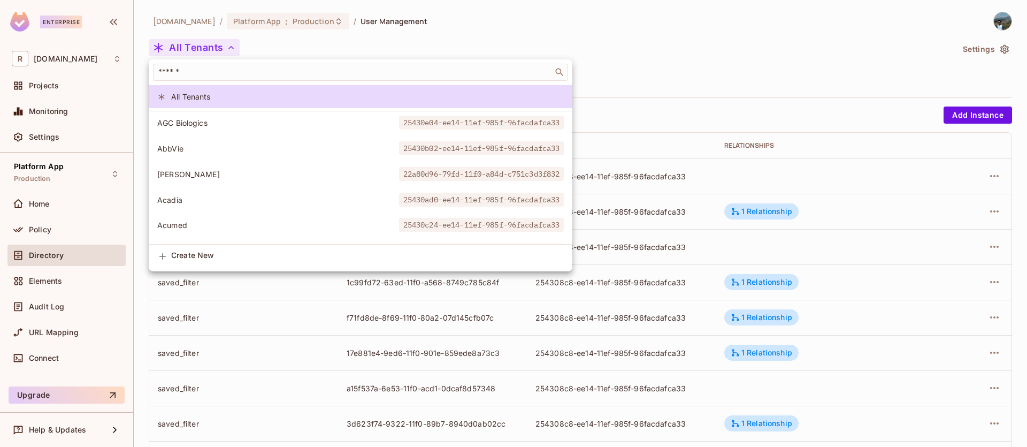
click at [691, 27] on div at bounding box center [513, 223] width 1027 height 447
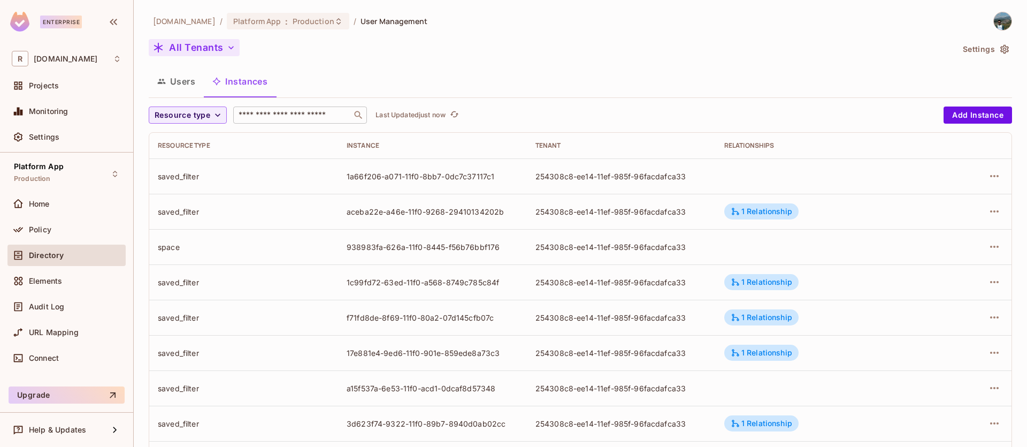
click at [309, 118] on input "text" at bounding box center [292, 115] width 112 height 11
paste input "**********"
type input "**********"
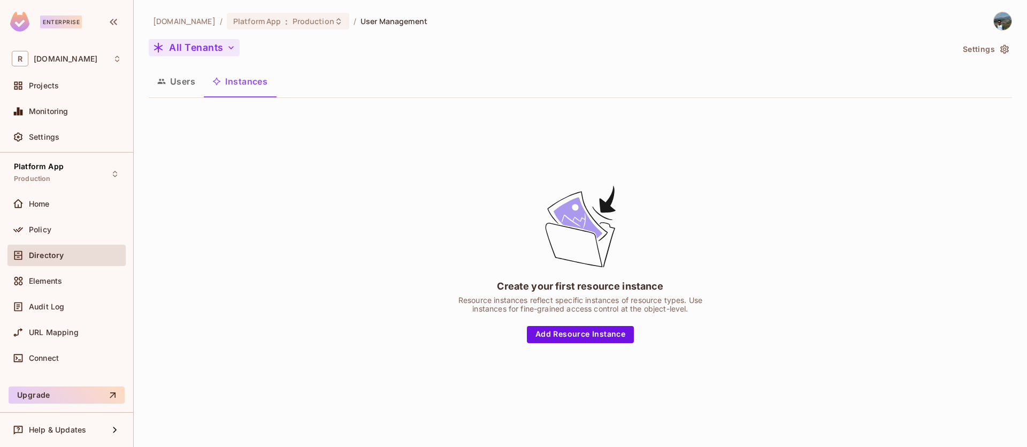
click at [249, 78] on button "Instances" at bounding box center [240, 81] width 72 height 27
click at [477, 63] on div "redica.com / Platform App : Production / User Management All Tenants Settings U…" at bounding box center [581, 216] width 864 height 408
click at [355, 45] on div "All Tenants" at bounding box center [551, 49] width 805 height 20
click at [476, 61] on div "redica.com / Platform App : Production / User Management All Tenants Settings U…" at bounding box center [581, 216] width 864 height 408
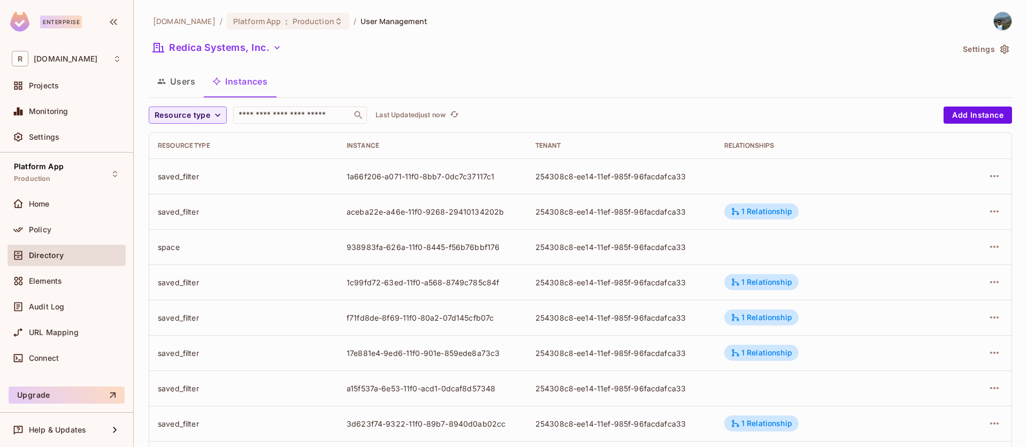
click at [262, 79] on button "Instances" at bounding box center [240, 81] width 72 height 27
click at [543, 148] on div "Tenant" at bounding box center [622, 145] width 172 height 9
click at [213, 119] on icon "button" at bounding box center [217, 115] width 11 height 11
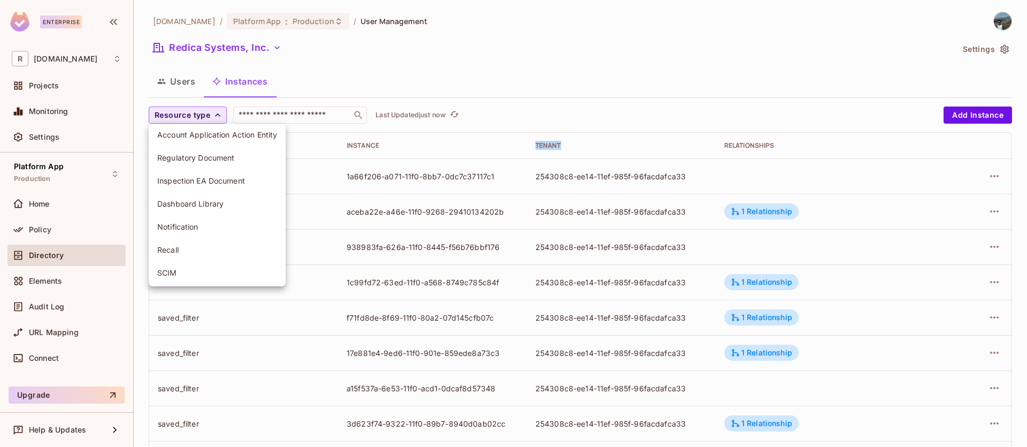
scroll to position [605, 0]
click at [589, 81] on div at bounding box center [513, 223] width 1027 height 447
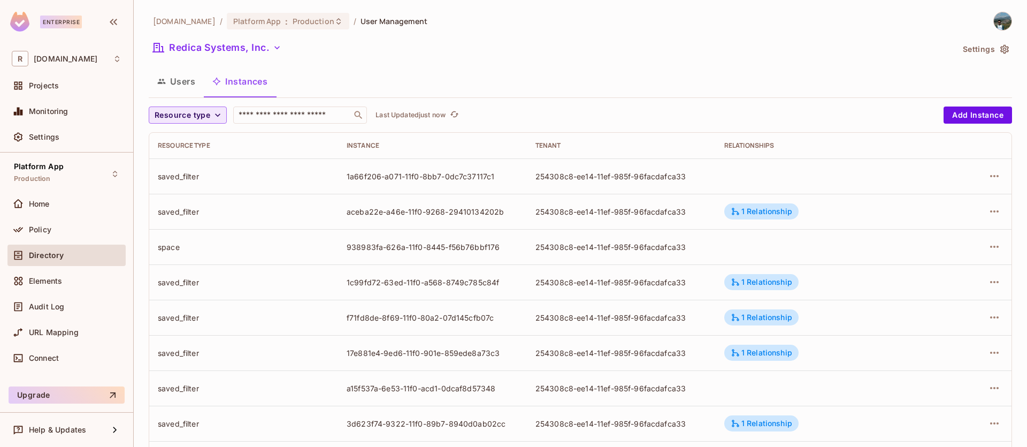
click at [653, 77] on div "Users Instances" at bounding box center [581, 81] width 864 height 27
click at [284, 47] on button "Redica Systems, Inc." at bounding box center [217, 47] width 137 height 17
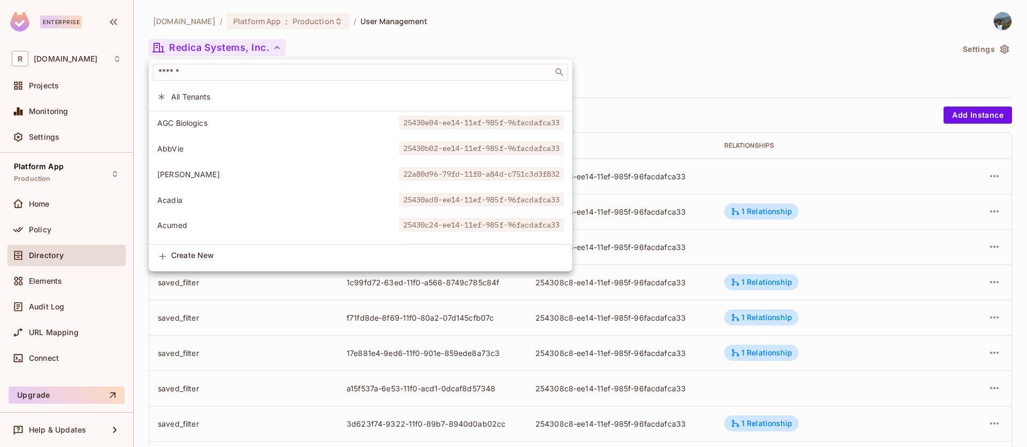
click at [737, 89] on div at bounding box center [513, 223] width 1027 height 447
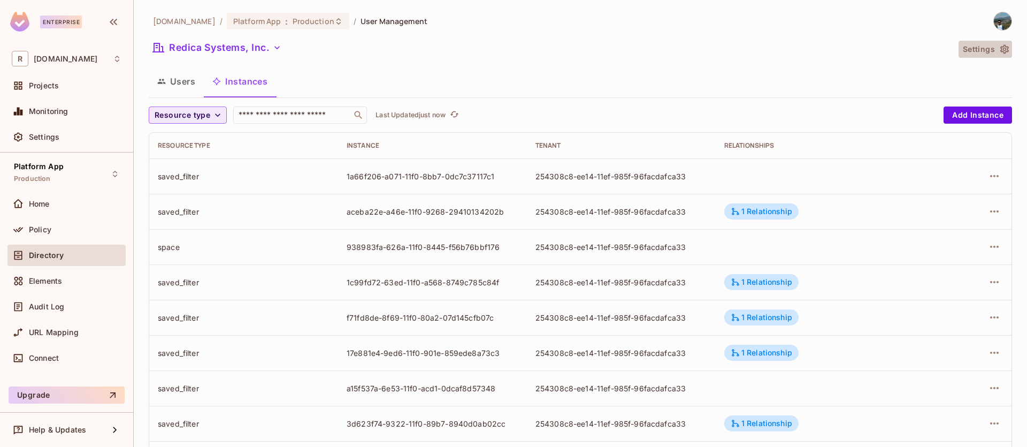
click at [1002, 47] on button "Settings" at bounding box center [986, 49] width 54 height 17
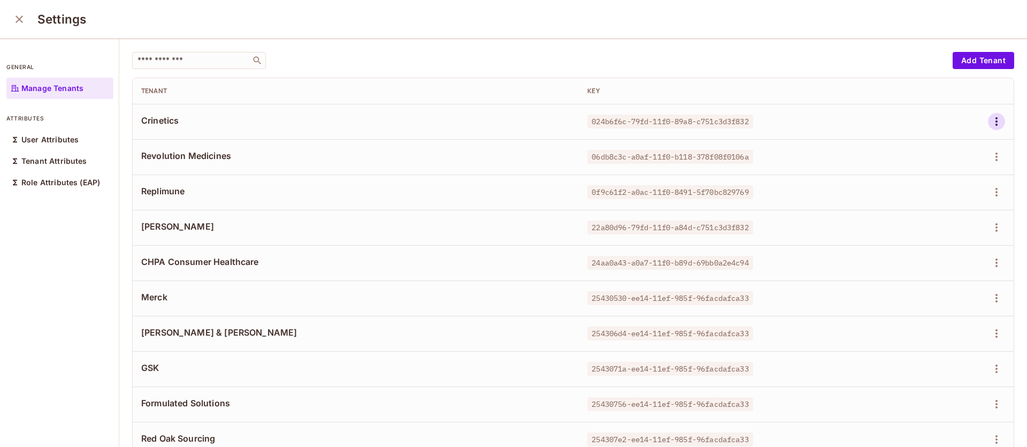
click at [990, 118] on icon "button" at bounding box center [996, 121] width 13 height 13
click at [713, 142] on div at bounding box center [513, 223] width 1027 height 447
click at [193, 54] on div "​" at bounding box center [199, 60] width 134 height 17
click at [195, 57] on input "text" at bounding box center [191, 60] width 112 height 11
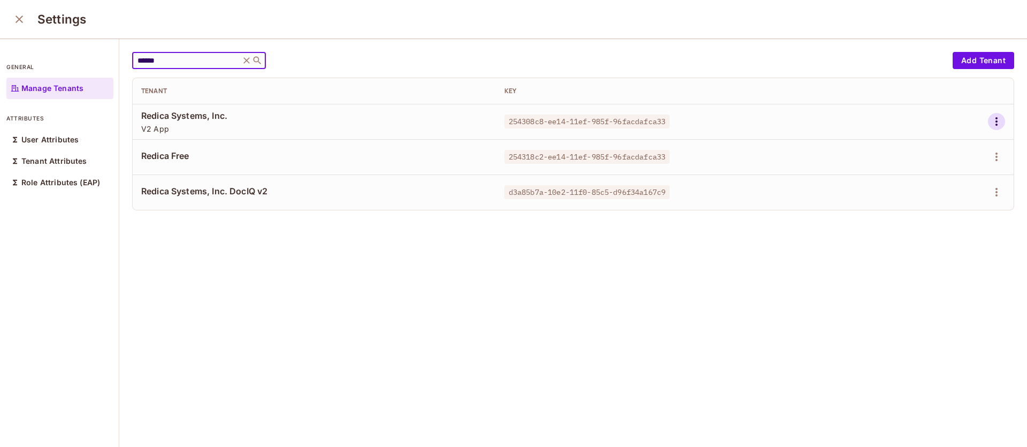
type input "******"
click at [990, 117] on icon "button" at bounding box center [996, 121] width 13 height 13
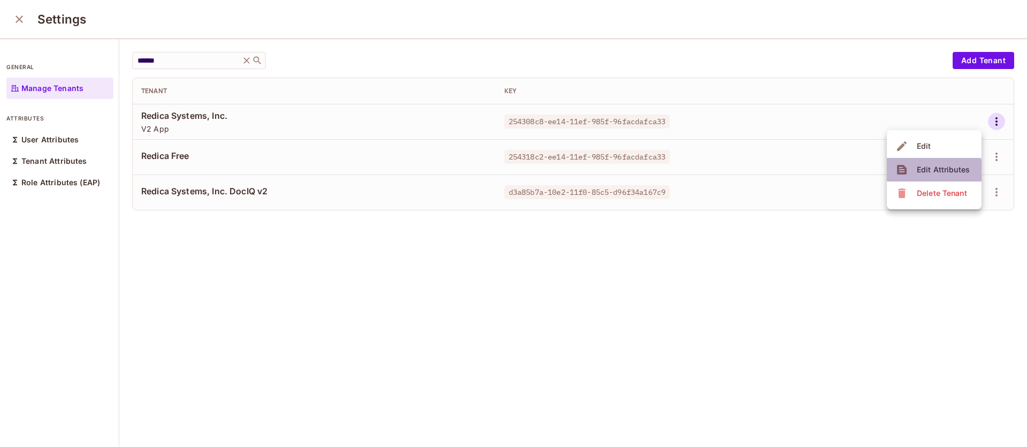
click at [924, 173] on div "Edit Attributes" at bounding box center [943, 169] width 53 height 11
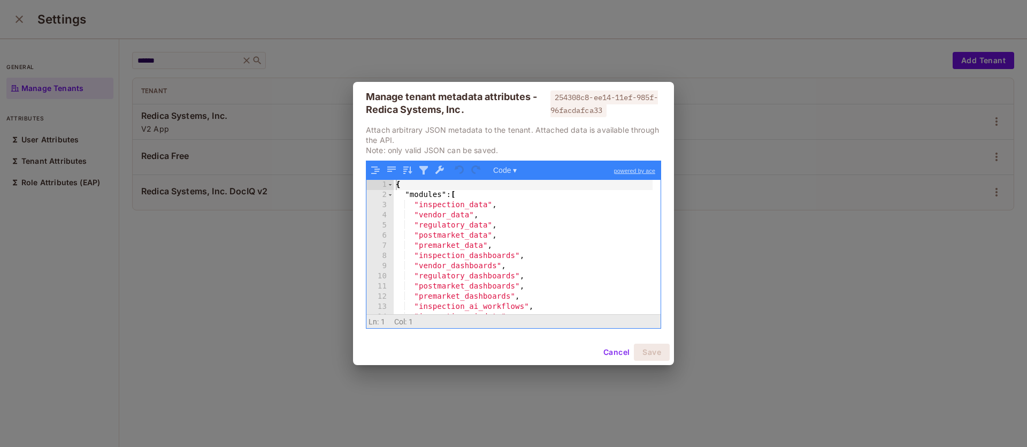
click at [613, 231] on div "{ "modules" : [ "inspection_data" , "vendor_data" , "regulatory_data" , "postma…" at bounding box center [523, 257] width 259 height 155
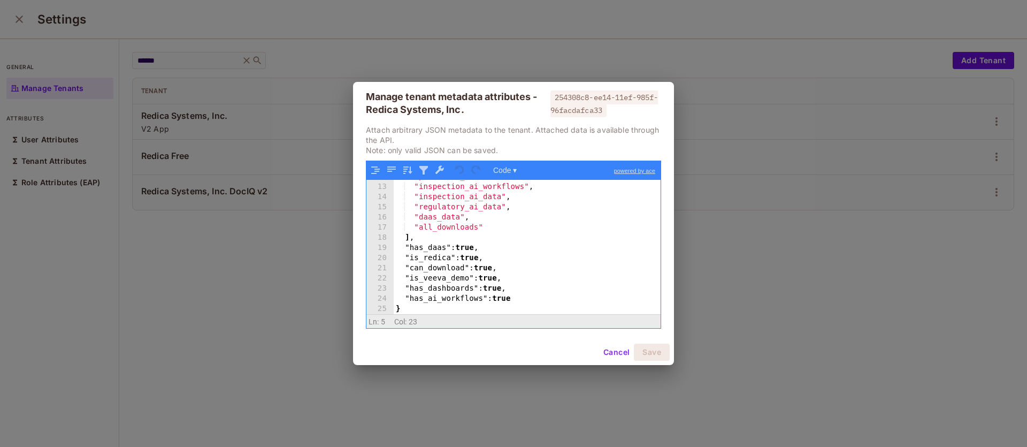
scroll to position [120, 0]
click at [436, 250] on div ""premarket_dashboards" , "inspection_ai_workflows" , "inspection_ai_data" , "re…" at bounding box center [523, 249] width 259 height 155
click at [437, 259] on div ""premarket_dashboards" , "inspection_ai_workflows" , "inspection_ai_data" , "re…" at bounding box center [523, 249] width 259 height 155
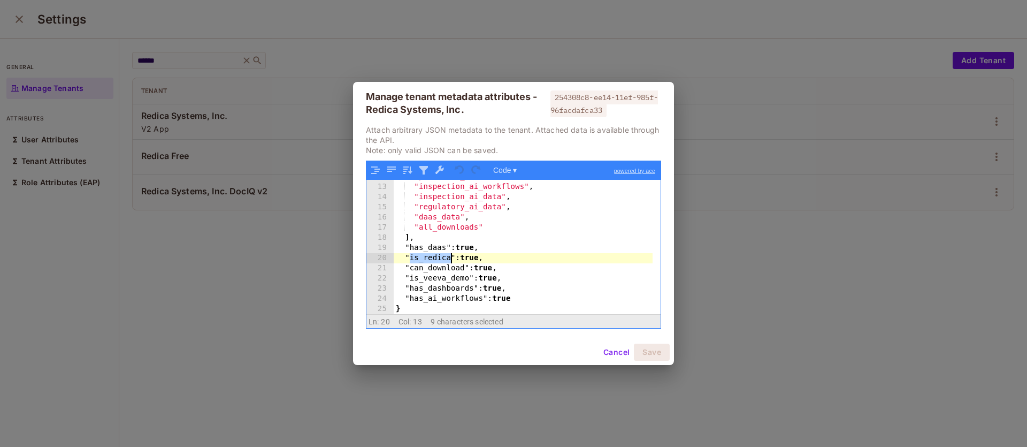
click at [441, 267] on div ""premarket_dashboards" , "inspection_ai_workflows" , "inspection_ai_data" , "re…" at bounding box center [523, 249] width 259 height 155
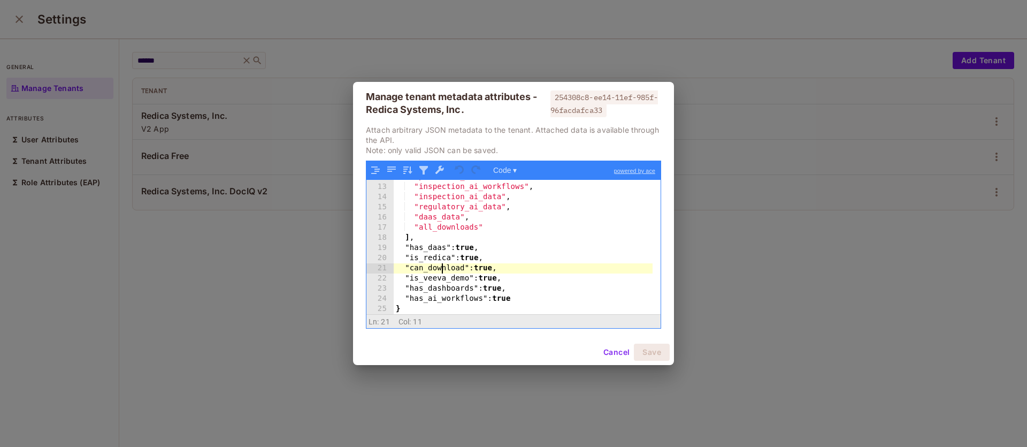
click at [441, 267] on div ""premarket_dashboards" , "inspection_ai_workflows" , "inspection_ai_data" , "re…" at bounding box center [523, 249] width 259 height 155
click at [445, 288] on div ""premarket_dashboards" , "inspection_ai_workflows" , "inspection_ai_data" , "re…" at bounding box center [523, 249] width 259 height 155
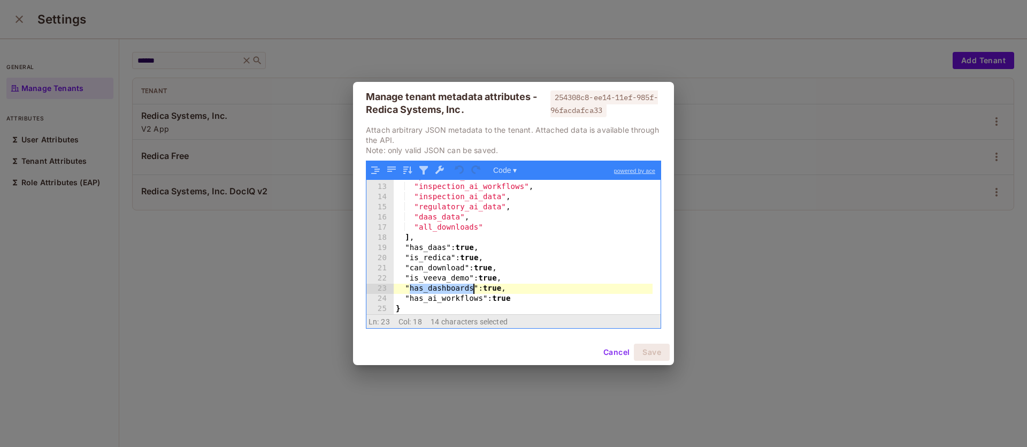
click at [445, 288] on div ""premarket_dashboards" , "inspection_ai_workflows" , "inspection_ai_data" , "re…" at bounding box center [523, 249] width 259 height 155
click at [452, 296] on div ""premarket_dashboards" , "inspection_ai_workflows" , "inspection_ai_data" , "re…" at bounding box center [523, 249] width 259 height 155
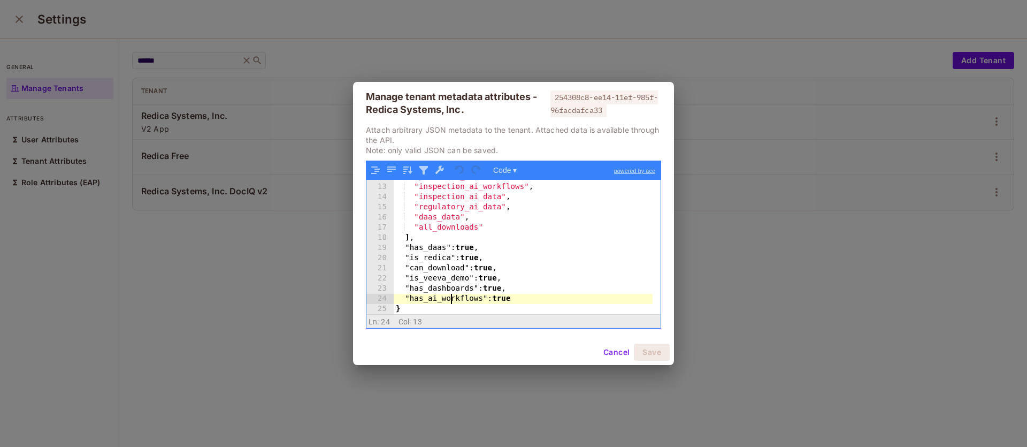
click at [452, 296] on div ""premarket_dashboards" , "inspection_ai_workflows" , "inspection_ai_data" , "re…" at bounding box center [523, 249] width 259 height 155
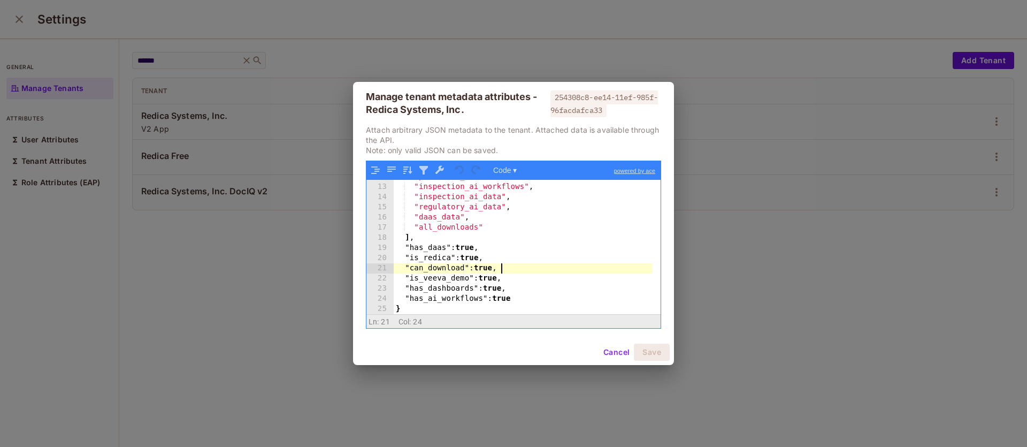
click at [571, 264] on div ""premarket_dashboards" , "inspection_ai_workflows" , "inspection_ai_data" , "re…" at bounding box center [523, 249] width 259 height 155
click at [610, 348] on button "Cancel" at bounding box center [616, 351] width 35 height 17
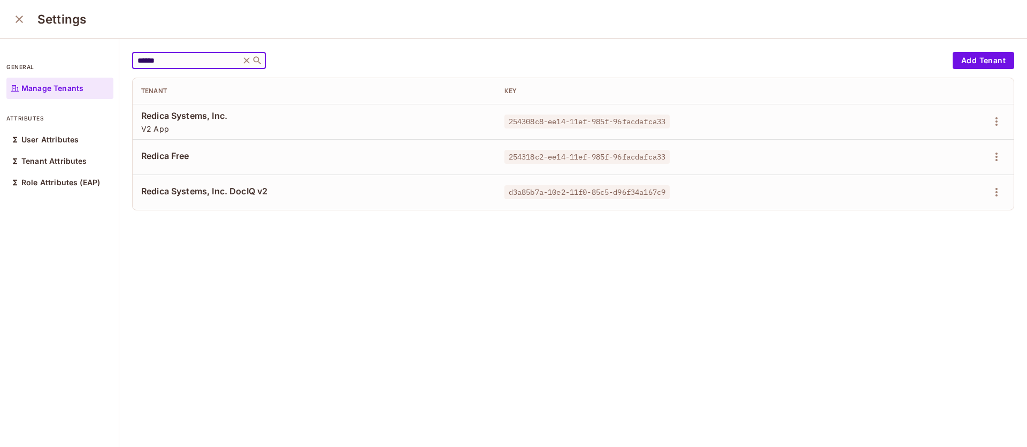
drag, startPoint x: 188, startPoint y: 64, endPoint x: 18, endPoint y: 48, distance: 171.4
click at [18, 48] on div "general Manage Tenants attributes User Attributes Tenant Attributes Role Attrib…" at bounding box center [513, 243] width 1027 height 409
click at [990, 126] on icon "button" at bounding box center [996, 121] width 13 height 13
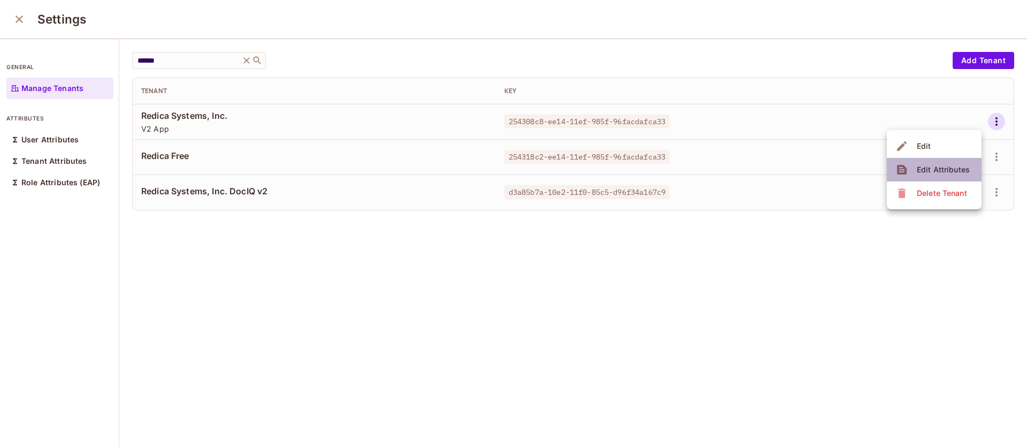
click at [969, 168] on span "Edit Attributes" at bounding box center [943, 169] width 59 height 17
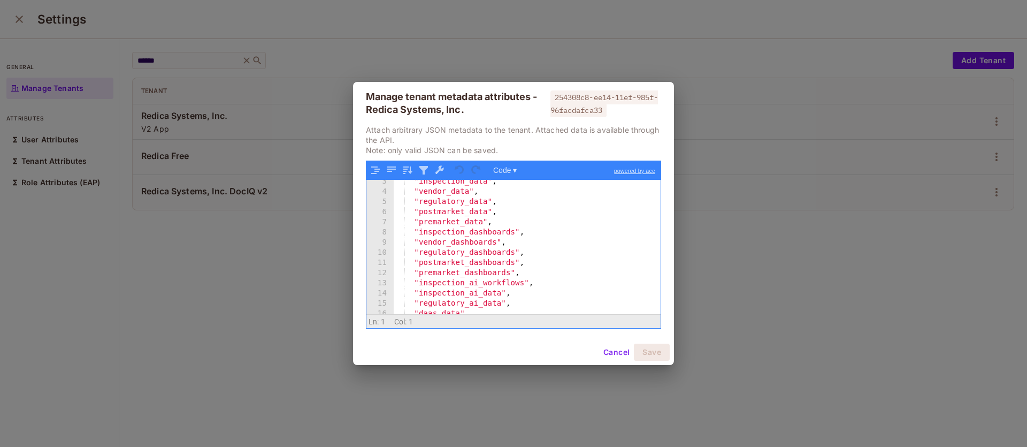
scroll to position [0, 0]
click at [613, 354] on button "Cancel" at bounding box center [616, 351] width 35 height 17
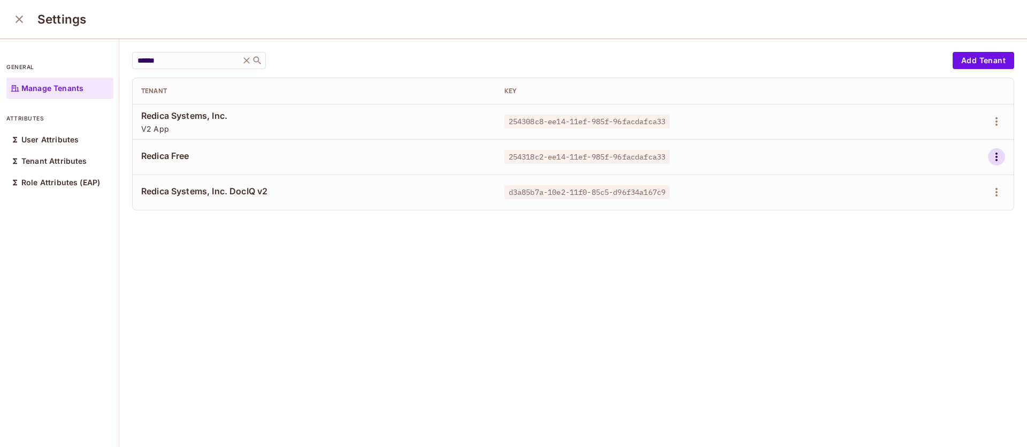
click at [990, 155] on icon "button" at bounding box center [996, 156] width 13 height 13
click at [948, 200] on div "Edit Attributes" at bounding box center [943, 205] width 53 height 11
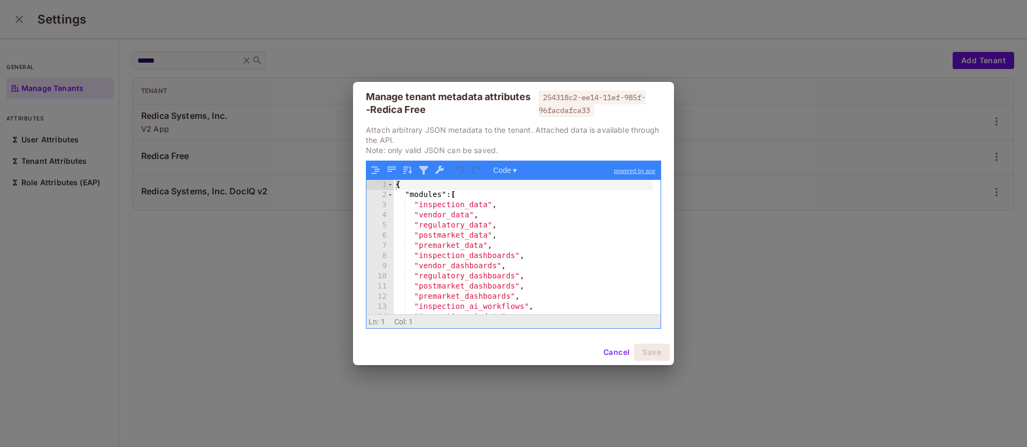
scroll to position [100, 0]
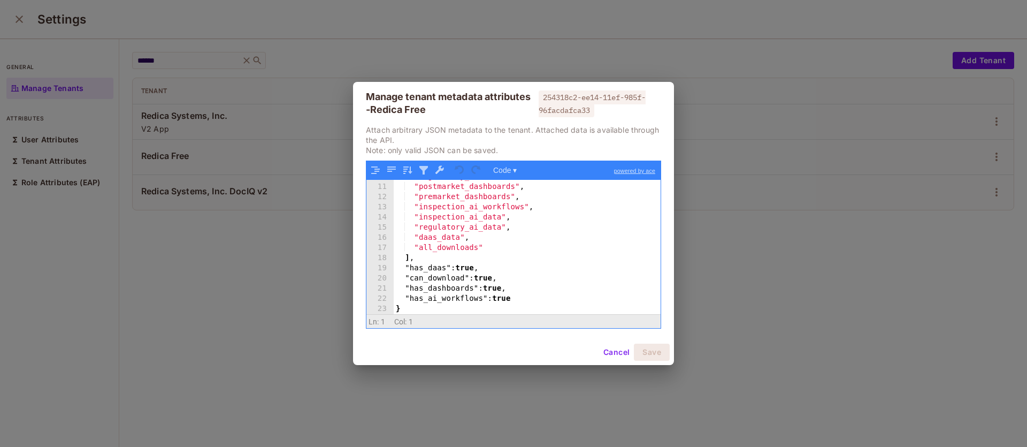
click at [616, 349] on button "Cancel" at bounding box center [616, 351] width 35 height 17
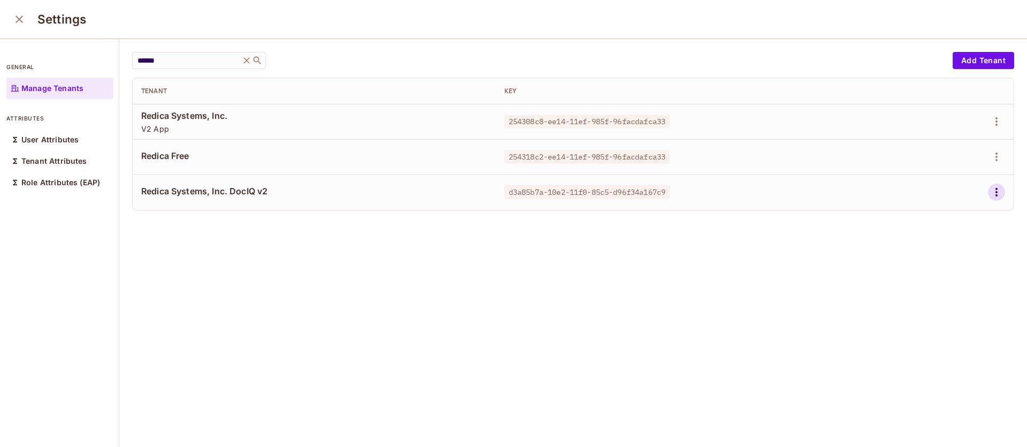
click at [990, 194] on icon "button" at bounding box center [996, 192] width 13 height 13
click at [941, 242] on div "Edit Attributes" at bounding box center [943, 240] width 53 height 11
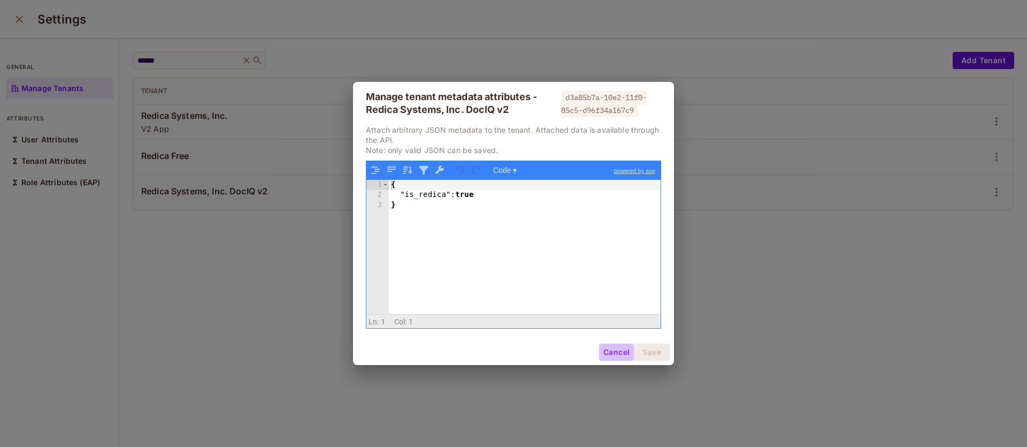
click at [612, 352] on button "Cancel" at bounding box center [616, 351] width 35 height 17
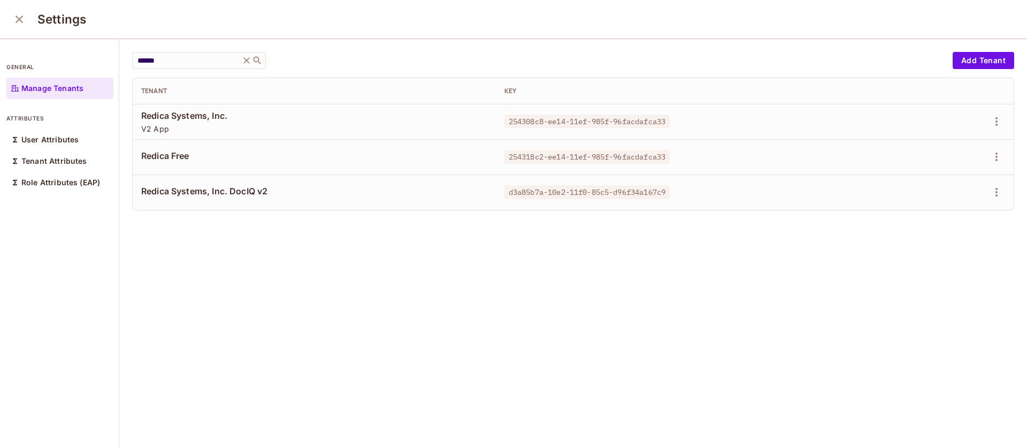
click at [697, 232] on div "****** ​ Add Tenant Tenant Key Redica Systems, Inc. V2 App 254308c8-ee14-11ef-9…" at bounding box center [573, 243] width 908 height 409
click at [95, 166] on div "Tenant Attributes" at bounding box center [59, 160] width 107 height 21
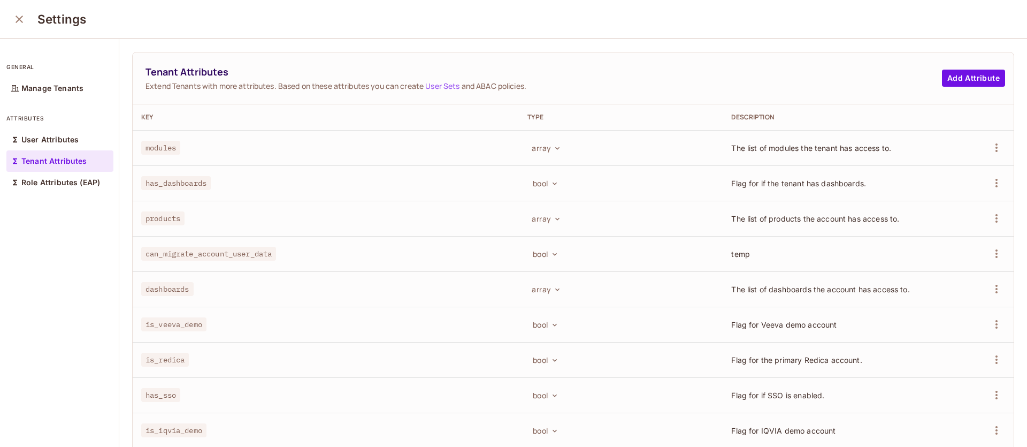
click at [690, 258] on div "bool" at bounding box center [621, 253] width 187 height 17
click at [253, 255] on span "can_migrate_account_user_data" at bounding box center [208, 254] width 135 height 14
click at [990, 255] on icon "button" at bounding box center [996, 253] width 13 height 13
click at [818, 257] on div at bounding box center [513, 223] width 1027 height 447
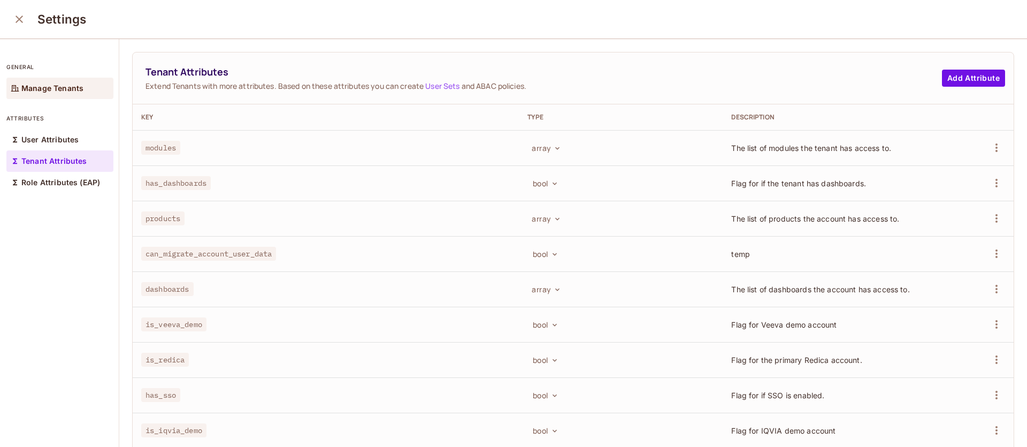
click at [75, 89] on p "Manage Tenants" at bounding box center [52, 88] width 62 height 9
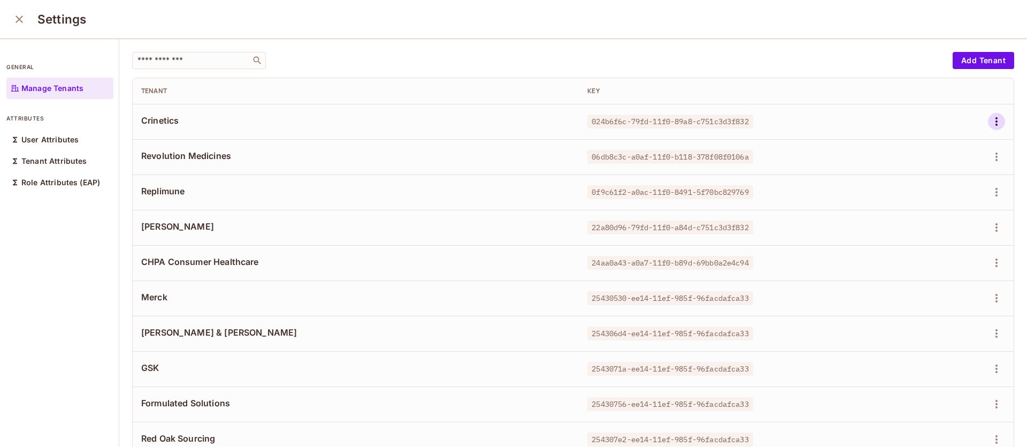
click at [990, 123] on icon "button" at bounding box center [996, 121] width 13 height 13
click at [952, 173] on div "Edit Attributes" at bounding box center [943, 169] width 53 height 11
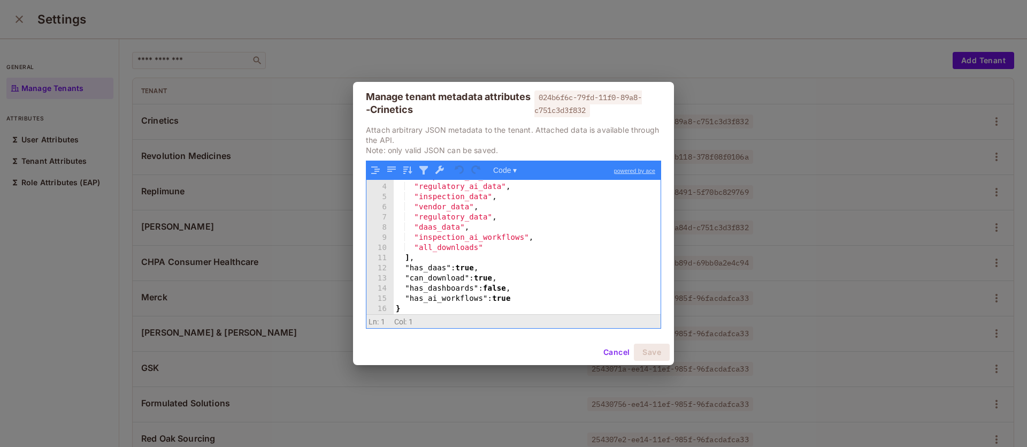
scroll to position [28, 0]
click at [615, 352] on button "Cancel" at bounding box center [616, 351] width 35 height 17
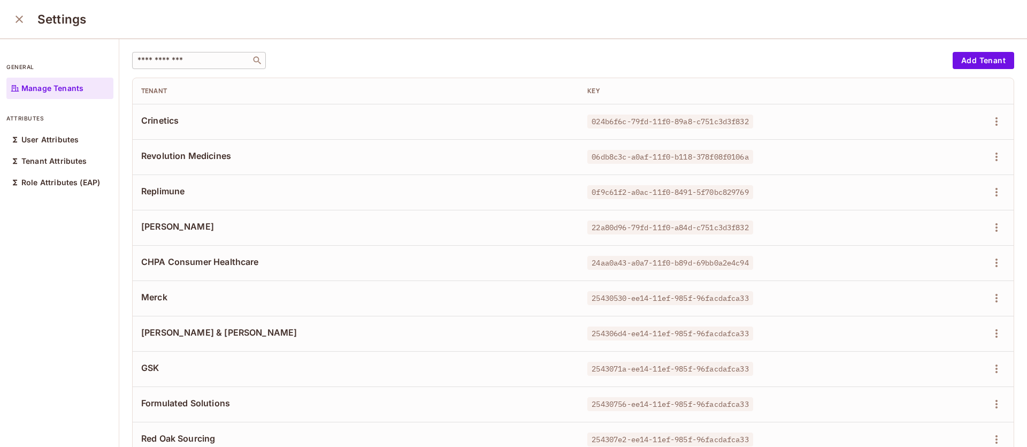
click at [219, 60] on input "text" at bounding box center [191, 60] width 112 height 11
paste input "******"
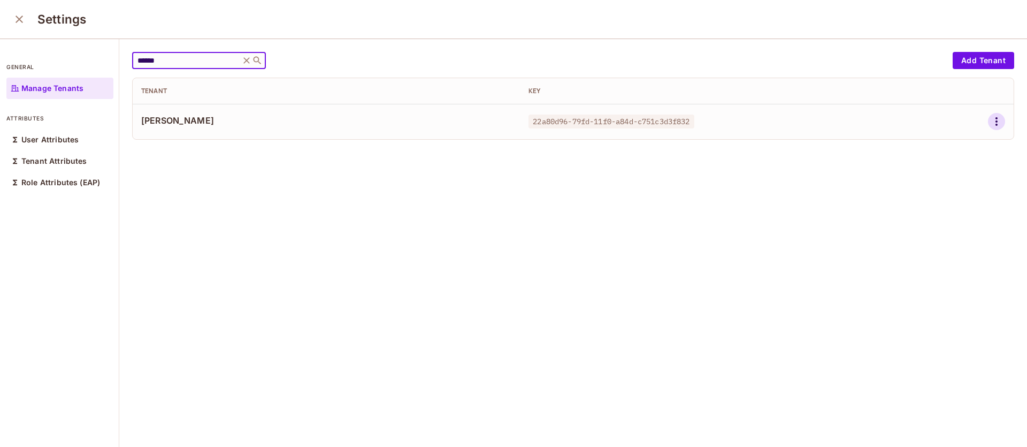
type input "******"
click at [990, 124] on icon "button" at bounding box center [996, 121] width 13 height 13
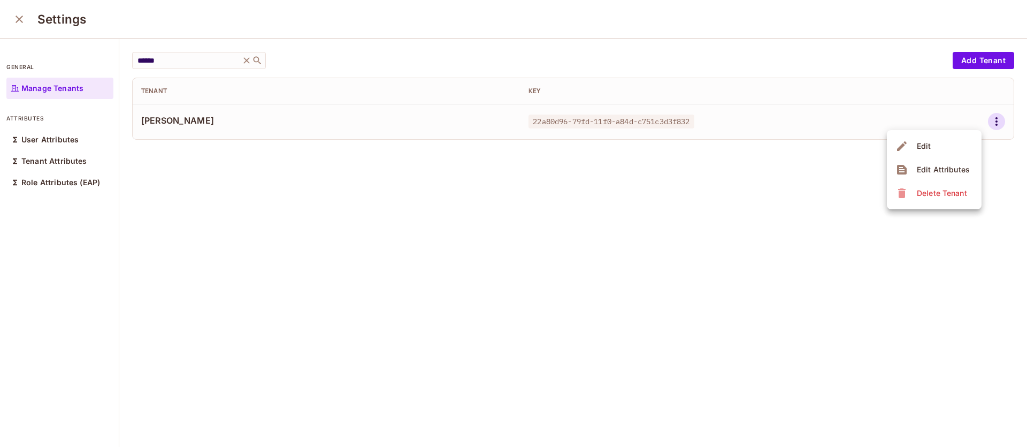
click at [943, 168] on div "Edit Attributes" at bounding box center [943, 169] width 53 height 11
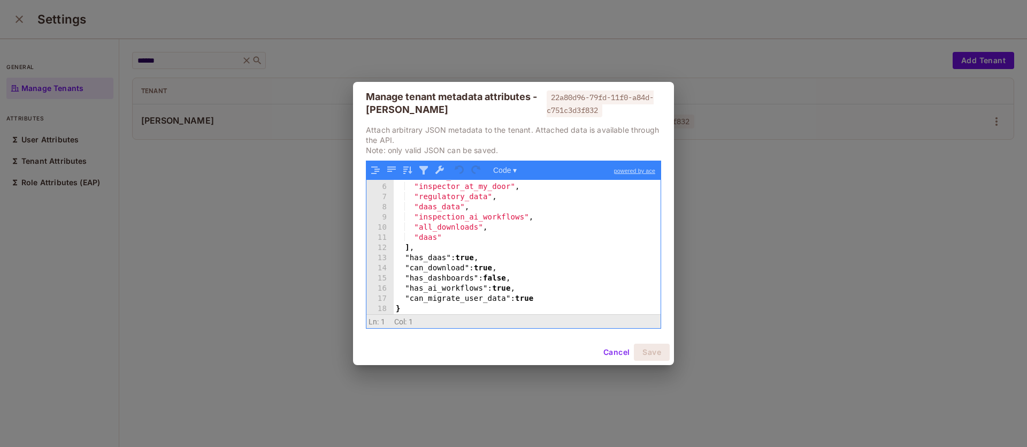
scroll to position [49, 0]
click at [621, 355] on button "Cancel" at bounding box center [616, 351] width 35 height 17
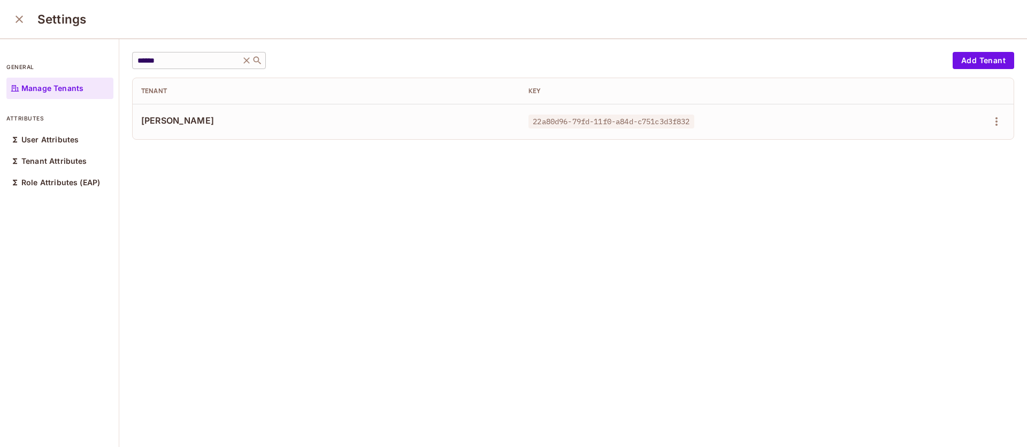
click at [249, 62] on icon at bounding box center [246, 60] width 6 height 6
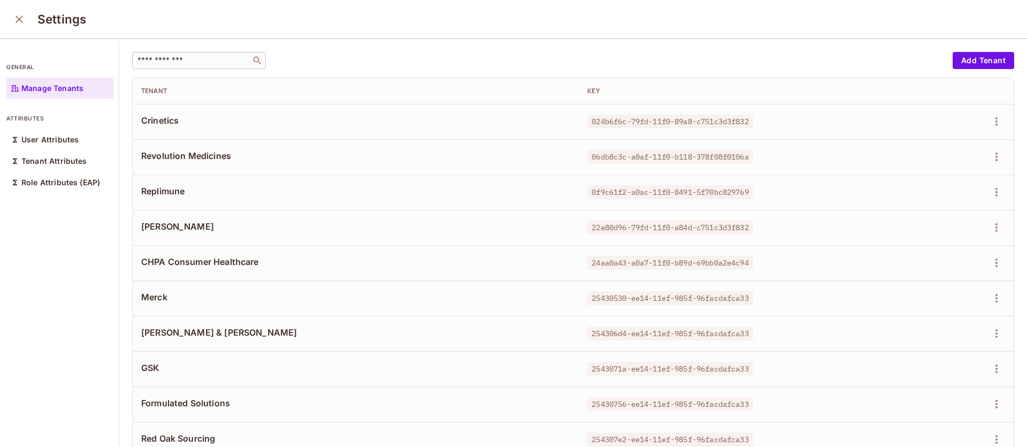
click at [208, 59] on input "text" at bounding box center [191, 60] width 112 height 11
paste input "******"
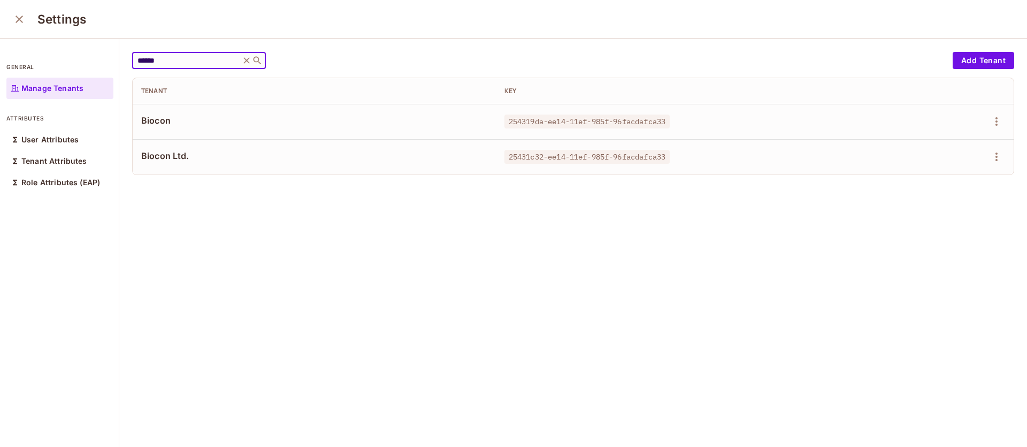
click at [750, 284] on div "****** ​ Add Tenant Tenant Key Biocon 254319da-ee14-11ef-985f-96facdafca33 Bioc…" at bounding box center [573, 243] width 908 height 409
click at [990, 116] on icon "button" at bounding box center [996, 121] width 13 height 13
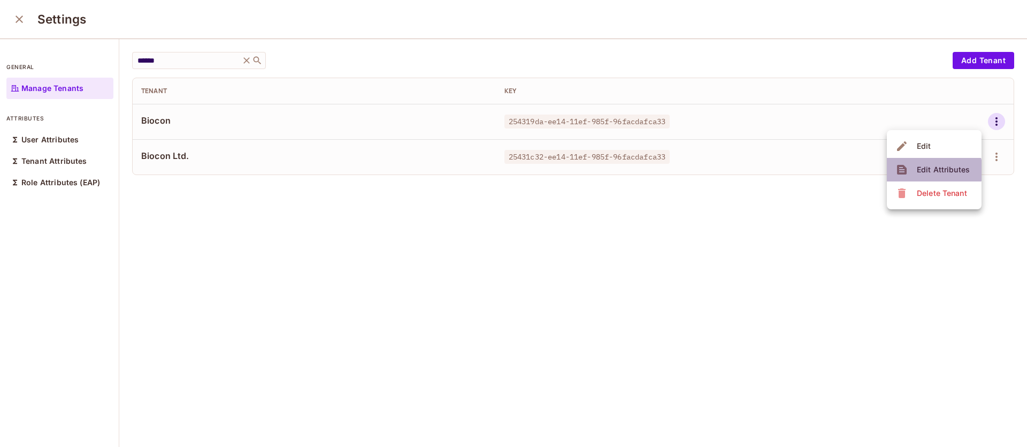
click at [934, 170] on div "Edit Attributes" at bounding box center [943, 169] width 53 height 11
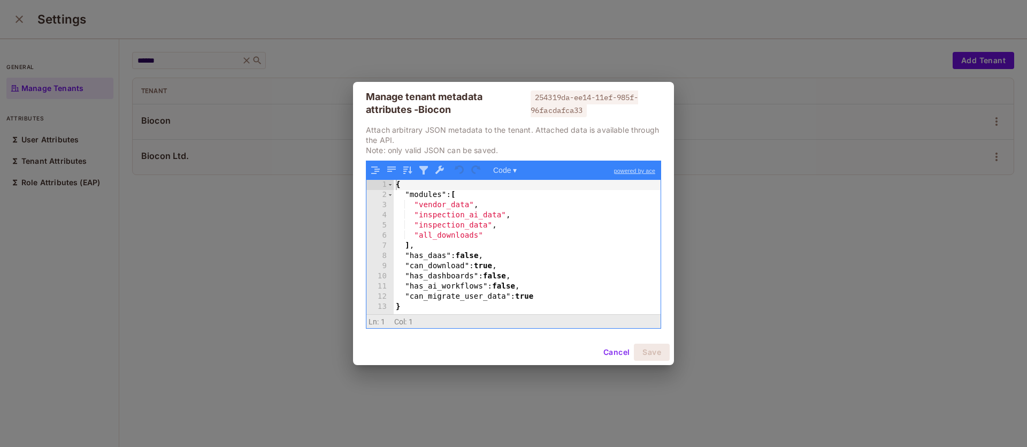
click at [613, 357] on button "Cancel" at bounding box center [616, 351] width 35 height 17
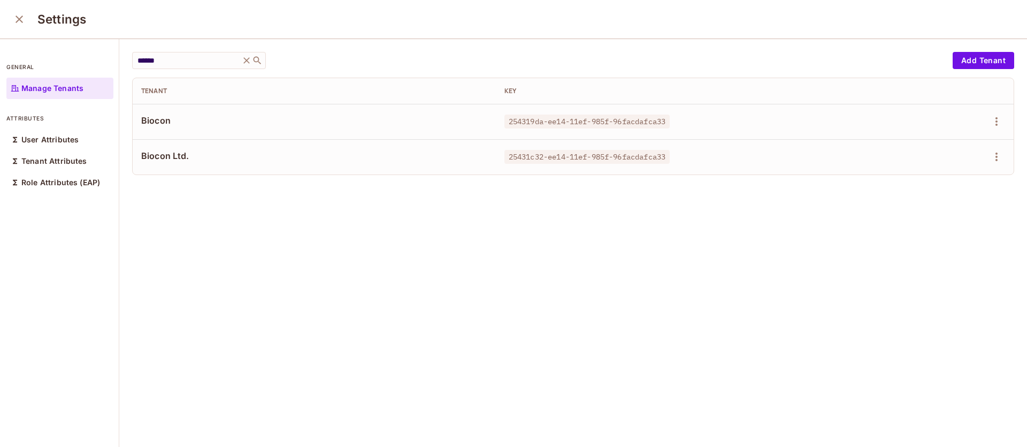
drag, startPoint x: 189, startPoint y: 63, endPoint x: 100, endPoint y: 49, distance: 90.4
click at [104, 51] on div "general Manage Tenants attributes User Attributes Tenant Attributes Role Attrib…" at bounding box center [513, 243] width 1027 height 409
paste input "text"
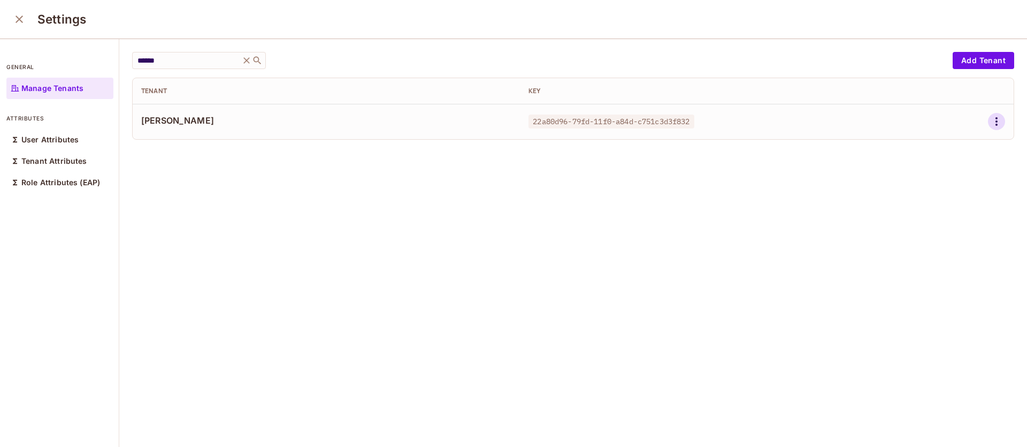
click at [990, 119] on icon "button" at bounding box center [996, 121] width 13 height 13
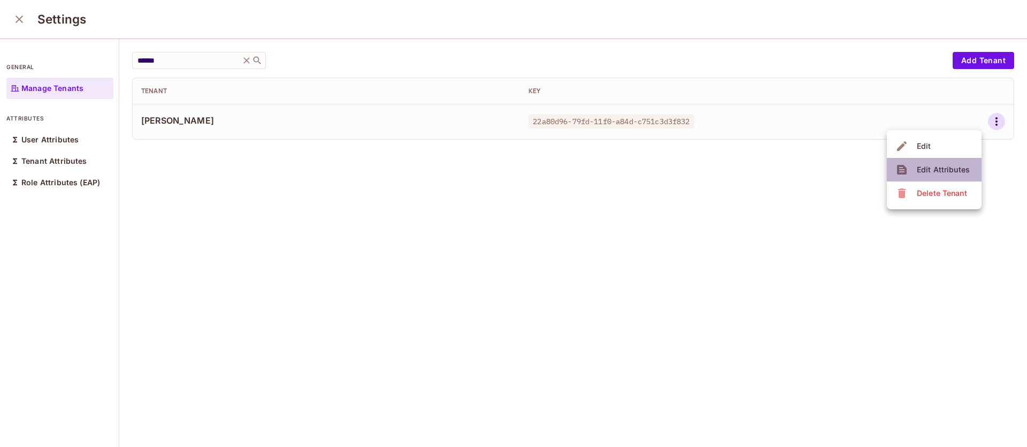
click at [938, 175] on span "Edit Attributes" at bounding box center [943, 169] width 59 height 17
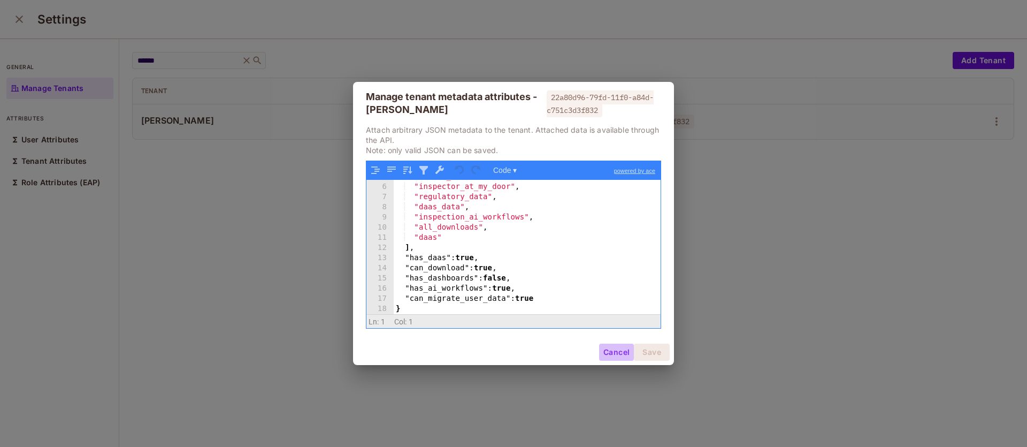
click at [609, 353] on button "Cancel" at bounding box center [616, 351] width 35 height 17
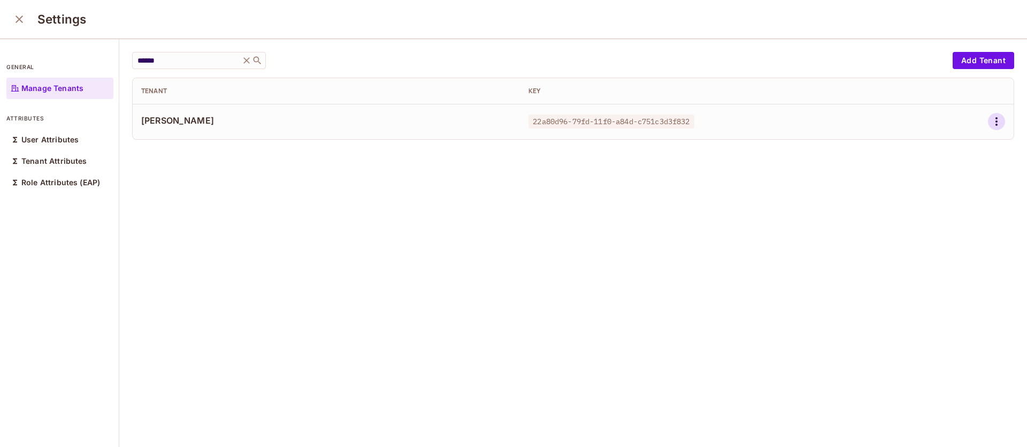
click at [990, 124] on icon "button" at bounding box center [996, 121] width 13 height 13
click at [927, 174] on div "Edit Attributes" at bounding box center [943, 169] width 53 height 11
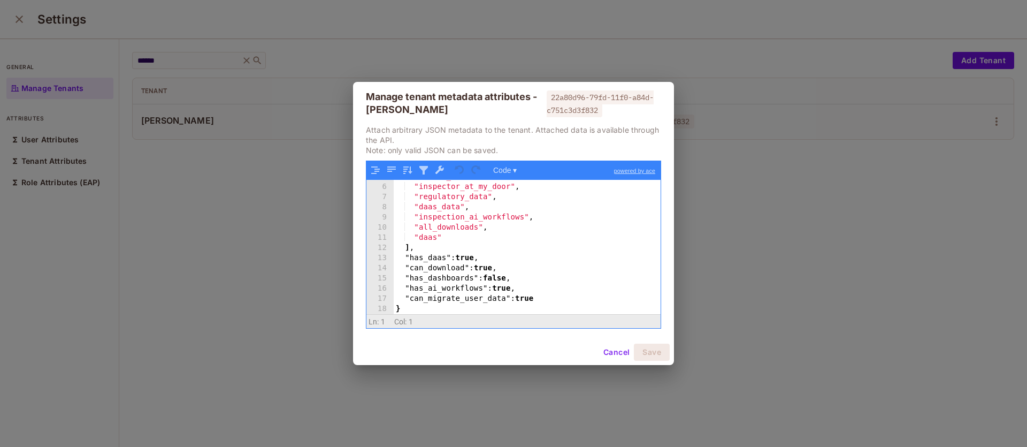
click at [443, 292] on div ""vendor_data" , "inspector_at_my_door" , "regulatory_data" , "daas_data" , "ins…" at bounding box center [523, 249] width 259 height 155
click at [444, 299] on div ""vendor_data" , "inspector_at_my_door" , "regulatory_data" , "daas_data" , "ins…" at bounding box center [523, 249] width 259 height 155
click at [605, 350] on button "Cancel" at bounding box center [616, 351] width 35 height 17
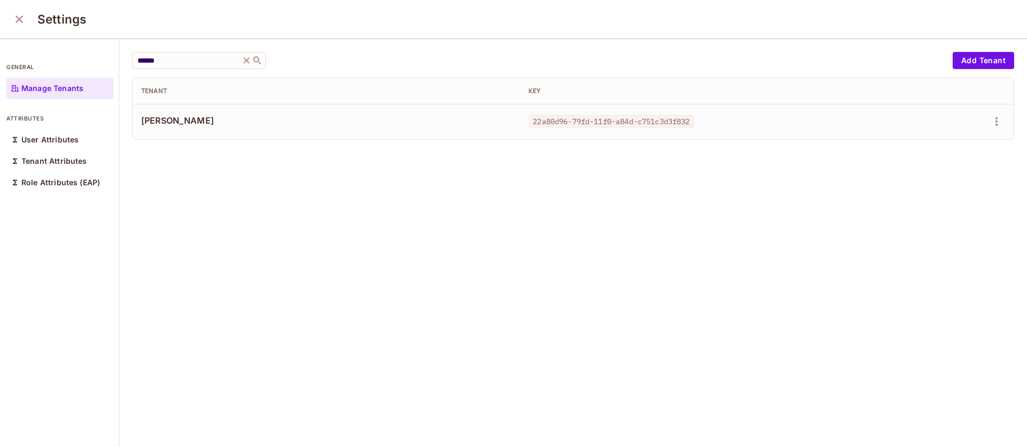
drag, startPoint x: 177, startPoint y: 66, endPoint x: 22, endPoint y: 45, distance: 156.0
click at [22, 45] on div "general Manage Tenants attributes User Attributes Tenant Attributes Role Attrib…" at bounding box center [513, 243] width 1027 height 409
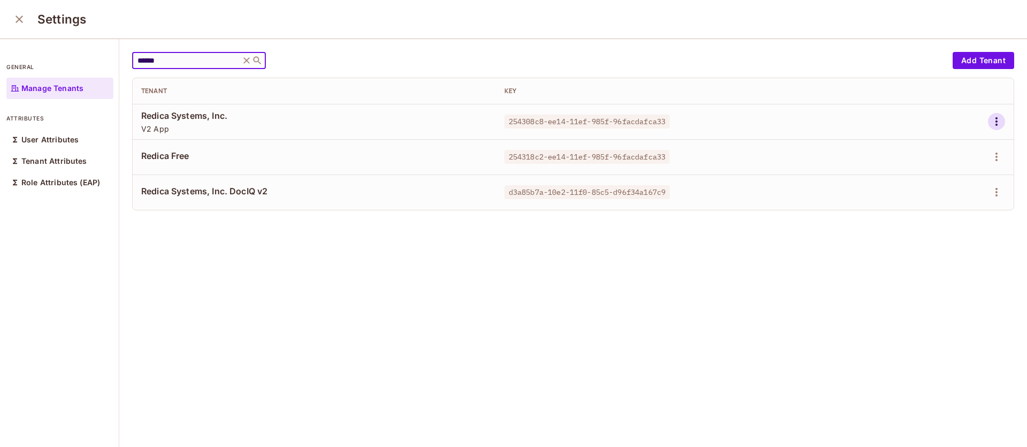
click at [990, 125] on icon "button" at bounding box center [996, 121] width 13 height 13
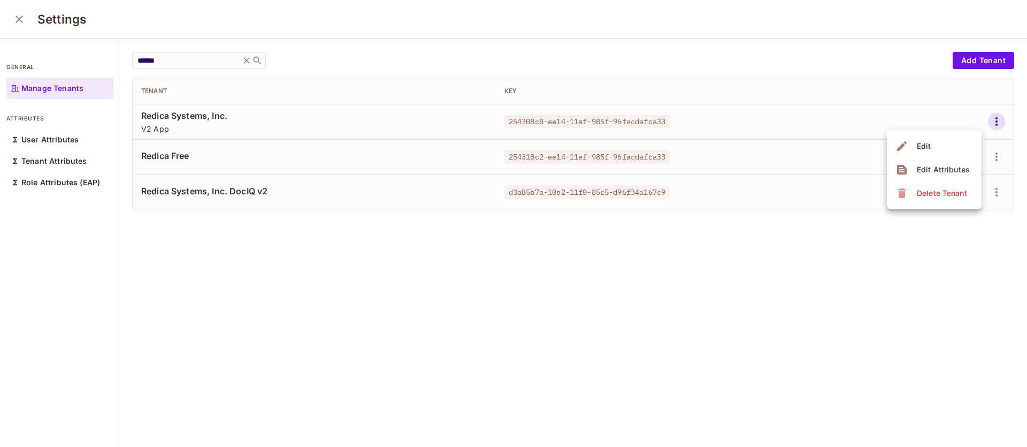
click at [951, 176] on span "Edit Attributes" at bounding box center [943, 169] width 59 height 17
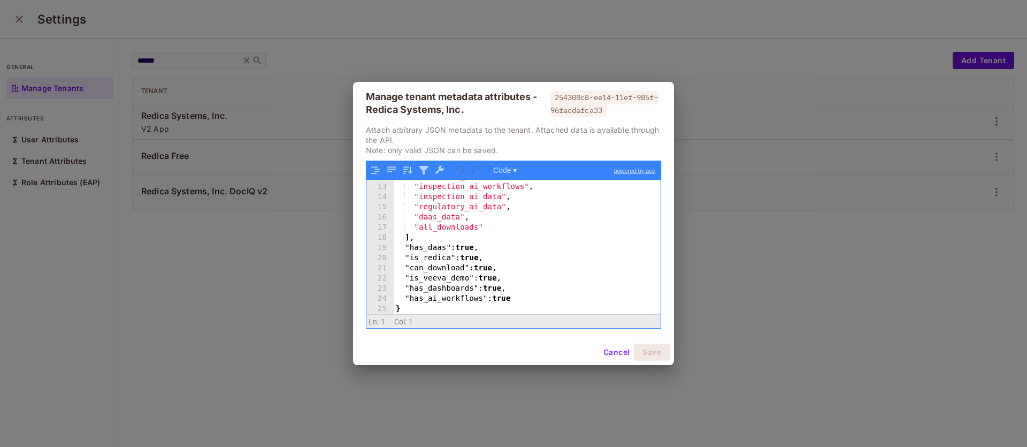
scroll to position [120, 0]
click at [528, 311] on div ""premarket_dashboards" , "inspection_ai_workflows" , "inspection_ai_data" , "re…" at bounding box center [523, 249] width 259 height 155
click at [546, 300] on div ""premarket_dashboards" , "inspection_ai_workflows" , "inspection_ai_data" , "re…" at bounding box center [523, 249] width 259 height 155
click at [604, 349] on button "Cancel" at bounding box center [616, 351] width 35 height 17
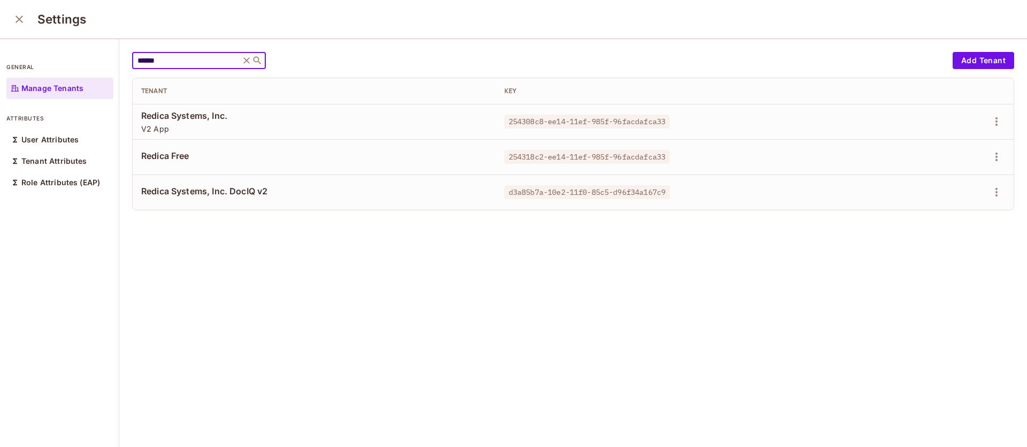
drag, startPoint x: 162, startPoint y: 65, endPoint x: 58, endPoint y: 39, distance: 106.4
click at [58, 39] on div "general Manage Tenants attributes User Attributes Tenant Attributes Role Attrib…" at bounding box center [513, 243] width 1027 height 409
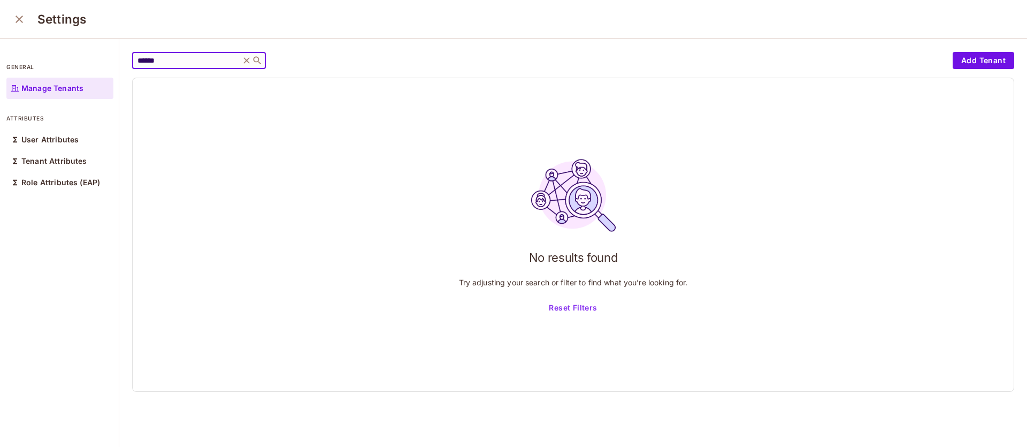
type input "******"
drag, startPoint x: 167, startPoint y: 55, endPoint x: 158, endPoint y: 56, distance: 8.6
click at [158, 56] on div "****** ​" at bounding box center [199, 60] width 134 height 17
drag, startPoint x: 178, startPoint y: 63, endPoint x: 60, endPoint y: 48, distance: 118.1
click at [62, 50] on div "general Manage Tenants attributes User Attributes Tenant Attributes Role Attrib…" at bounding box center [513, 243] width 1027 height 409
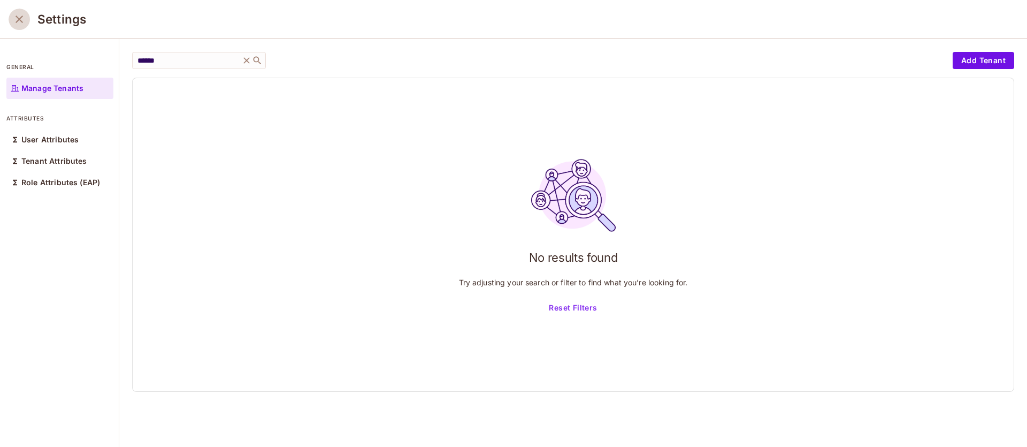
click at [19, 19] on icon "close" at bounding box center [19, 19] width 7 height 7
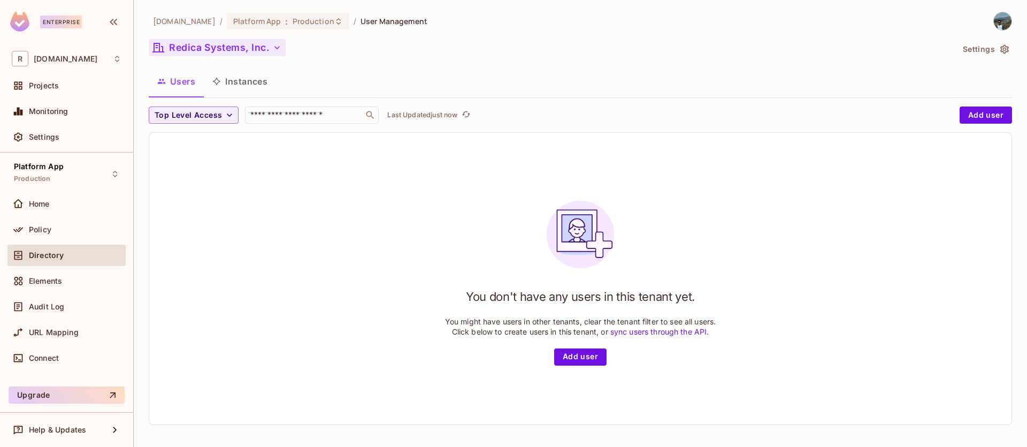
click at [257, 43] on button "Redica Systems, Inc." at bounding box center [217, 47] width 137 height 17
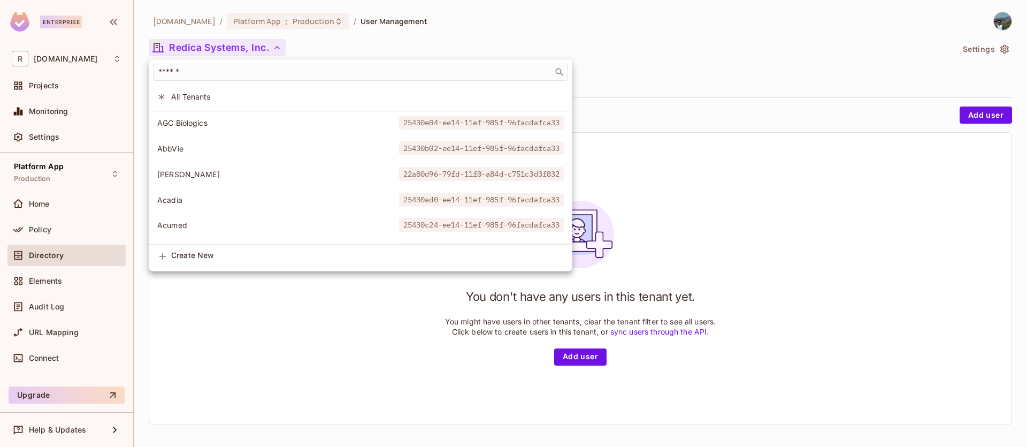
click at [809, 52] on div at bounding box center [513, 223] width 1027 height 447
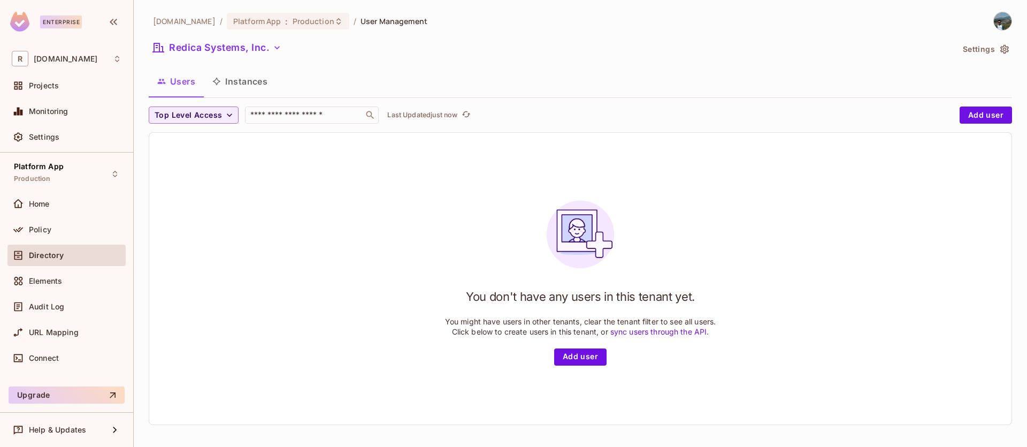
click at [242, 86] on button "Instances" at bounding box center [240, 81] width 72 height 27
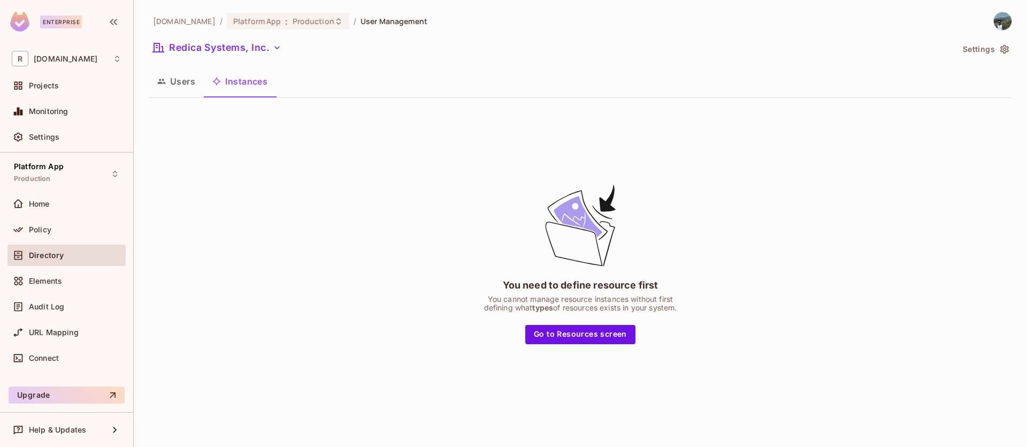
click at [1006, 45] on icon "button" at bounding box center [1004, 49] width 9 height 9
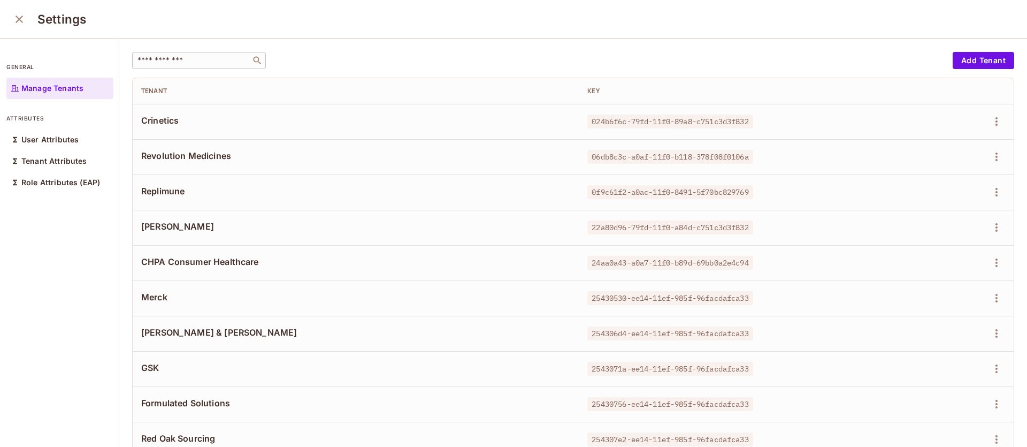
click at [222, 61] on input "text" at bounding box center [191, 60] width 112 height 11
paste input "******"
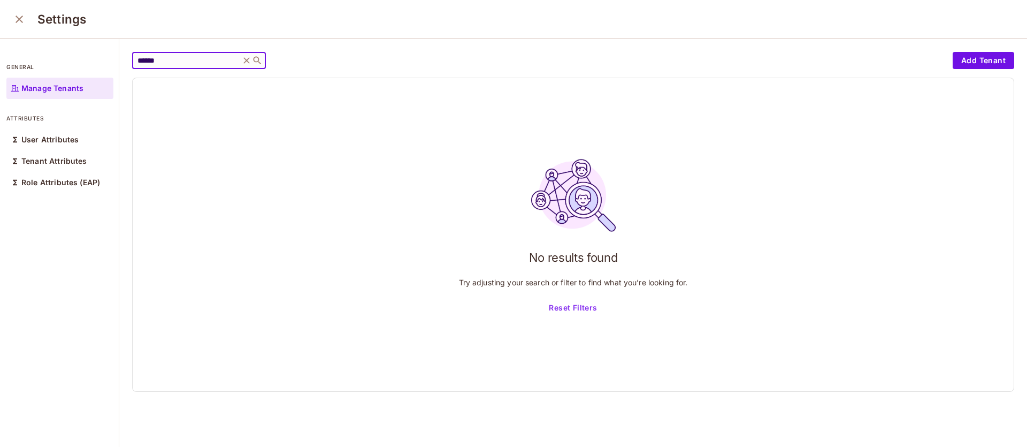
type input "******"
click at [248, 60] on icon at bounding box center [246, 60] width 11 height 11
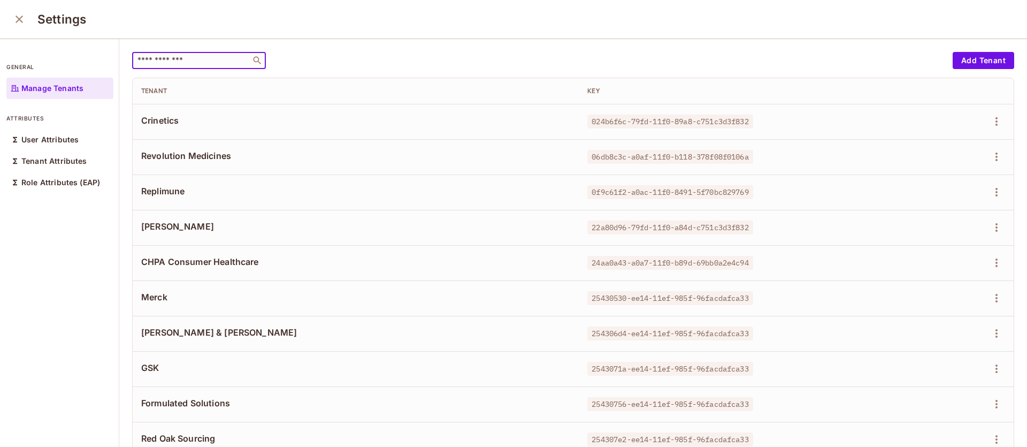
click at [215, 58] on input "text" at bounding box center [191, 60] width 112 height 11
paste input "******"
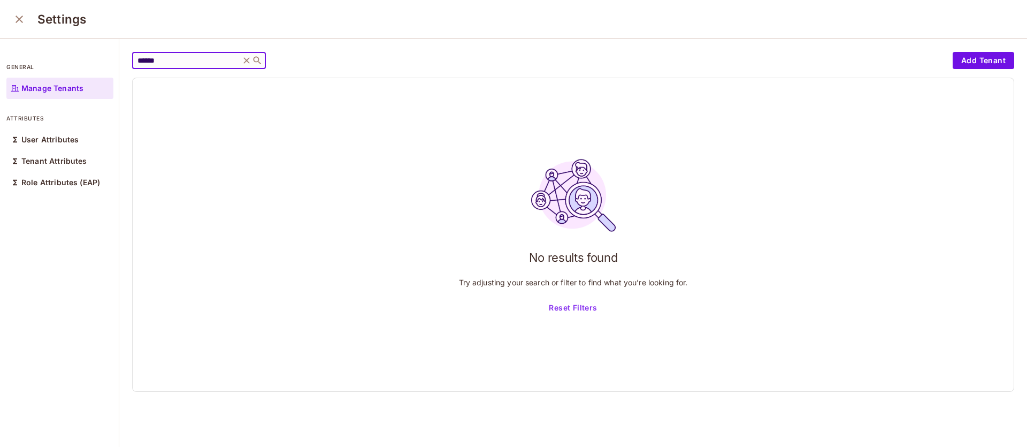
drag, startPoint x: 95, startPoint y: 48, endPoint x: 73, endPoint y: 45, distance: 22.1
click at [73, 45] on div "general Manage Tenants attributes User Attributes Tenant Attributes Role Attrib…" at bounding box center [513, 243] width 1027 height 409
paste input "**********"
type input "**********"
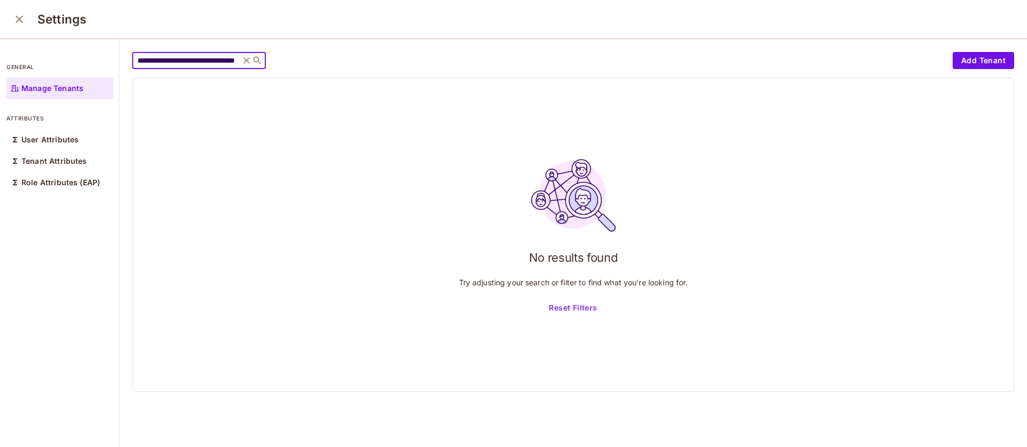
click at [246, 62] on icon at bounding box center [246, 60] width 6 height 6
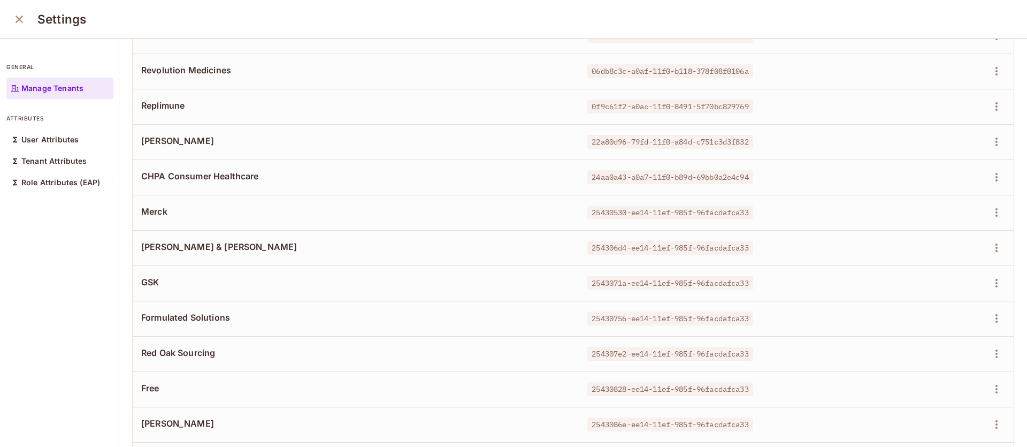
scroll to position [85, 0]
click at [587, 147] on span "22a80d96-79fd-11f0-a84d-c751c3d3f832" at bounding box center [669, 143] width 165 height 14
click at [990, 140] on icon "button" at bounding box center [996, 142] width 13 height 13
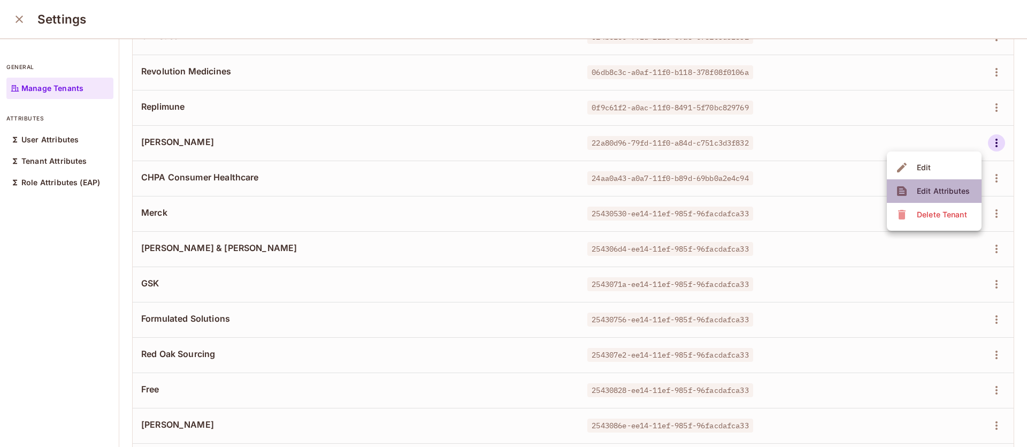
click at [952, 194] on div "Edit Attributes" at bounding box center [943, 191] width 53 height 11
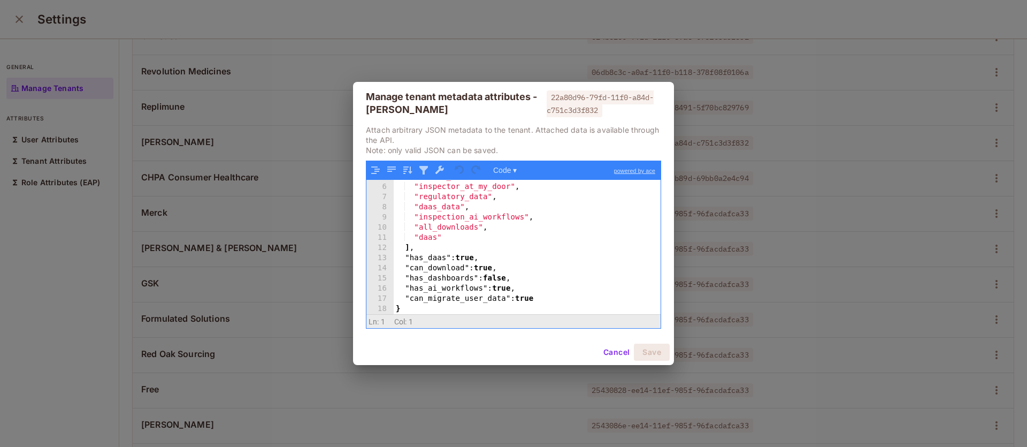
scroll to position [49, 0]
drag, startPoint x: 513, startPoint y: 297, endPoint x: 407, endPoint y: 296, distance: 105.9
click at [407, 296] on div ""vendor_data" , "inspector_at_my_door" , "regulatory_data" , "daas_data" , "ins…" at bounding box center [523, 249] width 259 height 155
click at [620, 349] on button "Cancel" at bounding box center [616, 351] width 35 height 17
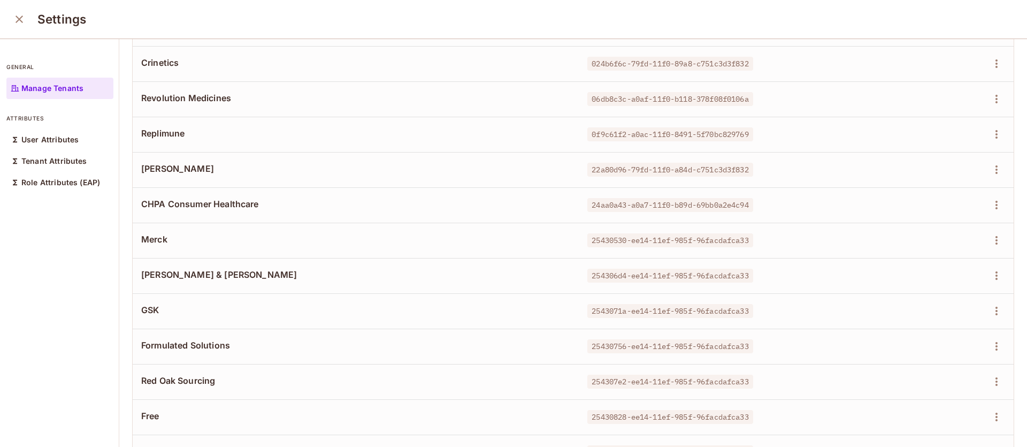
scroll to position [0, 0]
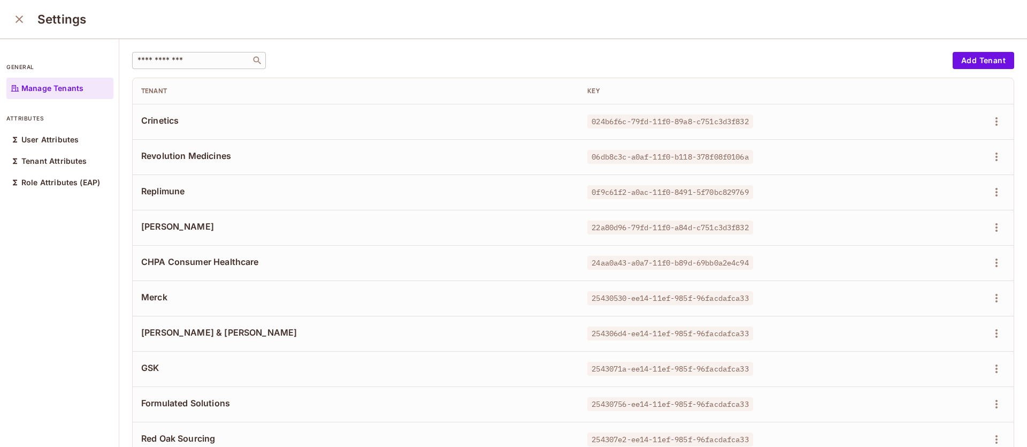
click at [170, 63] on input "text" at bounding box center [191, 60] width 112 height 11
type input "******"
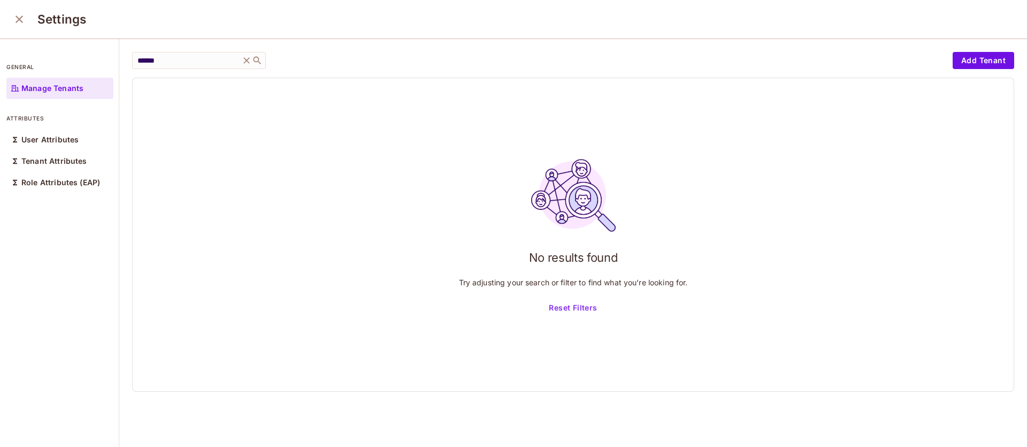
click at [247, 60] on icon at bounding box center [246, 60] width 6 height 6
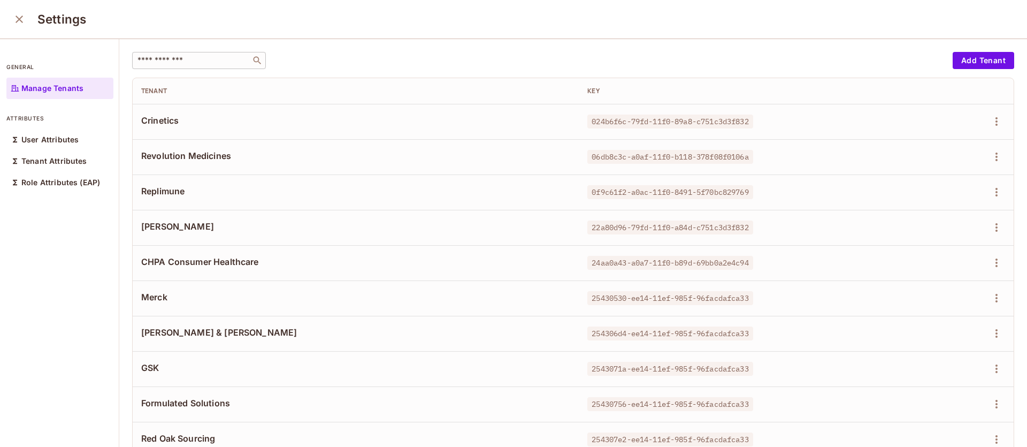
click at [224, 60] on input "text" at bounding box center [191, 60] width 112 height 11
type input "******"
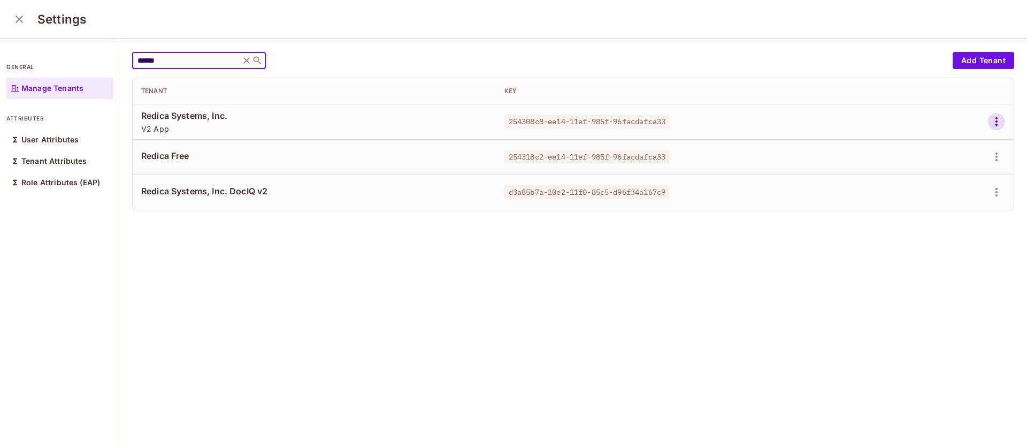
click at [990, 121] on icon "button" at bounding box center [996, 121] width 13 height 13
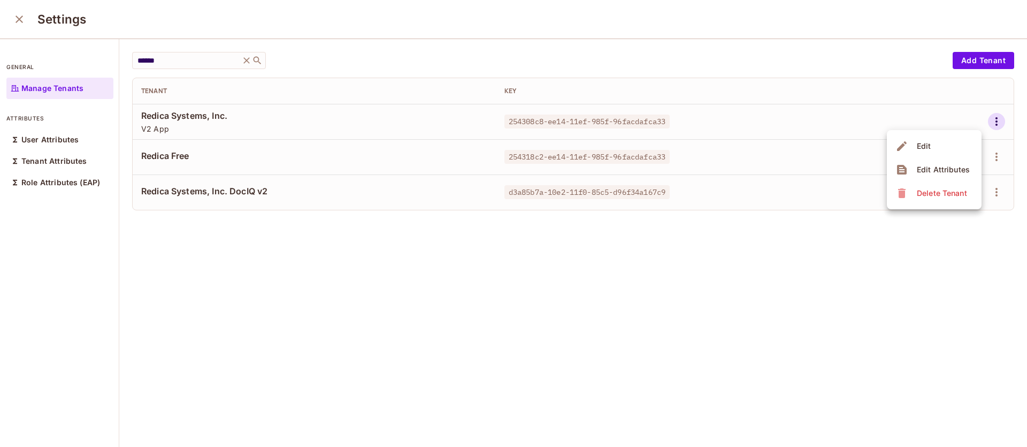
click at [943, 166] on div "Edit Attributes" at bounding box center [943, 169] width 53 height 11
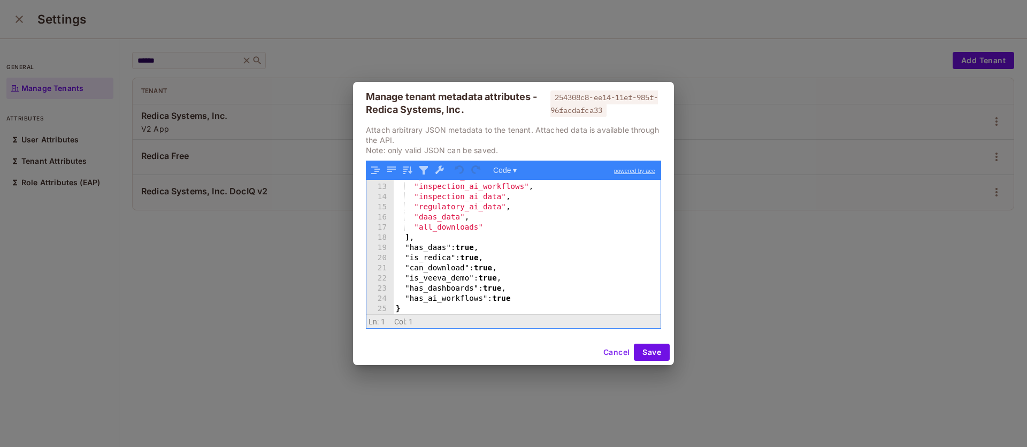
scroll to position [120, 0]
click at [541, 296] on div ""premarket_dashboards" , "inspection_ai_workflows" , "inspection_ai_data" , "re…" at bounding box center [523, 249] width 259 height 155
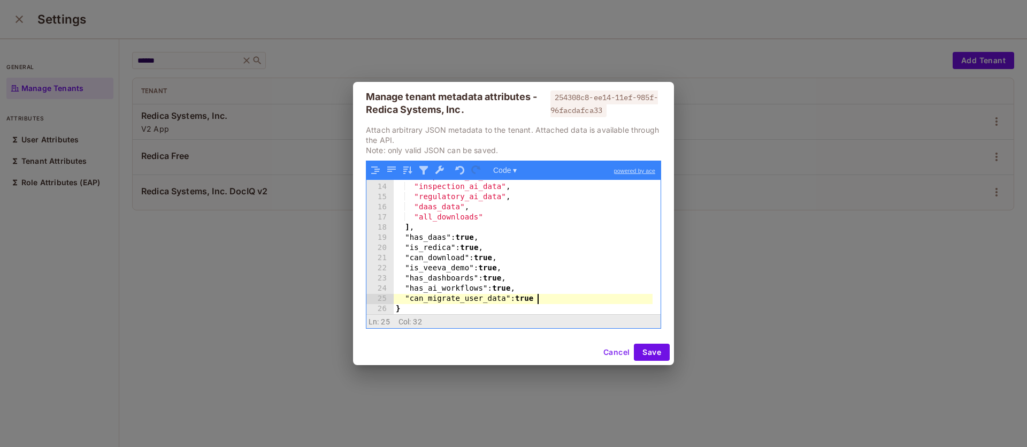
scroll to position [130, 0]
click at [640, 350] on button "Save" at bounding box center [652, 351] width 36 height 17
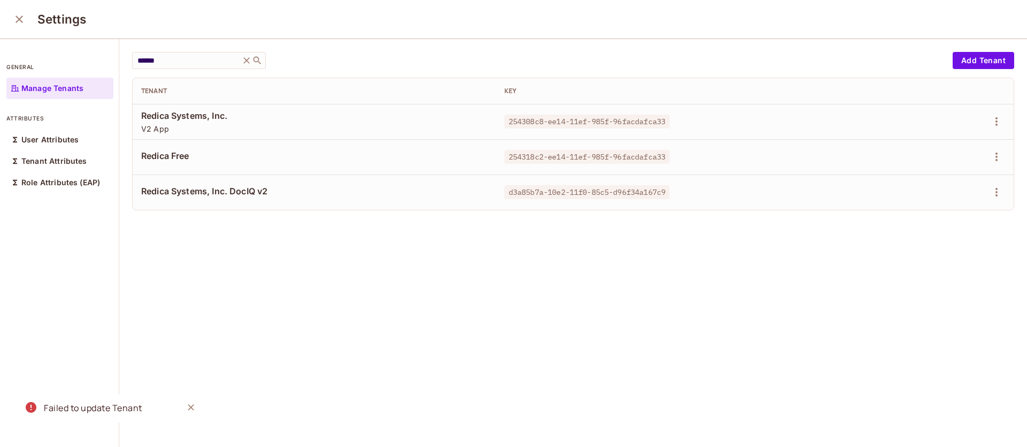
click at [131, 410] on div "Failed to update Tenant" at bounding box center [93, 407] width 98 height 13
click at [624, 322] on div "****** ​ Add Tenant Tenant Key Redica Systems, Inc. V2 App 254308c8-ee14-11ef-9…" at bounding box center [573, 243] width 908 height 409
click at [118, 408] on div "Failed to update Tenant" at bounding box center [93, 407] width 98 height 13
click at [482, 358] on div "****** ​ Add Tenant Tenant Key Redica Systems, Inc. V2 App 254308c8-ee14-11ef-9…" at bounding box center [573, 243] width 908 height 409
click at [601, 316] on div "****** ​ Add Tenant Tenant Key Redica Systems, Inc. V2 App 254308c8-ee14-11ef-9…" at bounding box center [573, 243] width 908 height 409
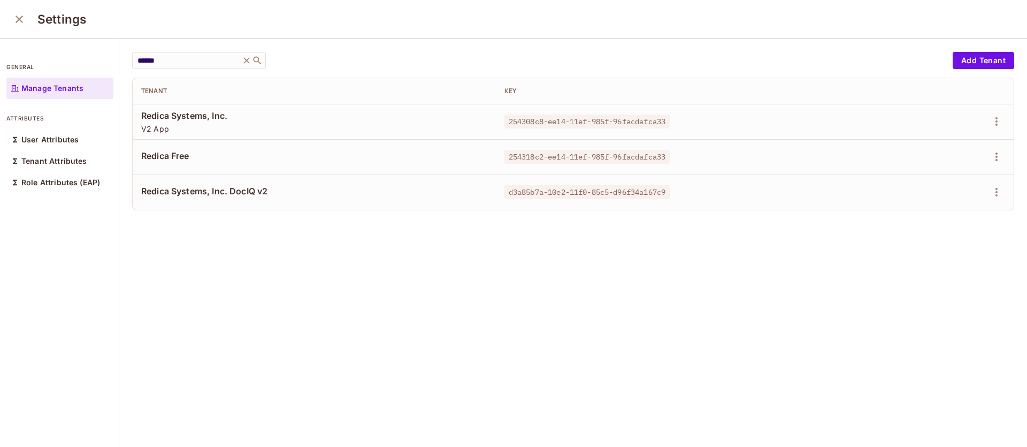
click at [920, 241] on div "****** ​ Add Tenant Tenant Key Redica Systems, Inc. V2 App 254308c8-ee14-11ef-9…" at bounding box center [573, 243] width 908 height 409
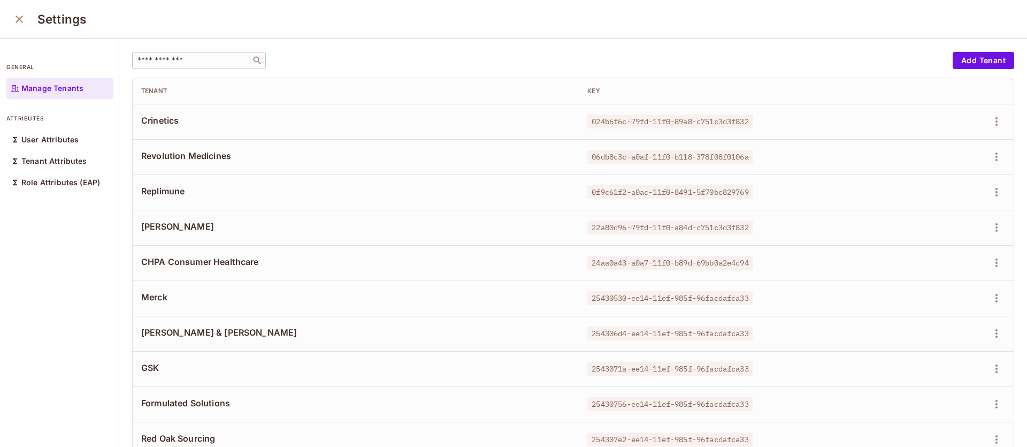
click at [204, 64] on input "text" at bounding box center [191, 60] width 112 height 11
type input "******"
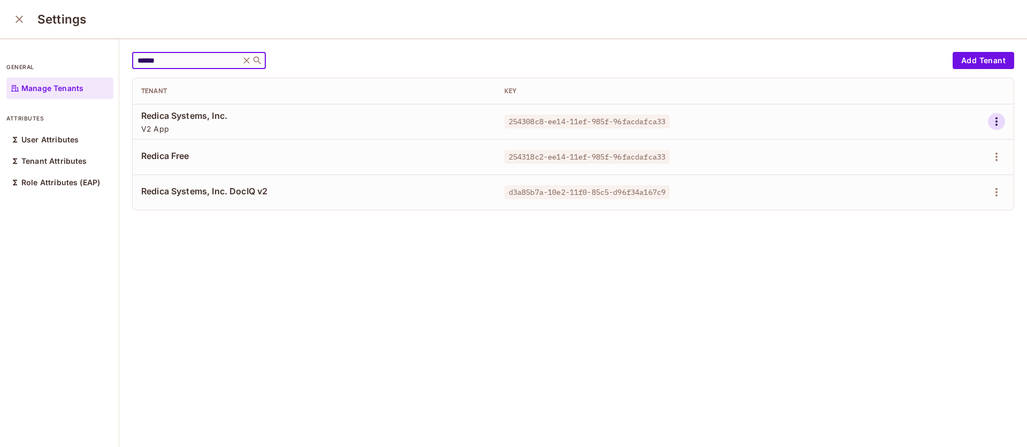
click at [988, 121] on button "button" at bounding box center [996, 121] width 17 height 17
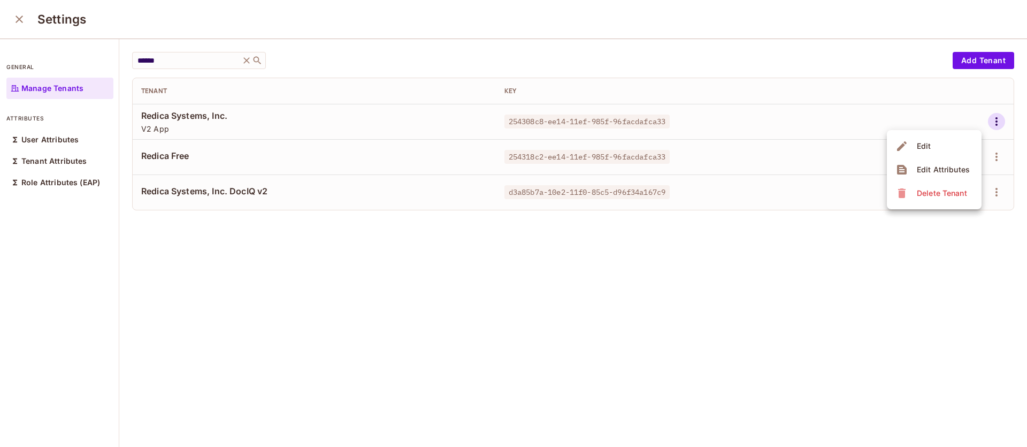
click at [951, 165] on div "Edit Attributes" at bounding box center [943, 169] width 53 height 11
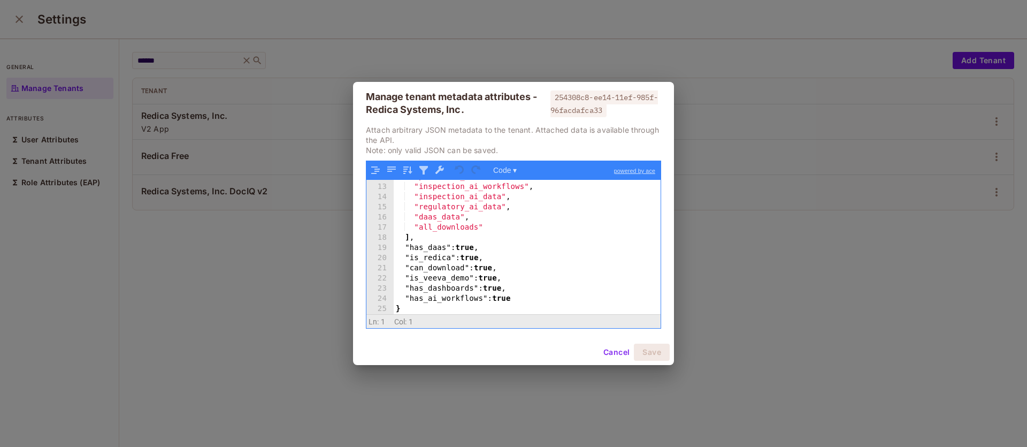
scroll to position [120, 0]
click at [535, 304] on div ""premarket_dashboards" , "inspection_ai_workflows" , "inspection_ai_data" , "re…" at bounding box center [523, 249] width 259 height 155
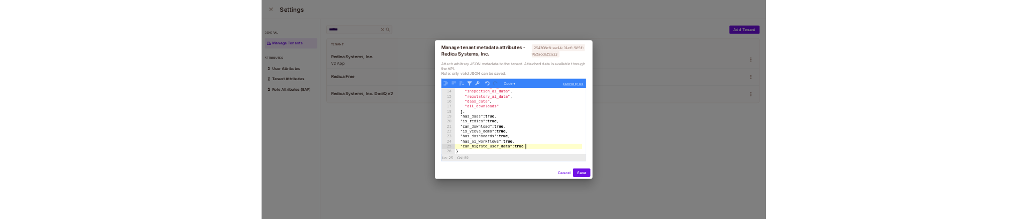
scroll to position [130, 0]
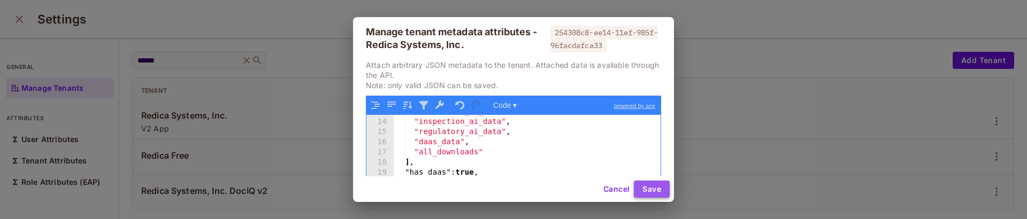
click at [667, 187] on button "Save" at bounding box center [652, 189] width 36 height 17
